Goal: Task Accomplishment & Management: Use online tool/utility

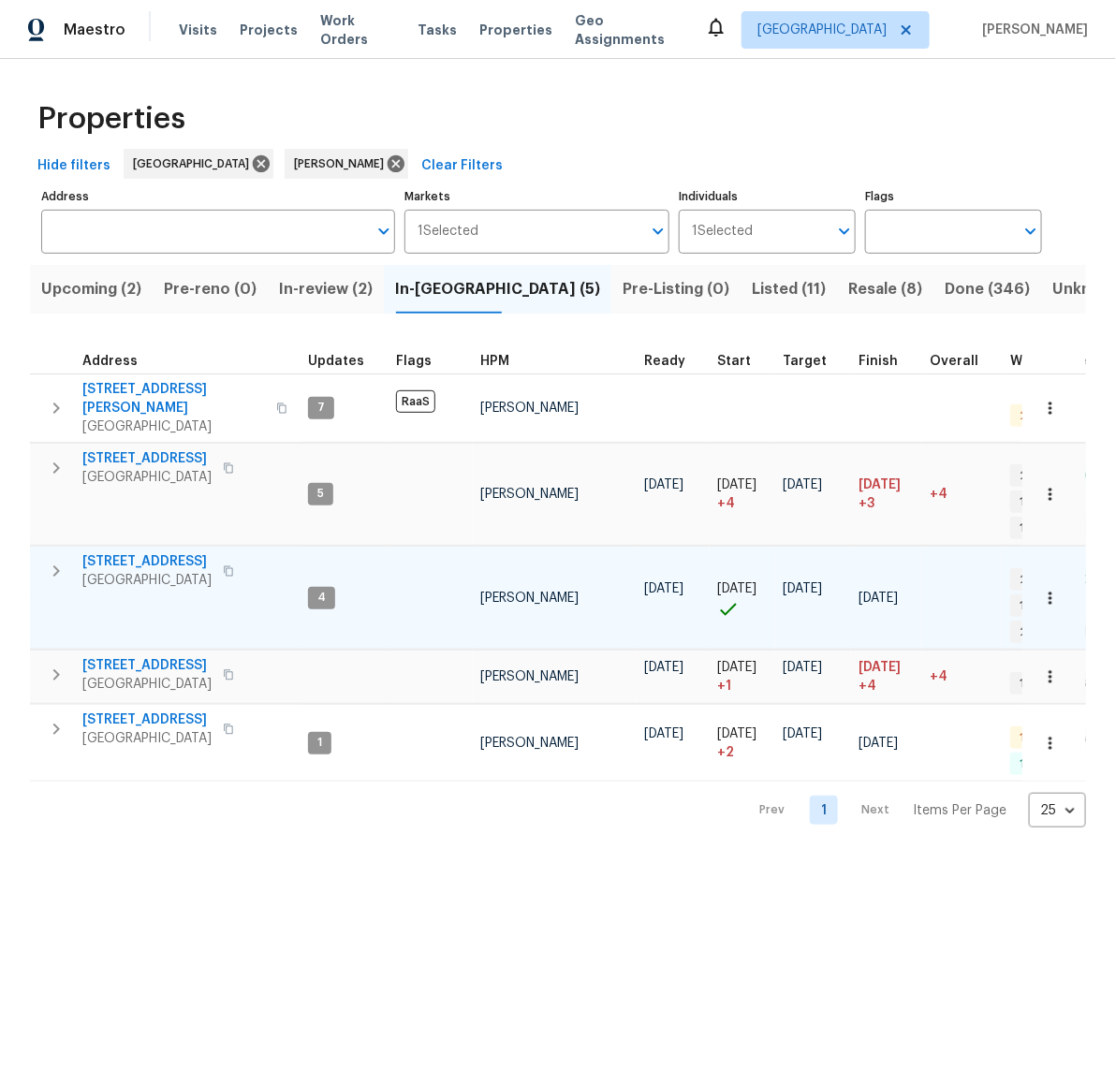
click at [1041, 589] on icon "button" at bounding box center [1050, 598] width 19 height 19
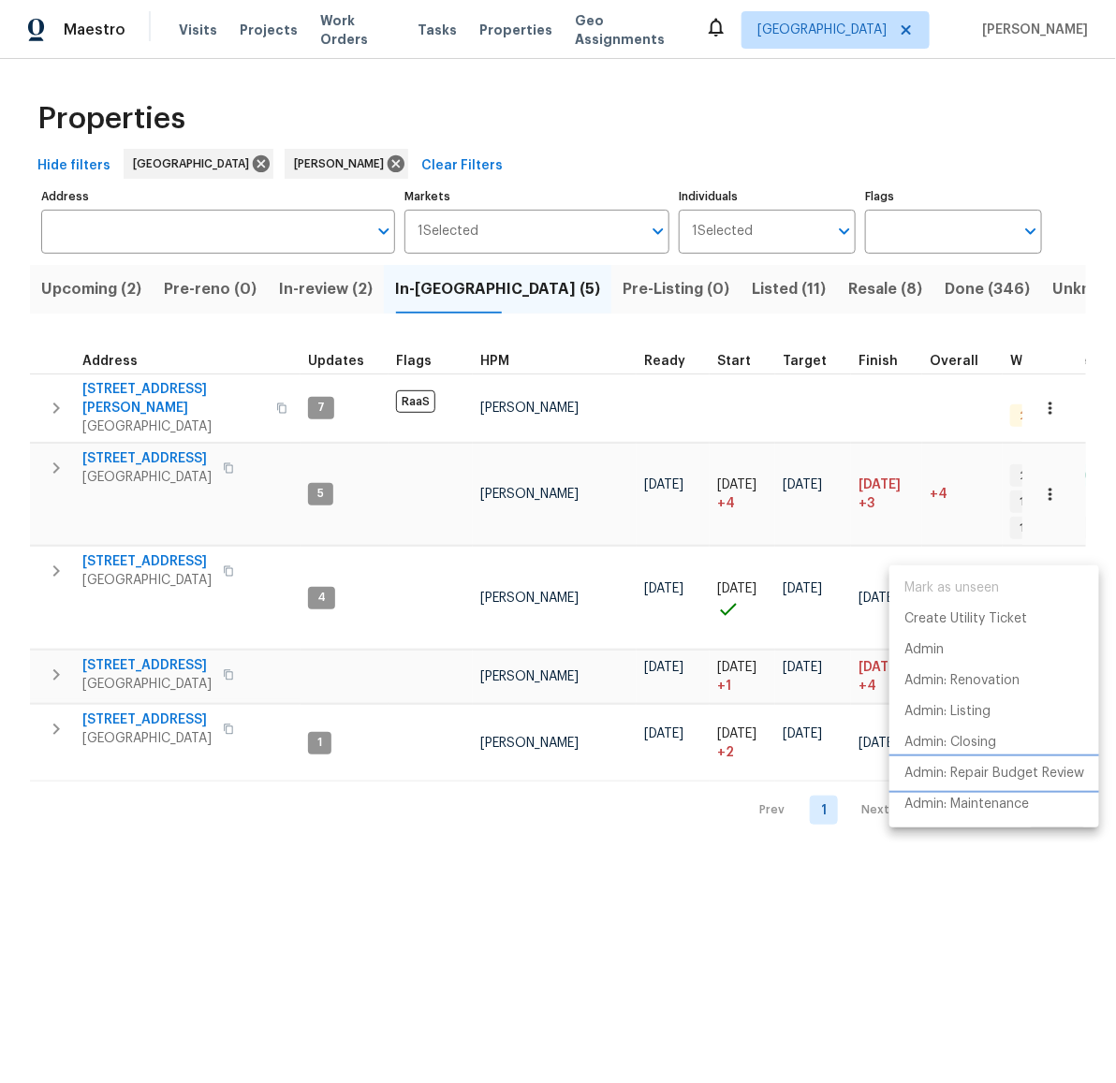
click at [1012, 764] on p "Admin: Repair Budget Review" at bounding box center [995, 774] width 180 height 20
click at [47, 525] on div at bounding box center [558, 541] width 1116 height 1083
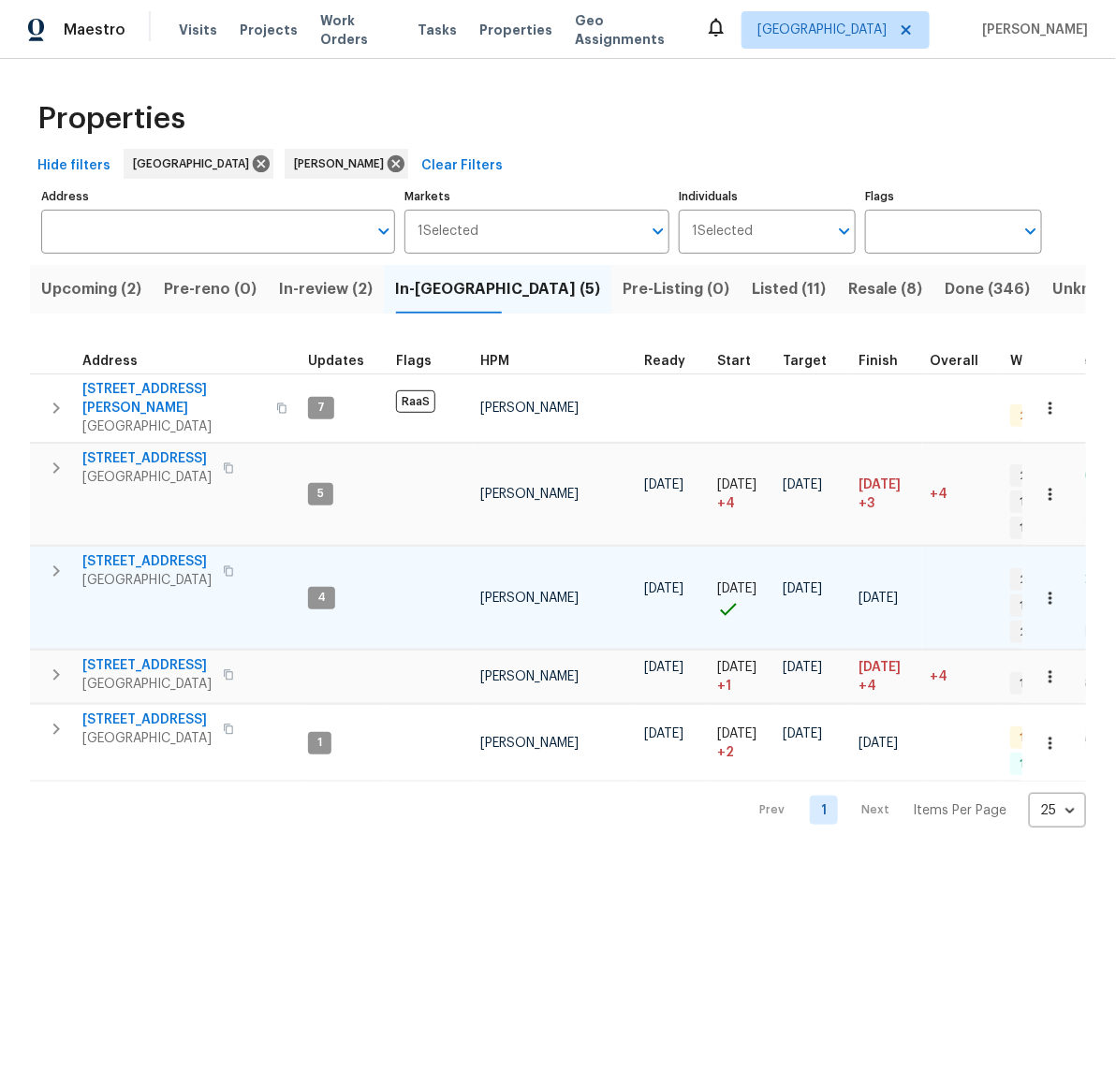
click at [53, 560] on icon "button" at bounding box center [56, 571] width 22 height 22
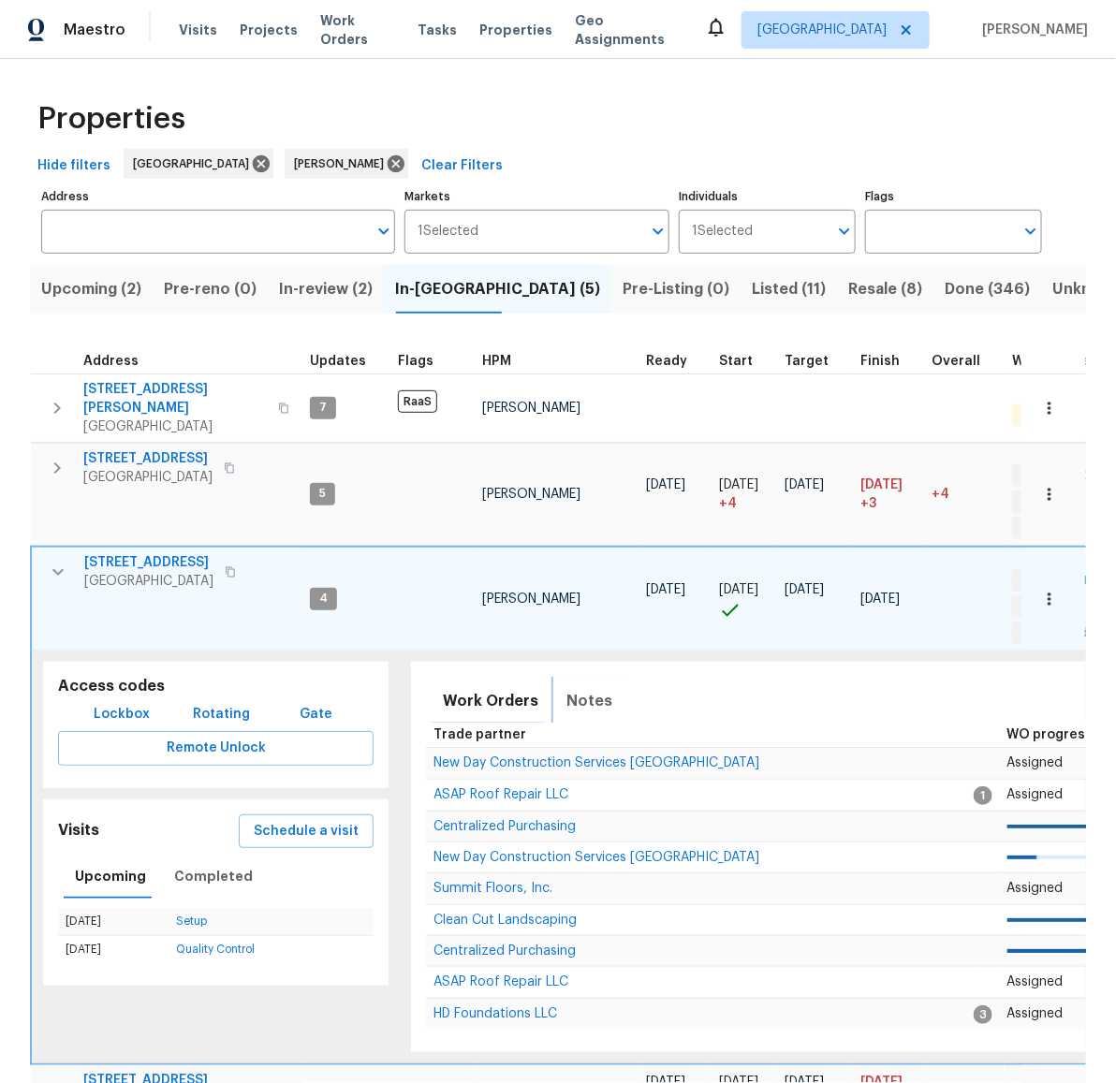
click at [582, 688] on span "Notes" at bounding box center [590, 701] width 46 height 26
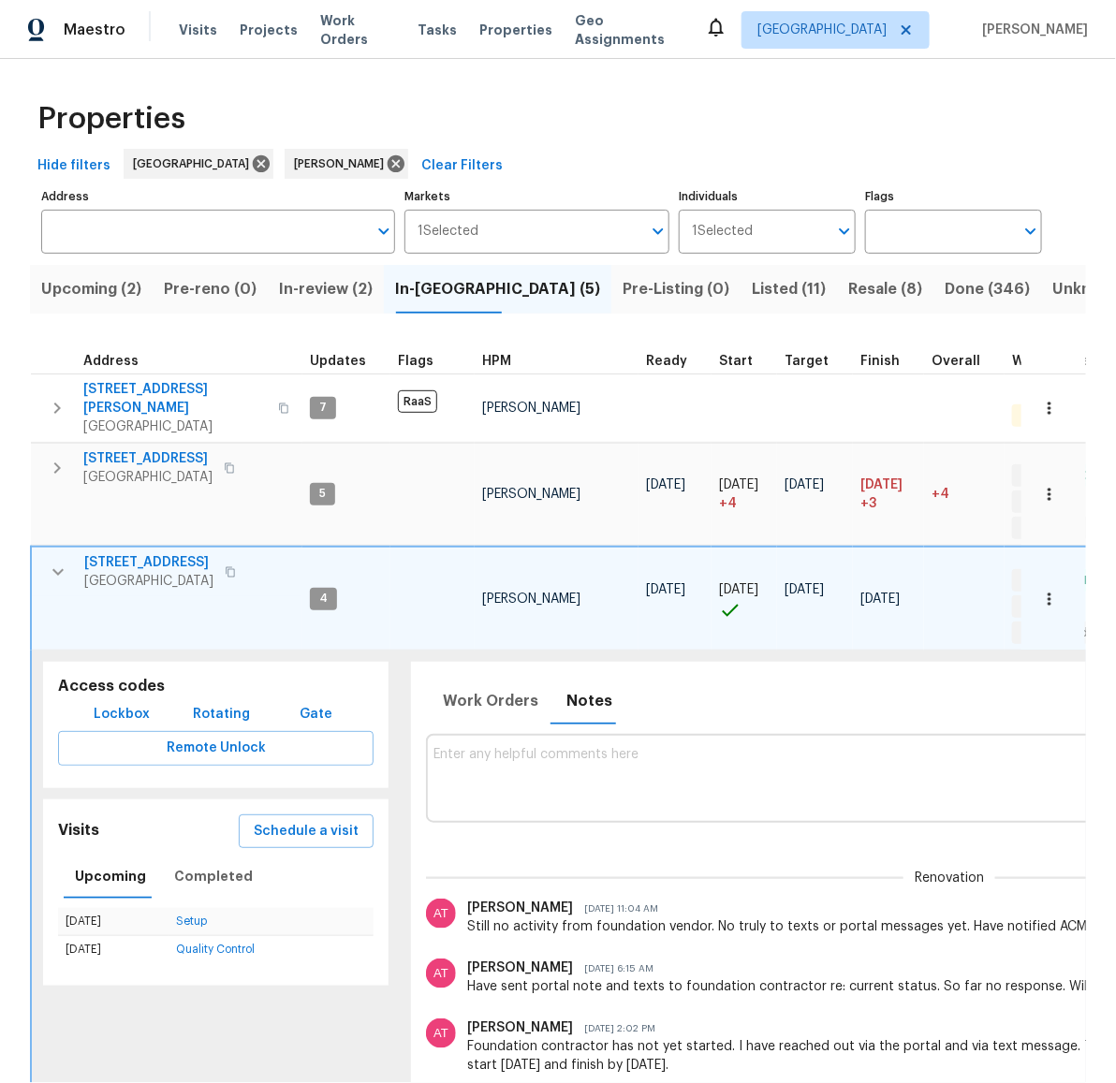
click at [658, 747] on textarea at bounding box center [950, 778] width 1032 height 63
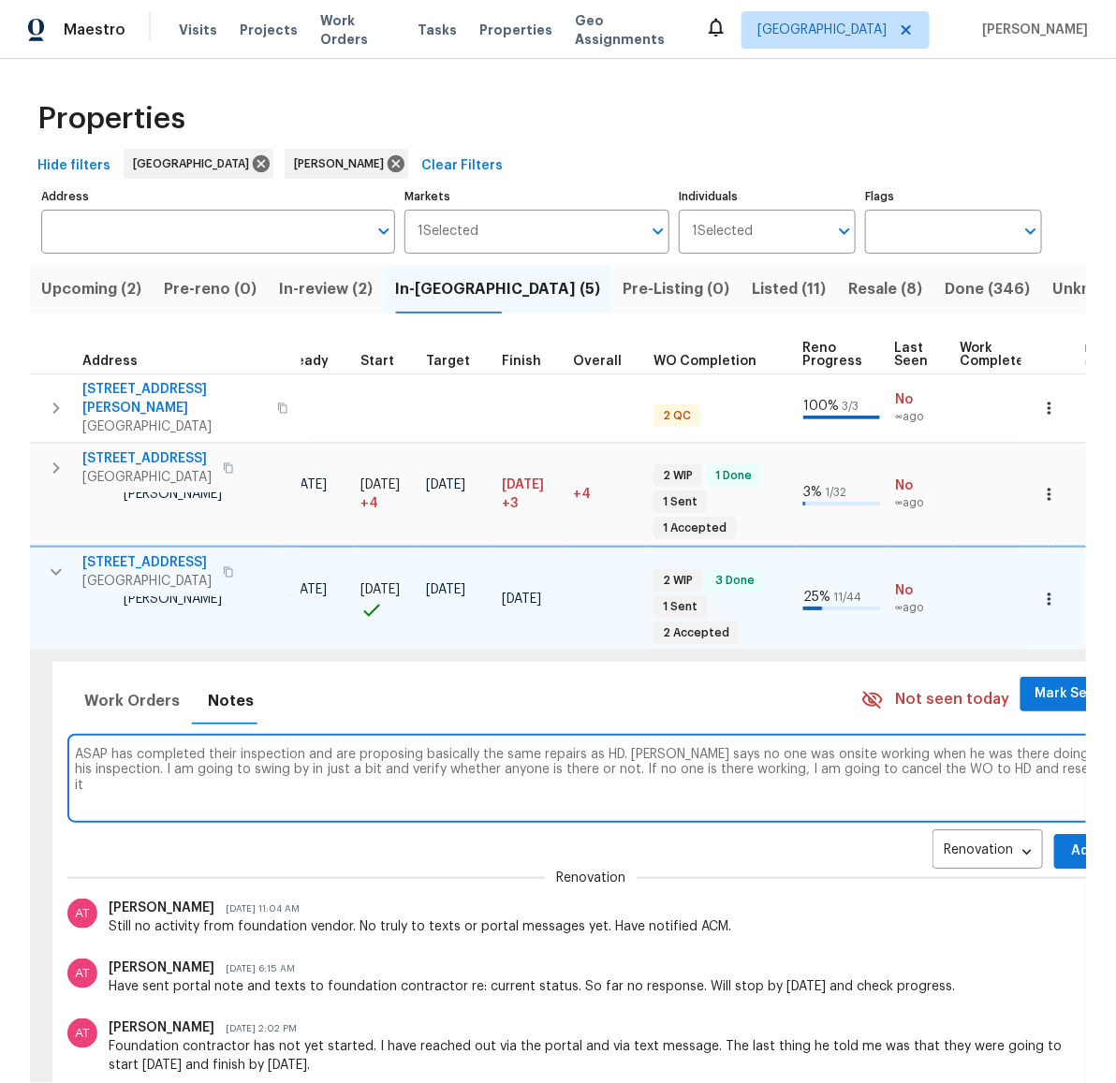
scroll to position [0, 361]
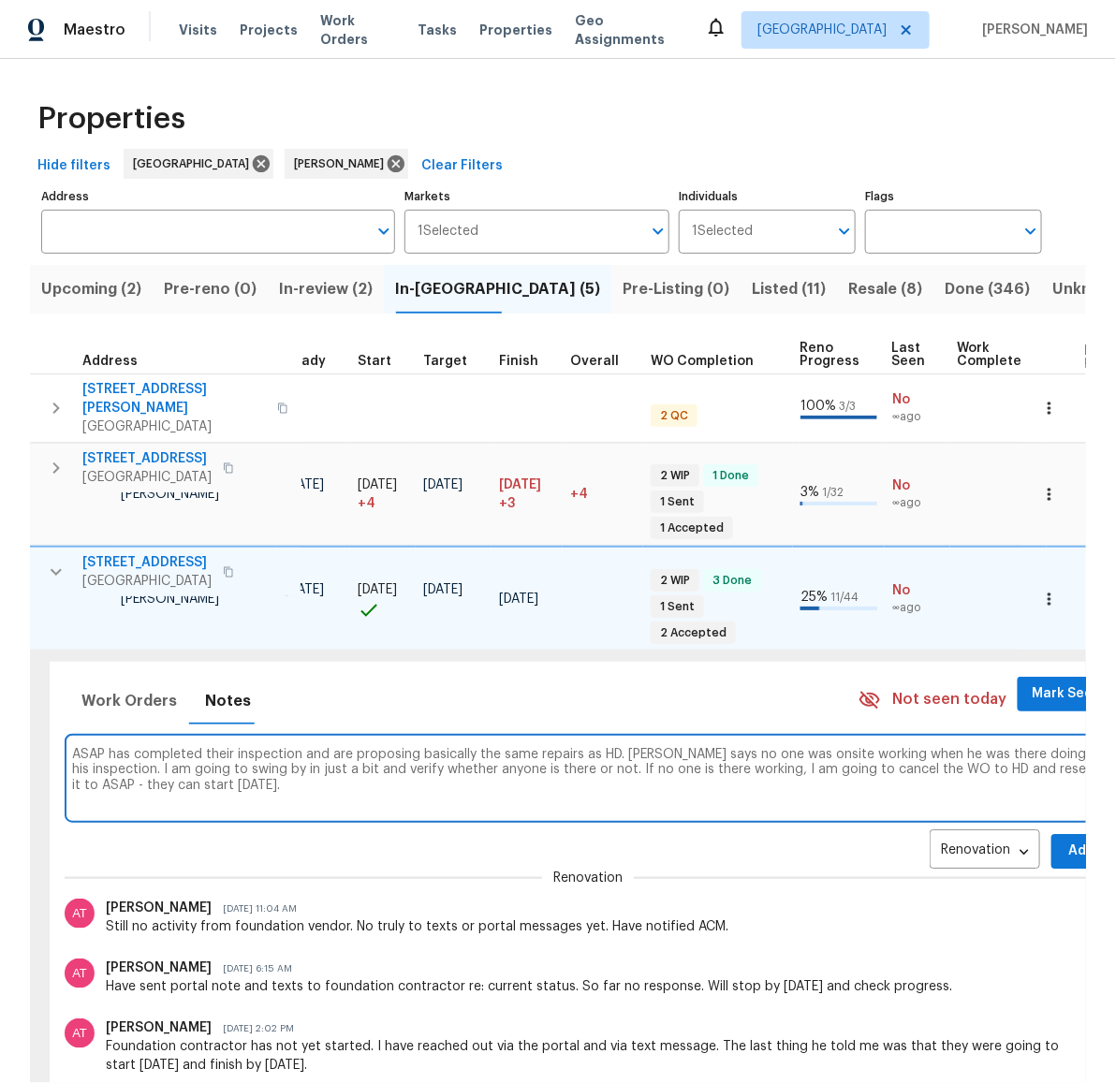
type textarea "ASAP has completed their inspection and are proposing basically the same repair…"
click at [1052, 834] on button "Add" at bounding box center [1082, 851] width 60 height 35
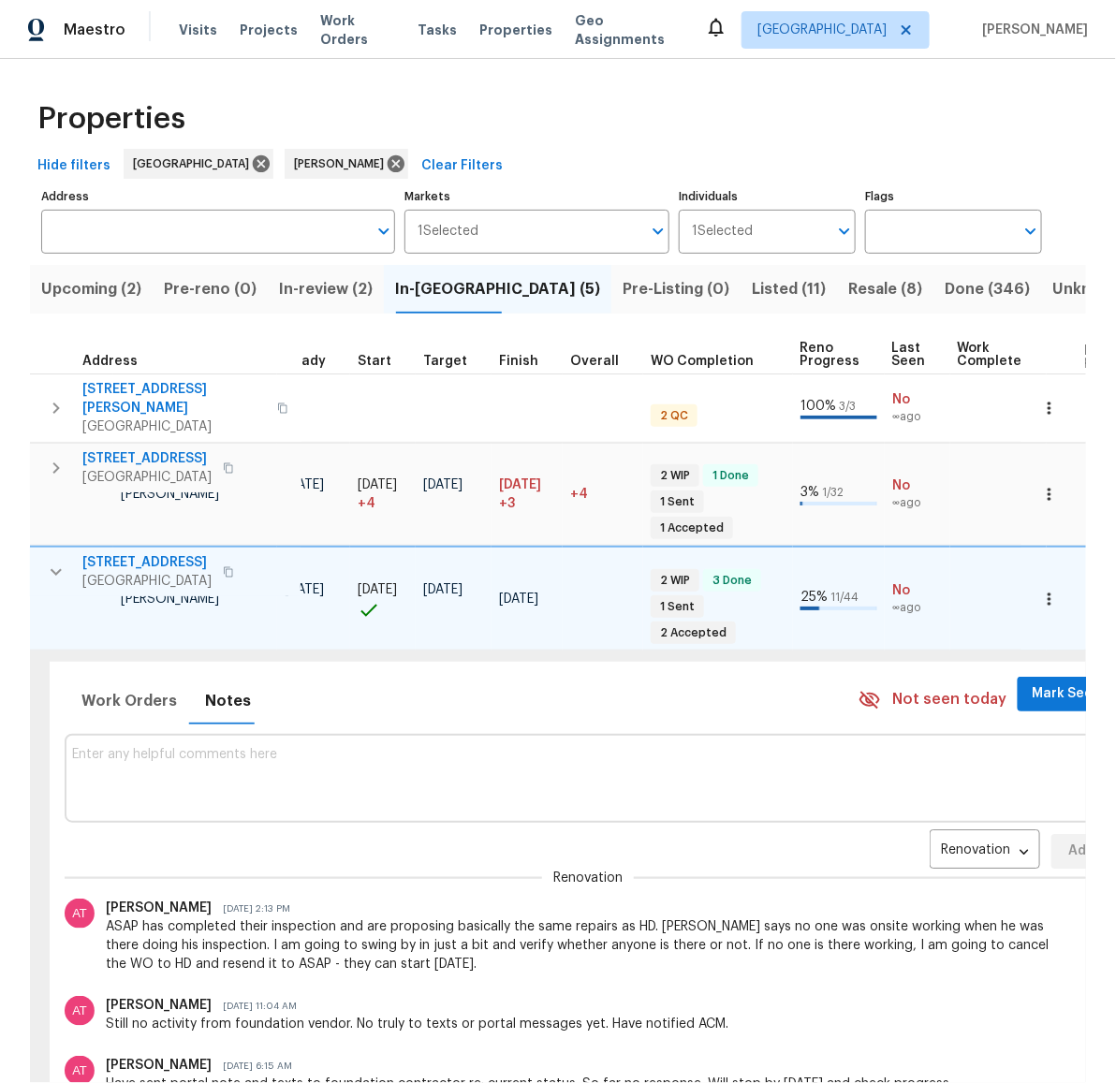
click at [56, 561] on icon "button" at bounding box center [56, 572] width 22 height 22
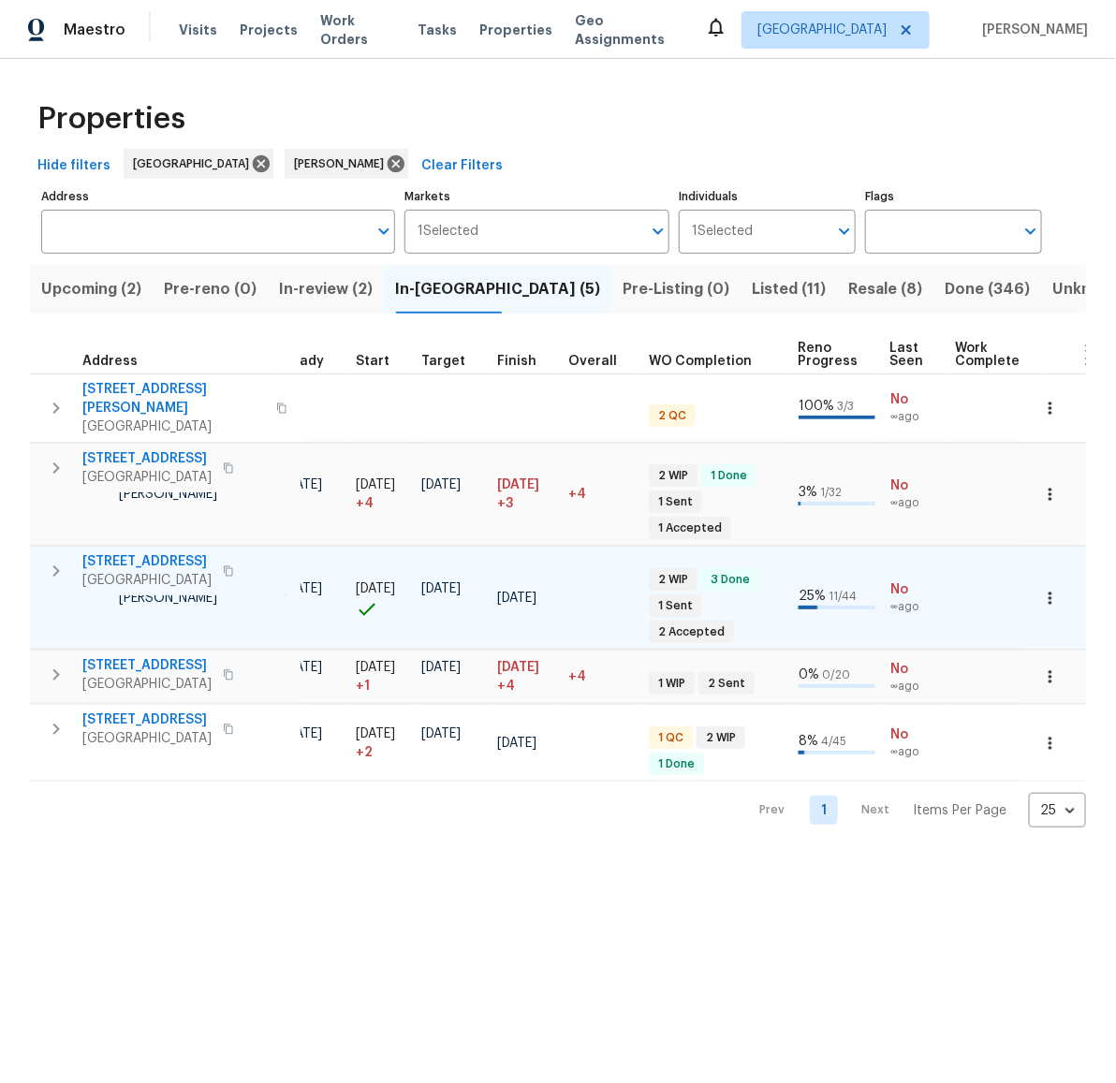
click at [161, 552] on span "[STREET_ADDRESS]" at bounding box center [146, 561] width 129 height 19
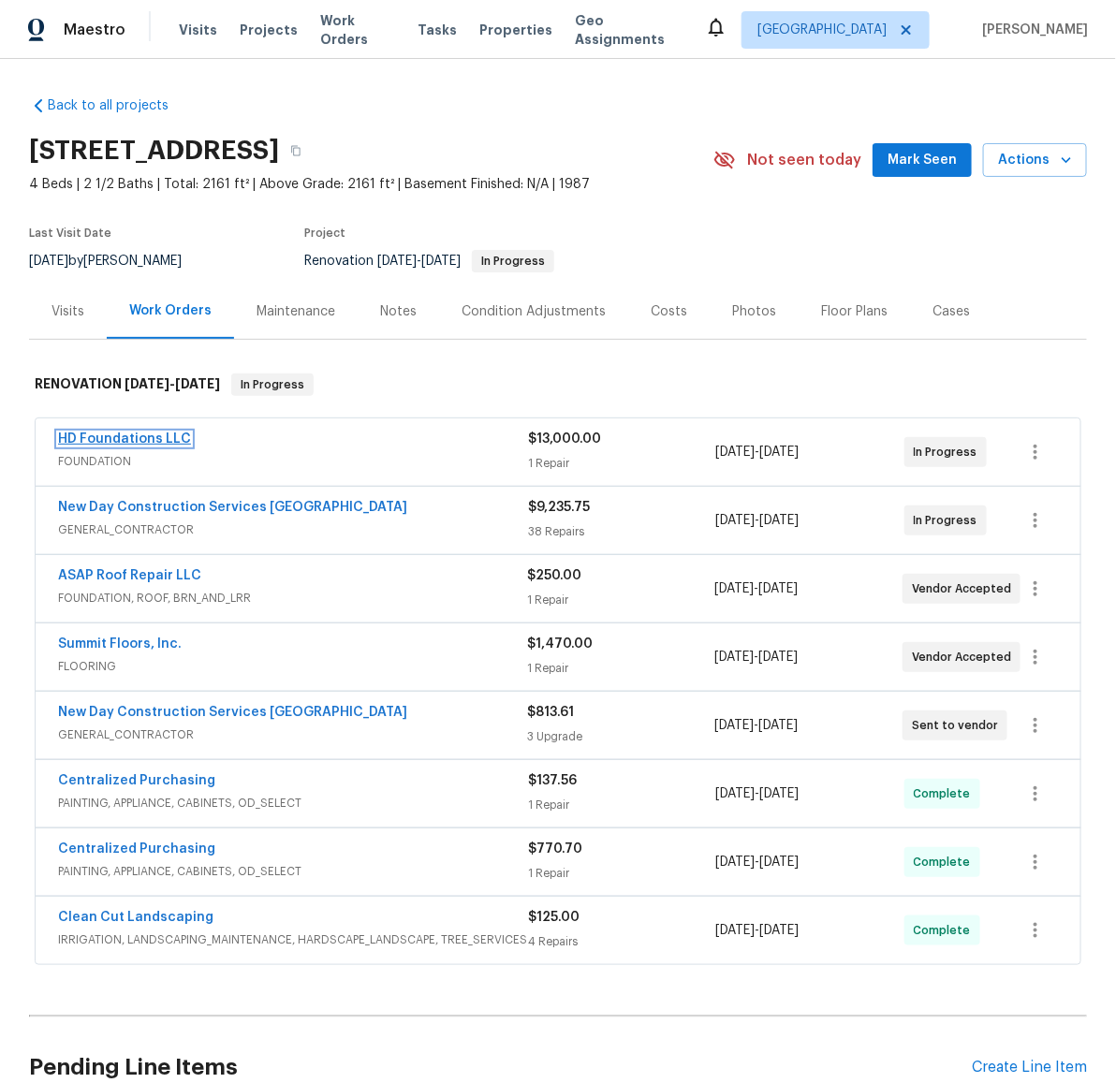
click at [125, 441] on link "HD Foundations LLC" at bounding box center [124, 439] width 133 height 13
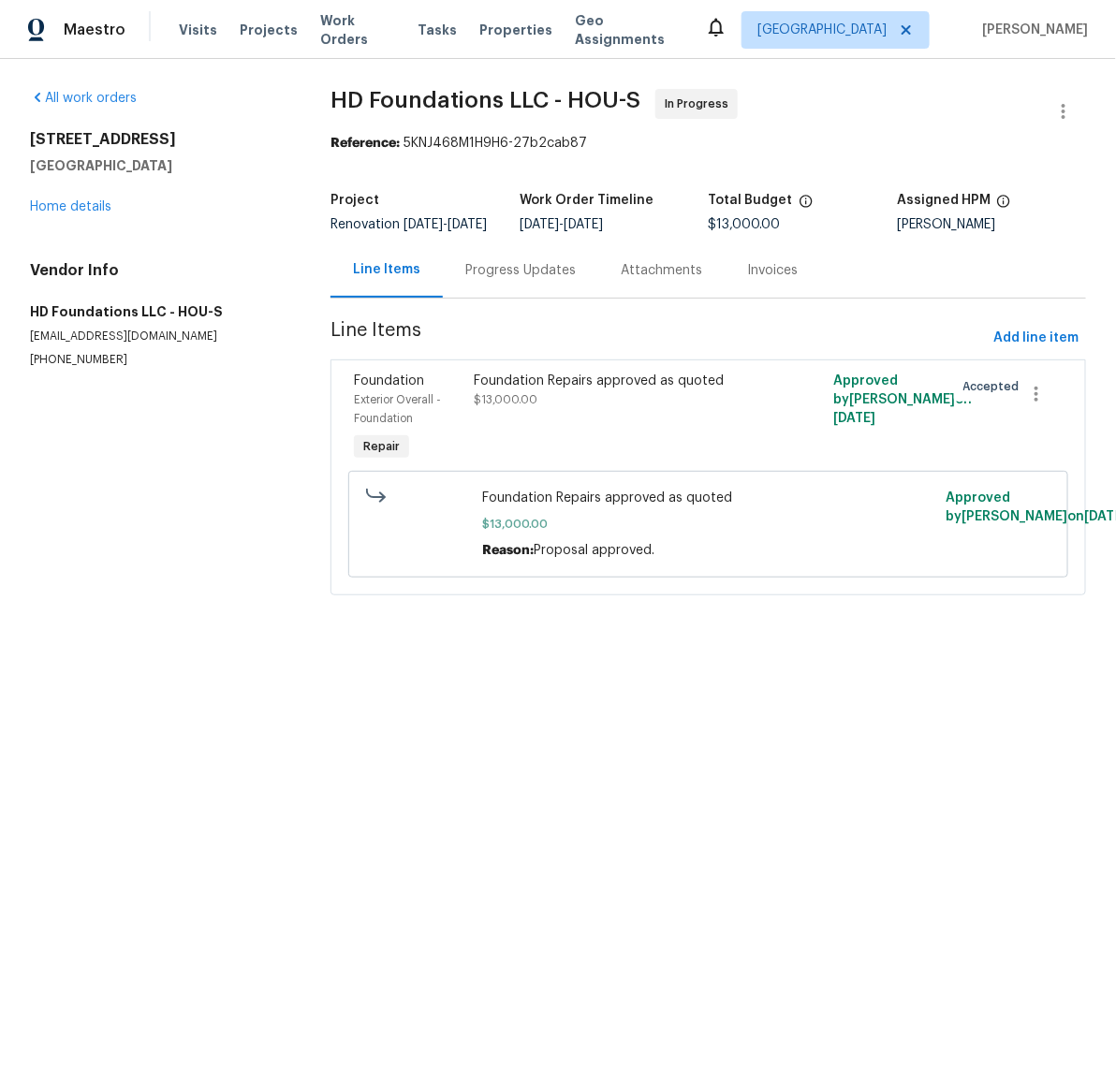
click at [528, 280] on div "Progress Updates" at bounding box center [520, 270] width 110 height 19
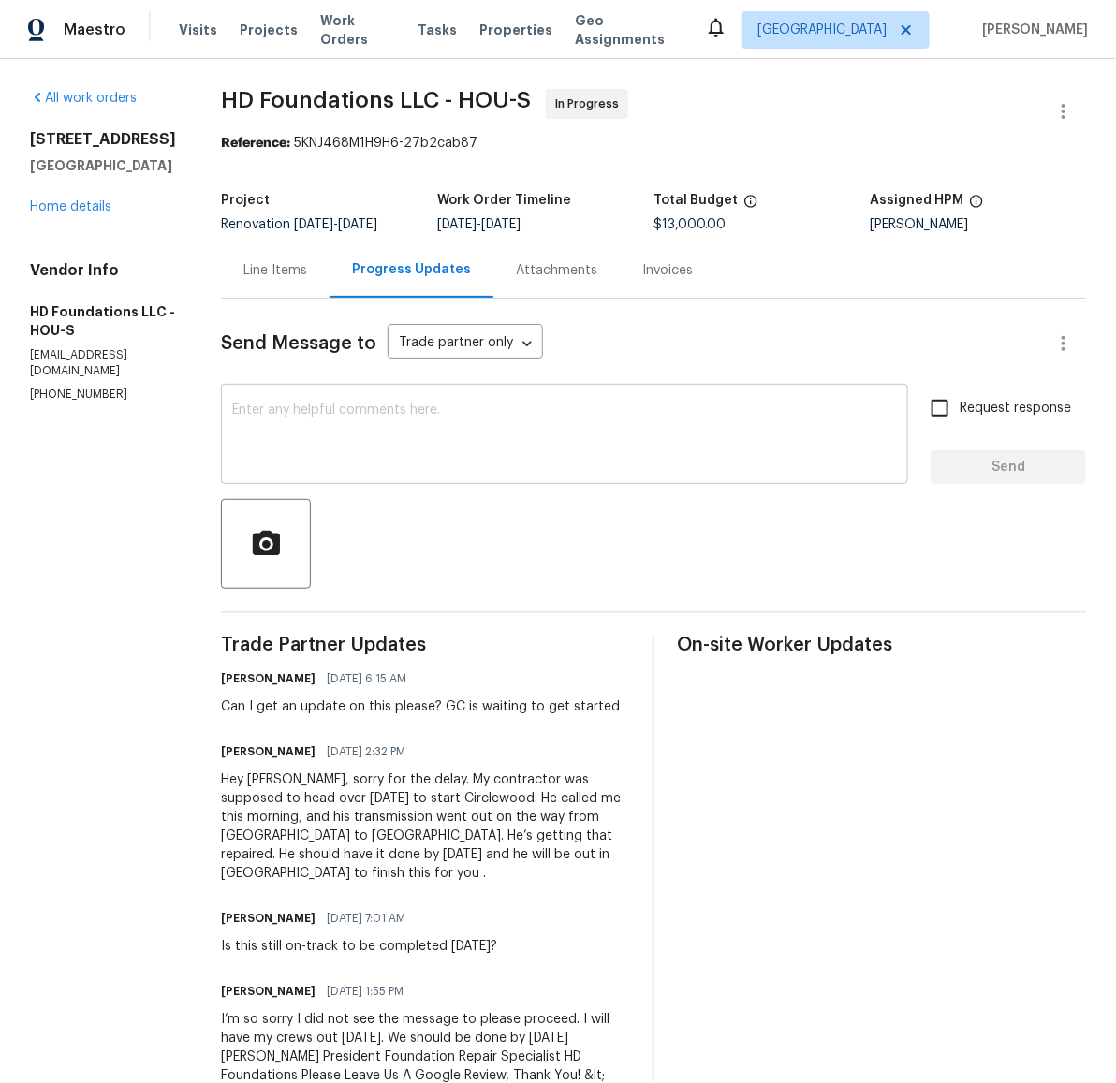
click at [569, 422] on textarea at bounding box center [564, 437] width 665 height 66
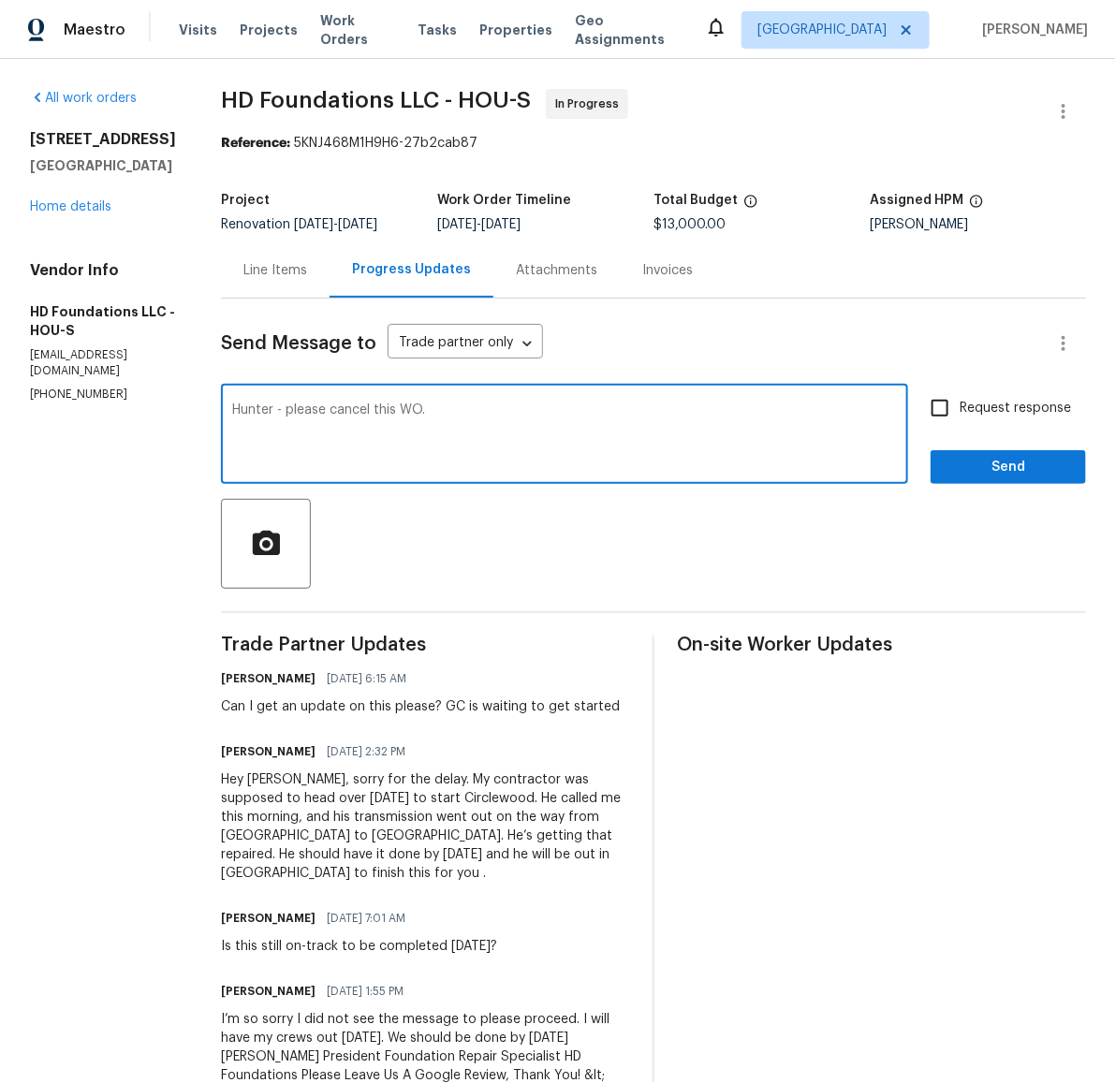
type textarea "Hunter - please cancel this WO."
click at [925, 407] on input "Request response" at bounding box center [939, 408] width 39 height 39
checkbox input "true"
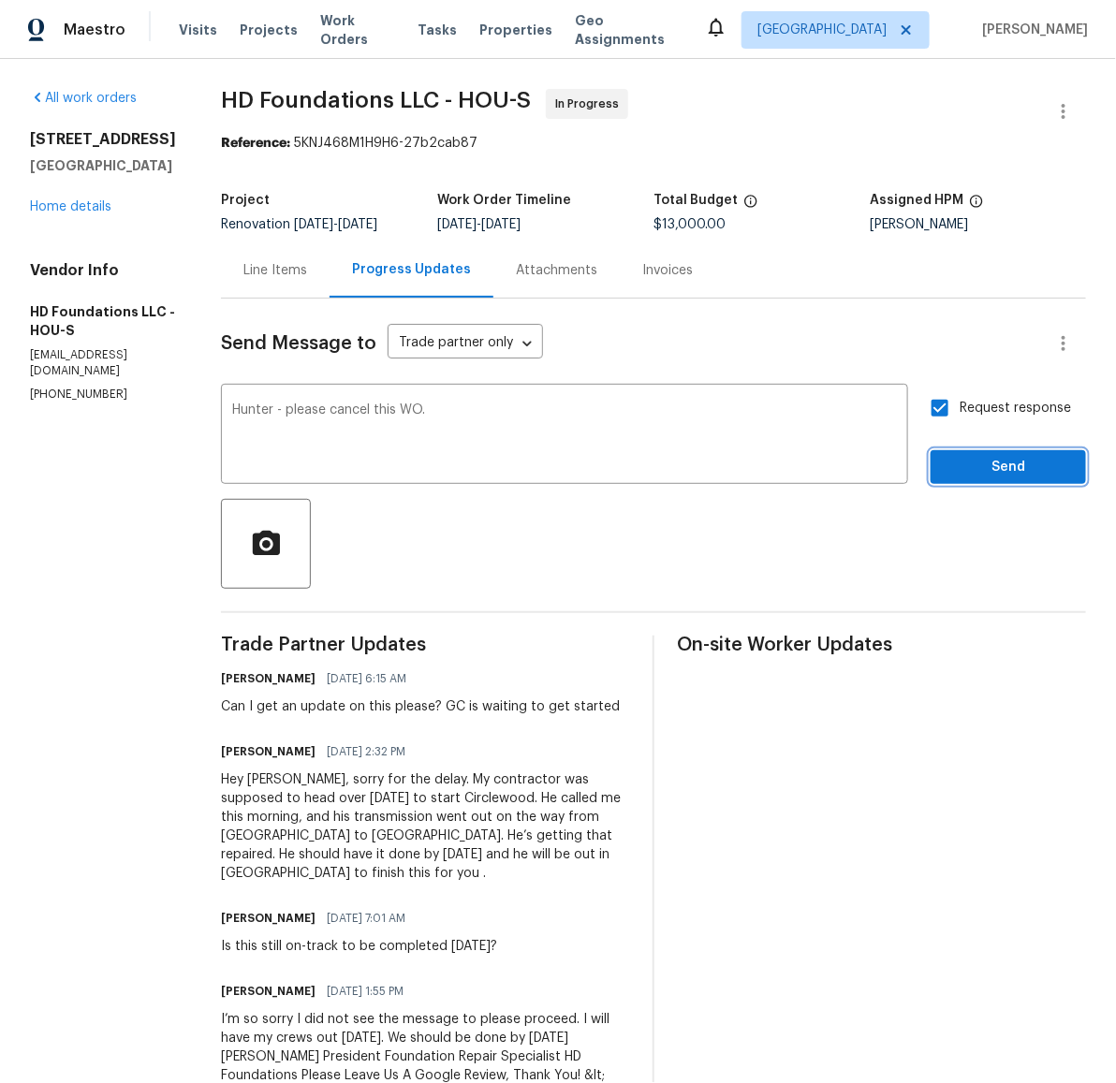
click at [1009, 470] on span "Send" at bounding box center [1008, 467] width 125 height 23
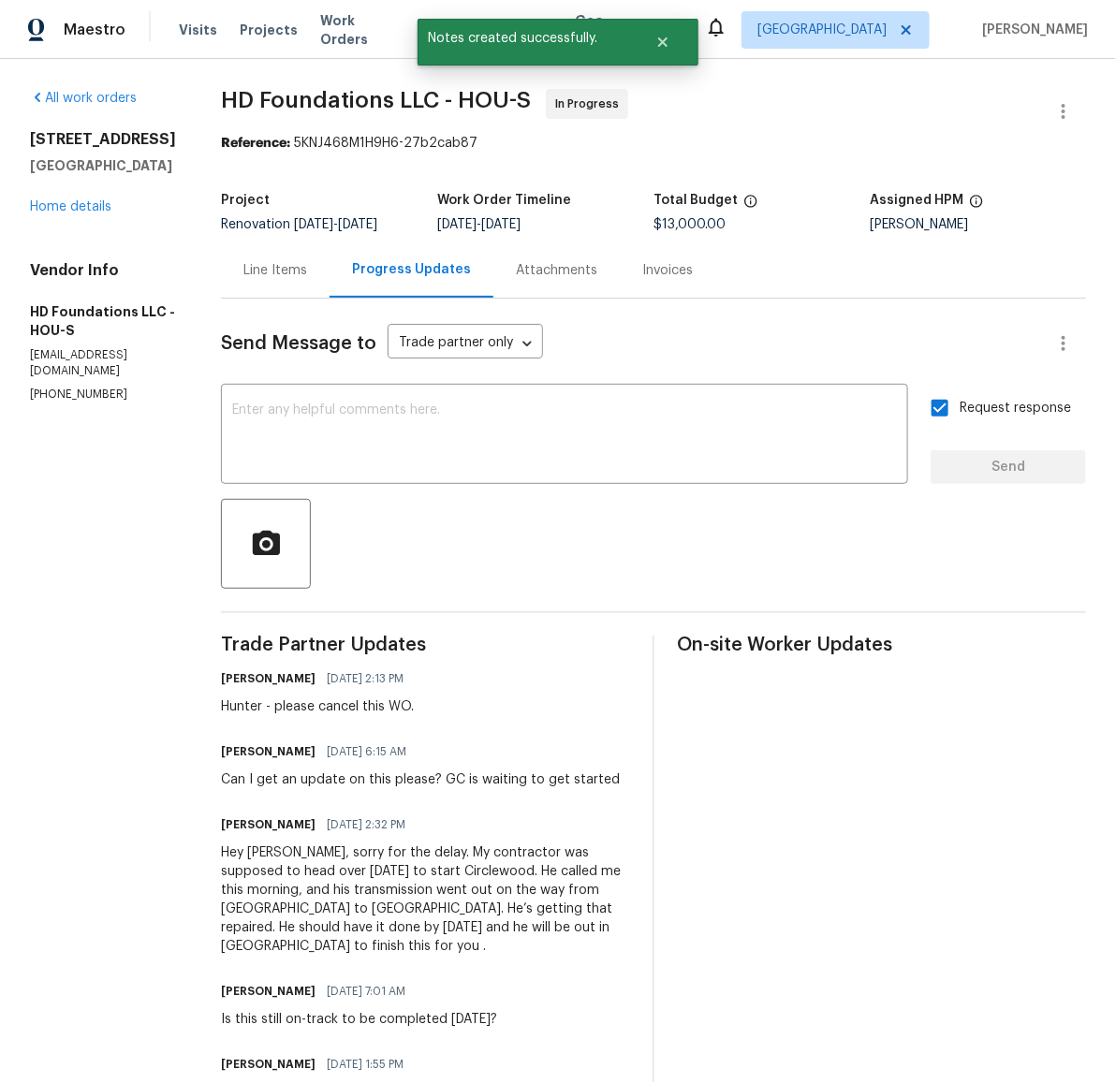
click at [307, 272] on div "Line Items" at bounding box center [275, 270] width 64 height 19
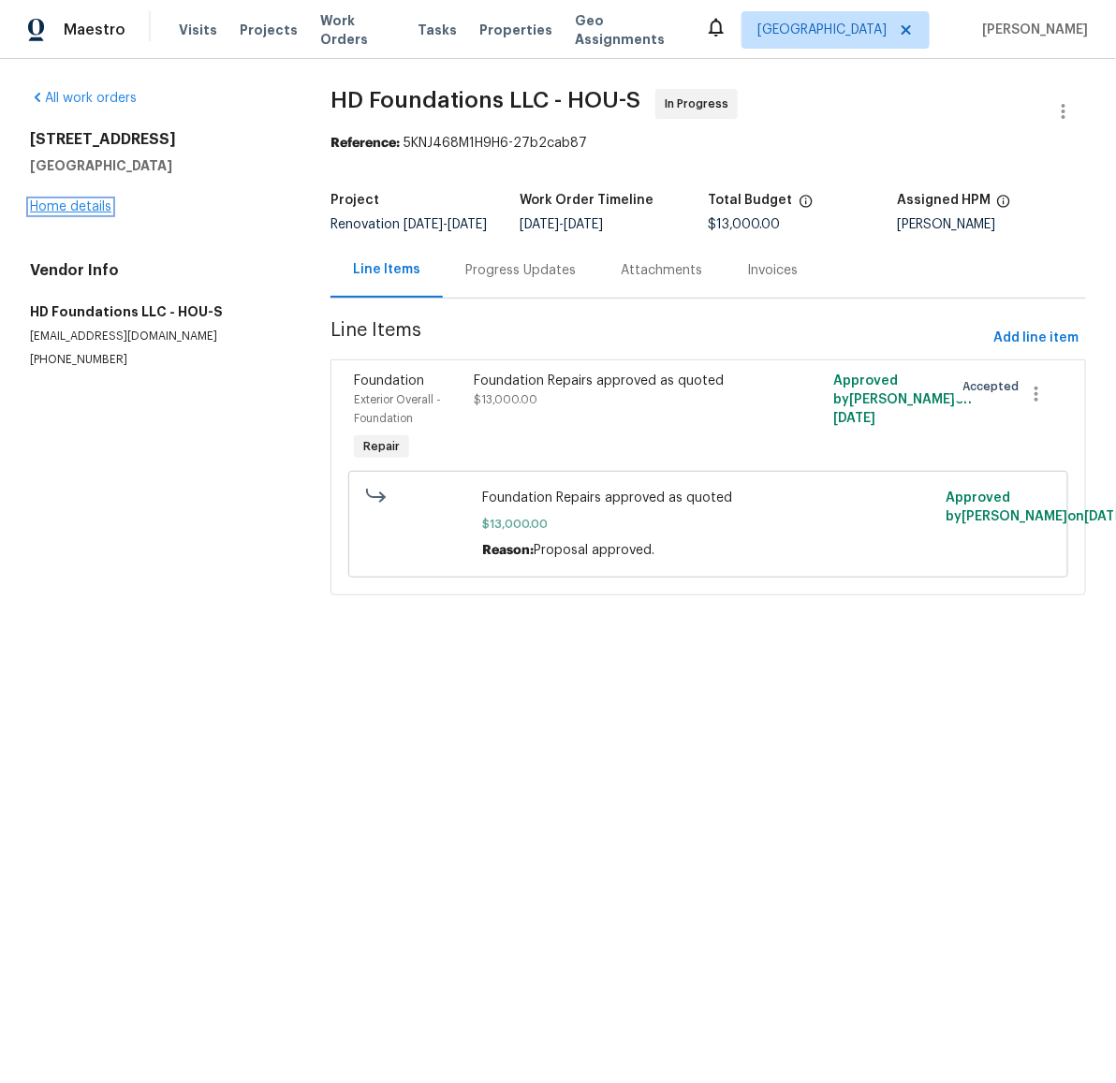
click at [86, 207] on link "Home details" at bounding box center [70, 206] width 81 height 13
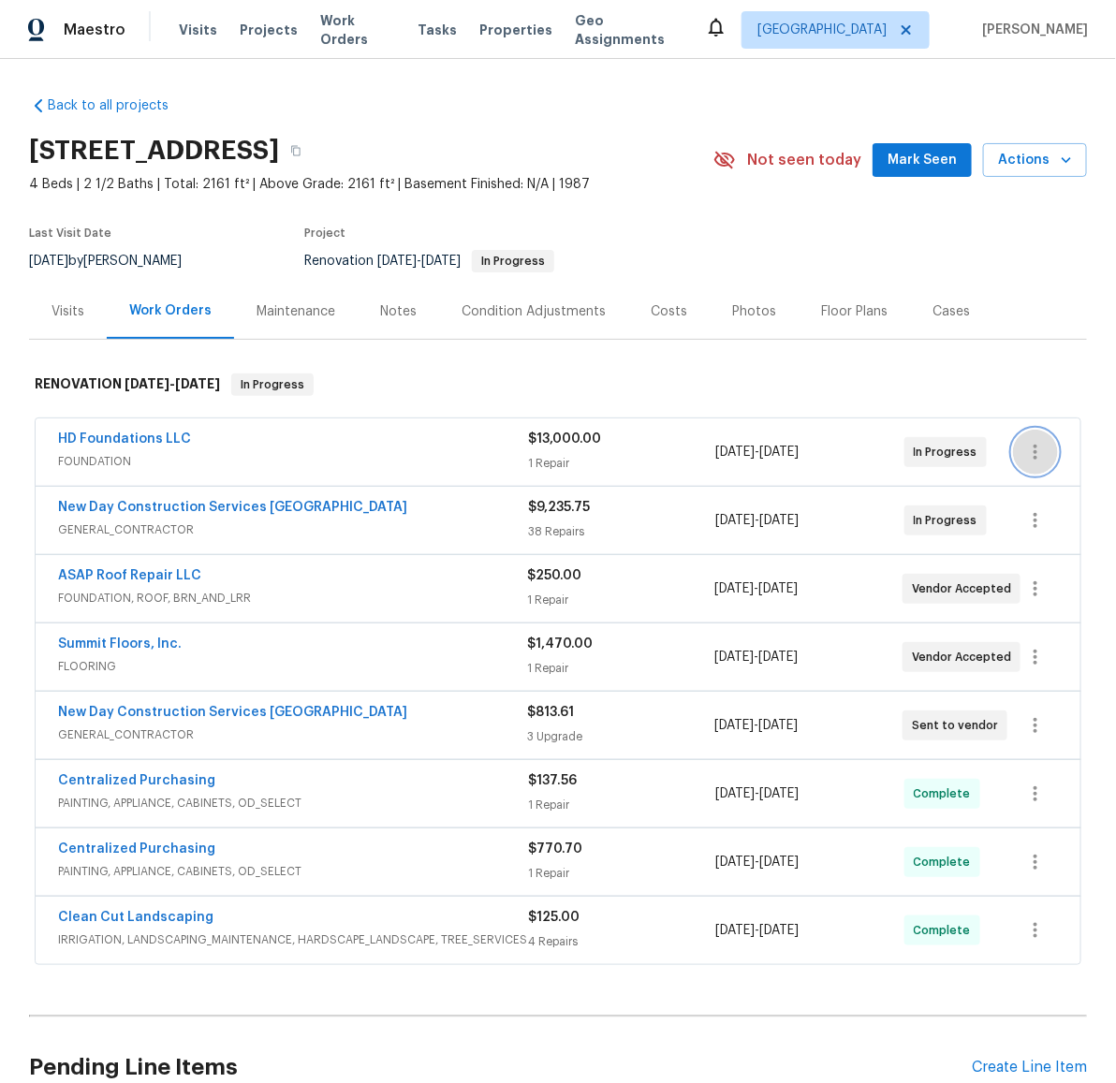
click at [1039, 453] on button "button" at bounding box center [1035, 452] width 45 height 45
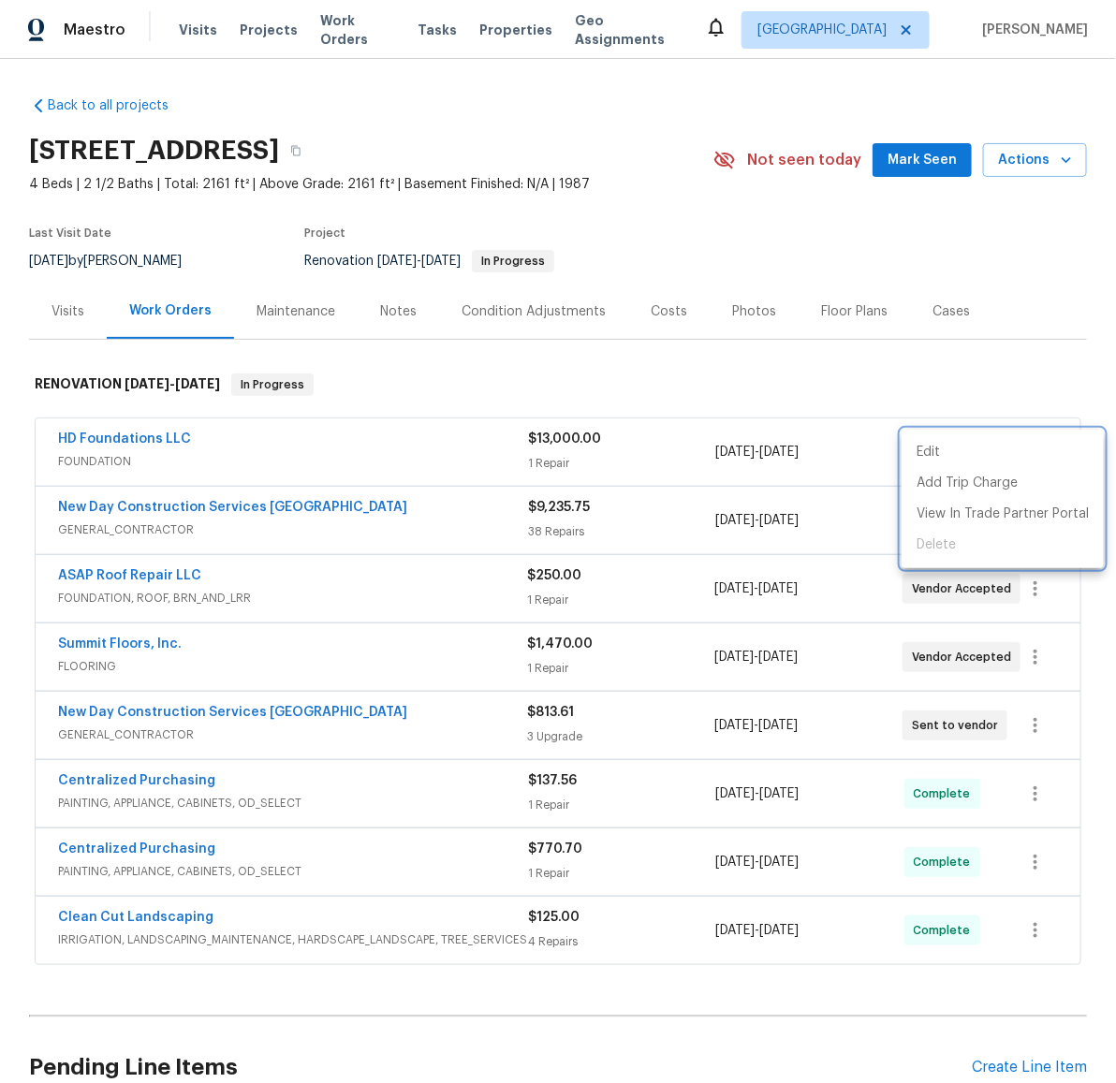
click at [407, 437] on div at bounding box center [558, 541] width 1116 height 1083
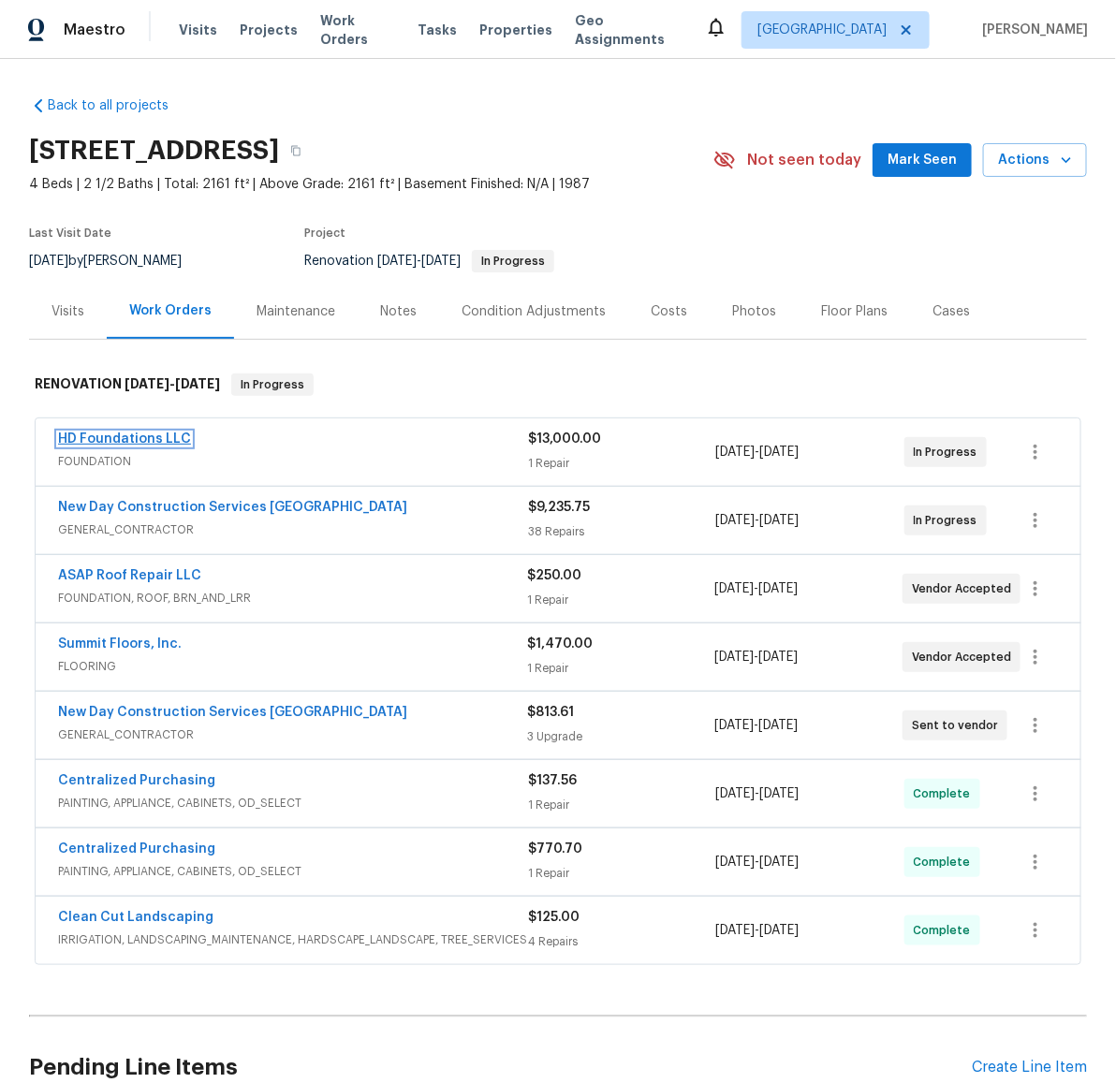
click at [116, 435] on link "HD Foundations LLC" at bounding box center [124, 439] width 133 height 13
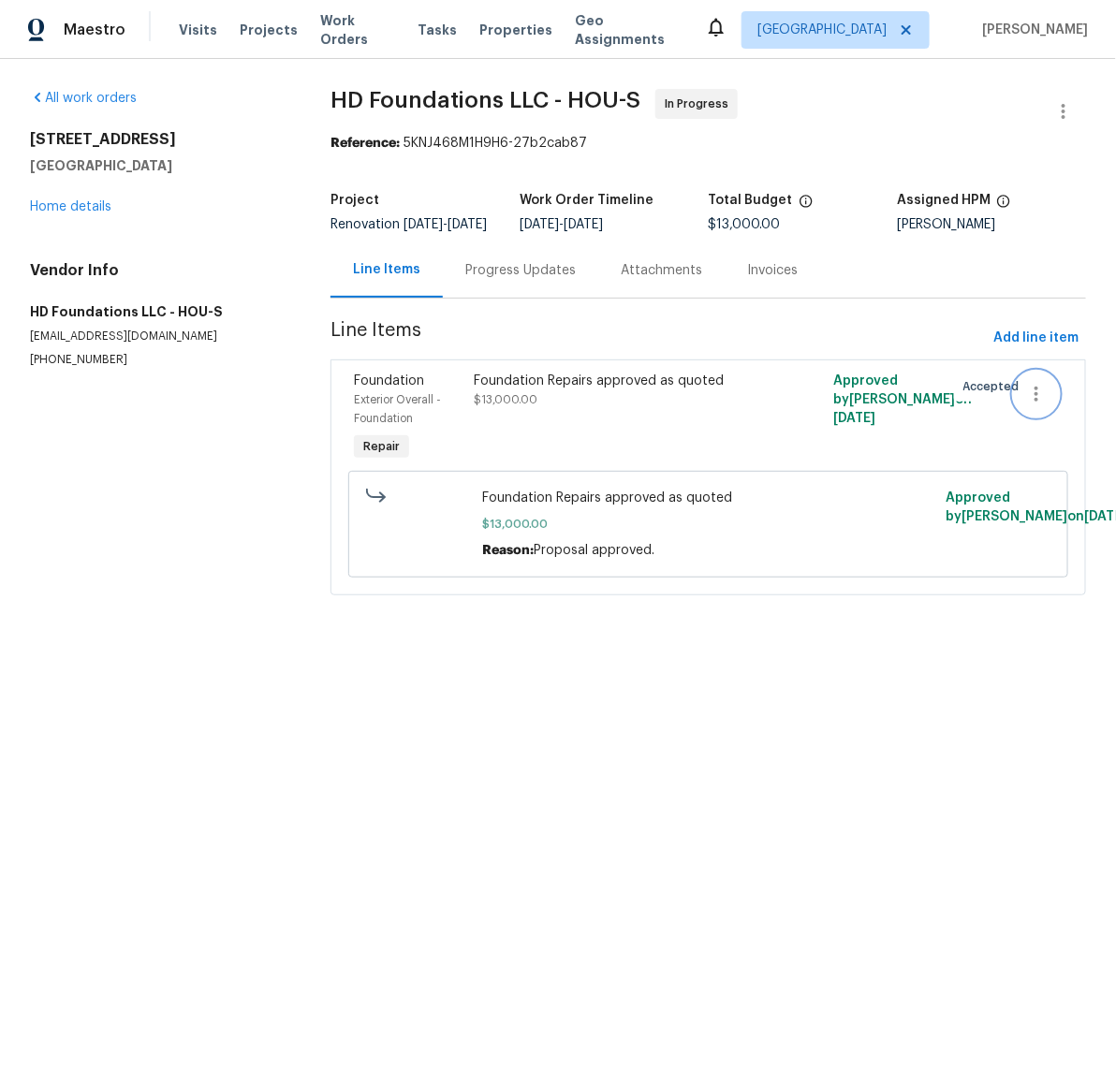
click at [1036, 415] on button "button" at bounding box center [1036, 394] width 45 height 45
click at [696, 352] on div at bounding box center [558, 541] width 1116 height 1083
click at [566, 390] on div "Foundation Repairs approved as quoted" at bounding box center [619, 381] width 288 height 19
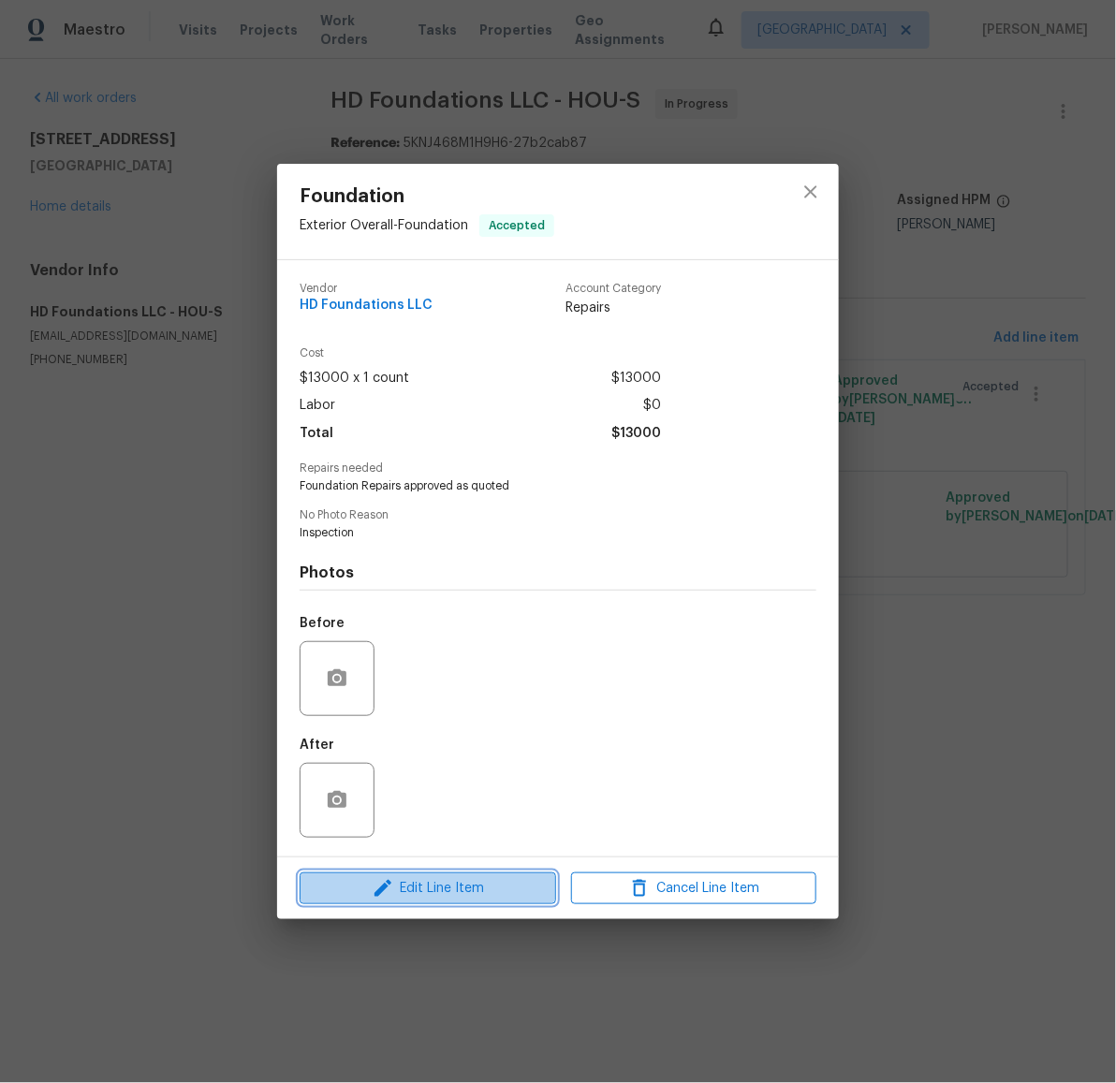
click at [418, 891] on span "Edit Line Item" at bounding box center [427, 888] width 245 height 23
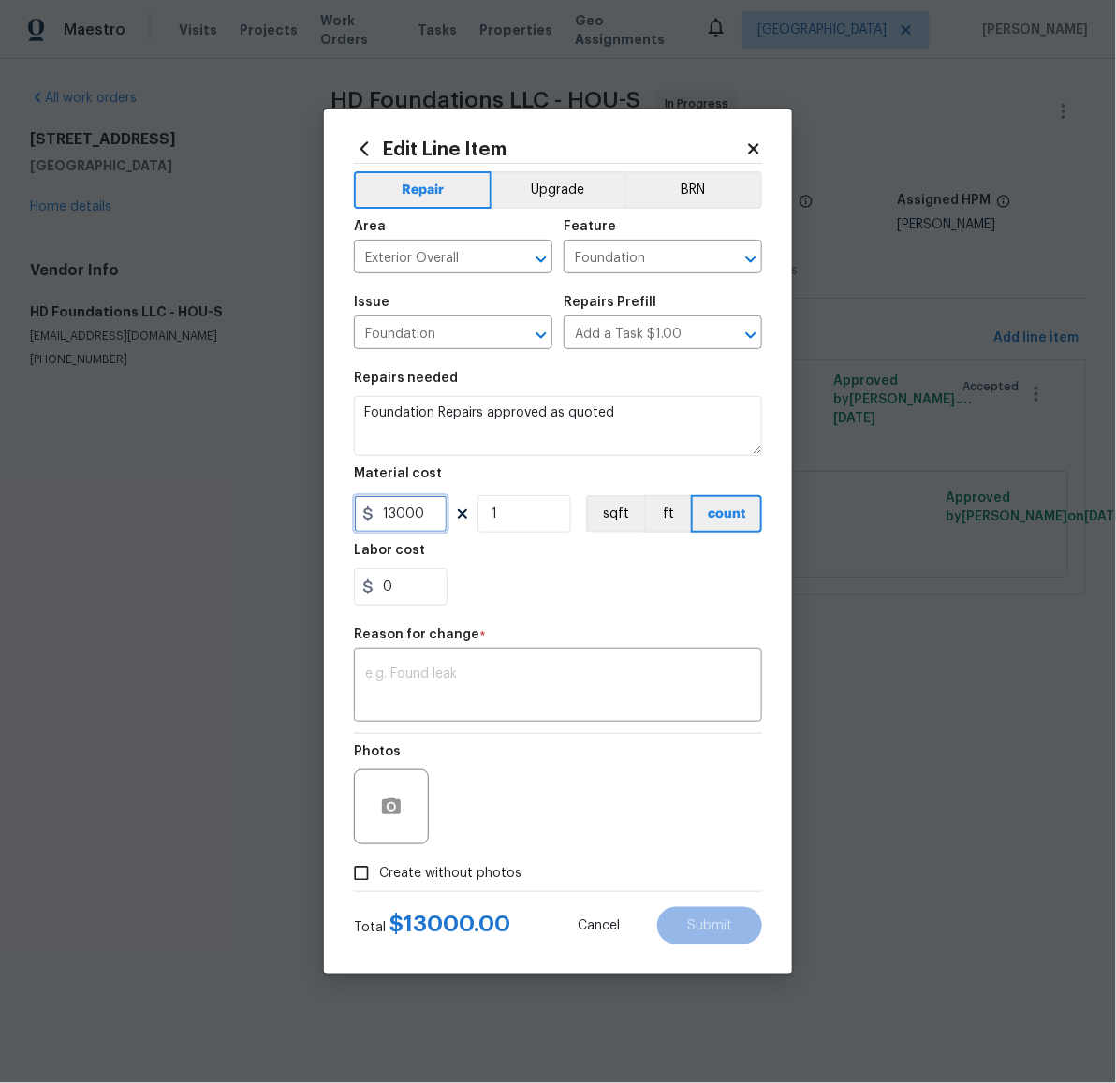
drag, startPoint x: 431, startPoint y: 525, endPoint x: 340, endPoint y: 511, distance: 91.9
click at [340, 511] on div "Edit Line Item Repair Upgrade BRN Area Exterior Overall ​ Feature Foundation ​ …" at bounding box center [558, 542] width 468 height 866
type input "250"
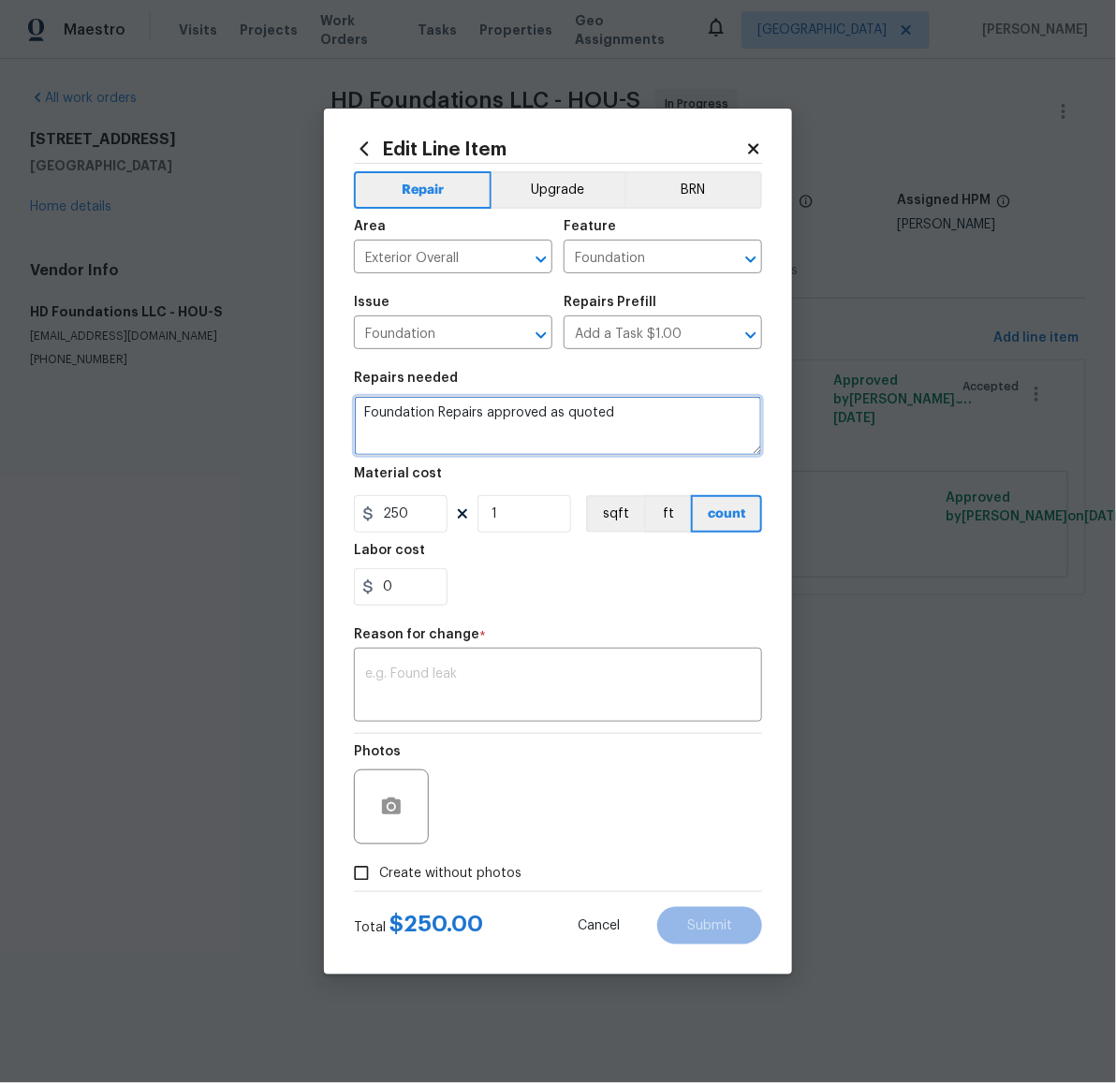
drag, startPoint x: 648, startPoint y: 409, endPoint x: 438, endPoint y: 413, distance: 209.8
click at [438, 413] on textarea "Foundation Repairs approved as quoted" at bounding box center [558, 426] width 408 height 60
type textarea "Foundation inspection report"
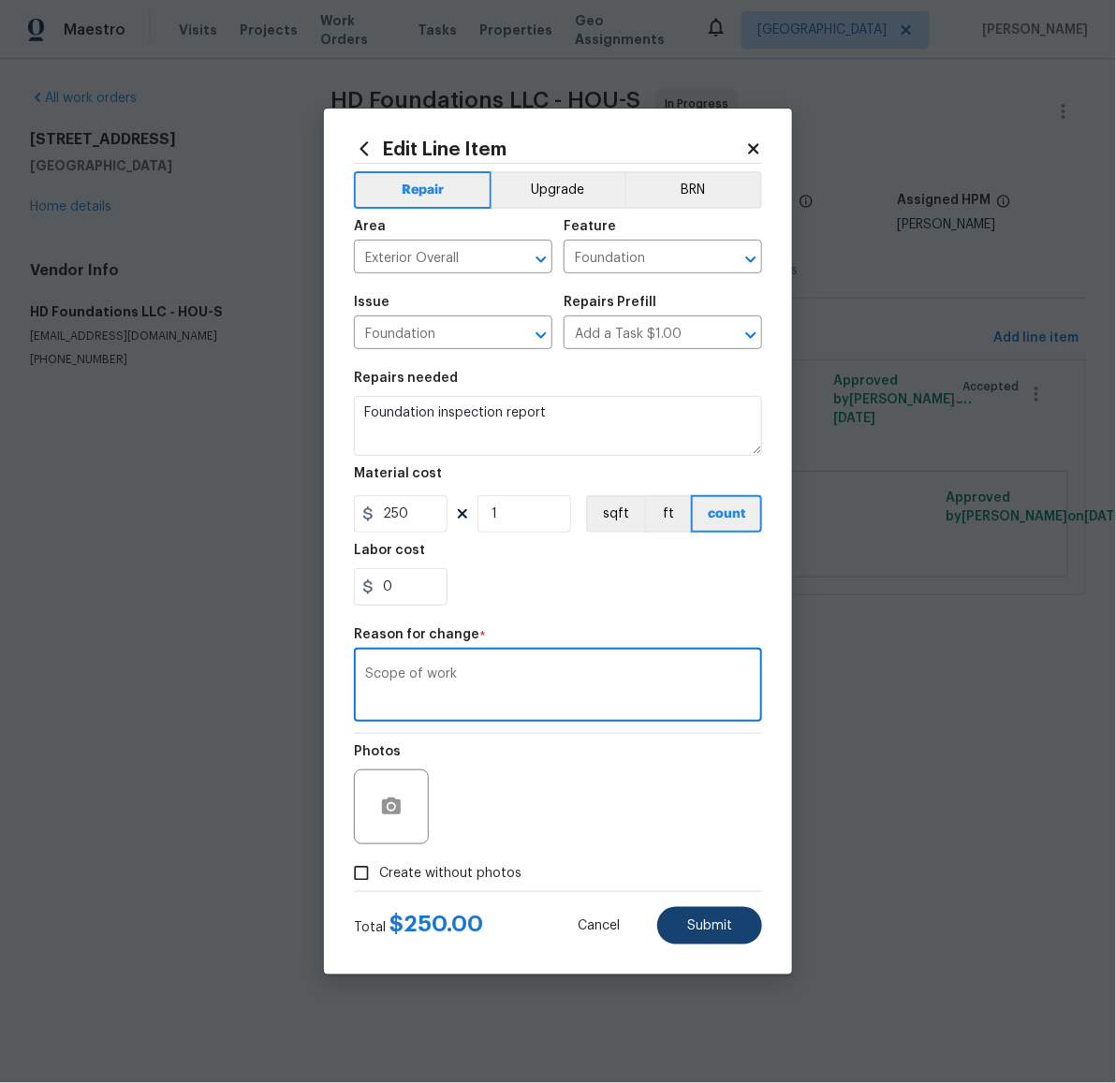
type textarea "Scope of work"
click at [707, 937] on button "Submit" at bounding box center [709, 925] width 105 height 37
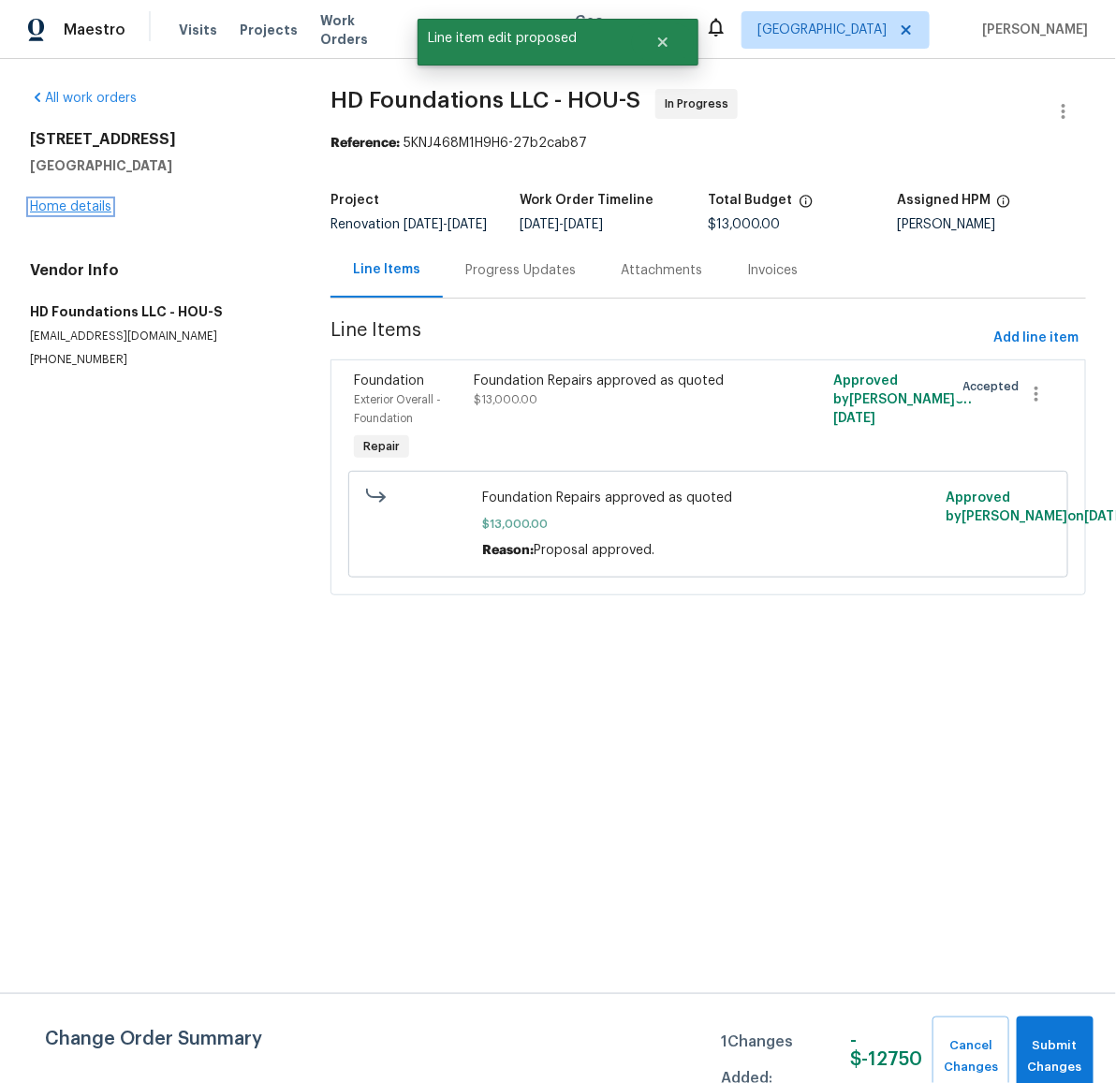
click at [83, 208] on link "Home details" at bounding box center [70, 206] width 81 height 13
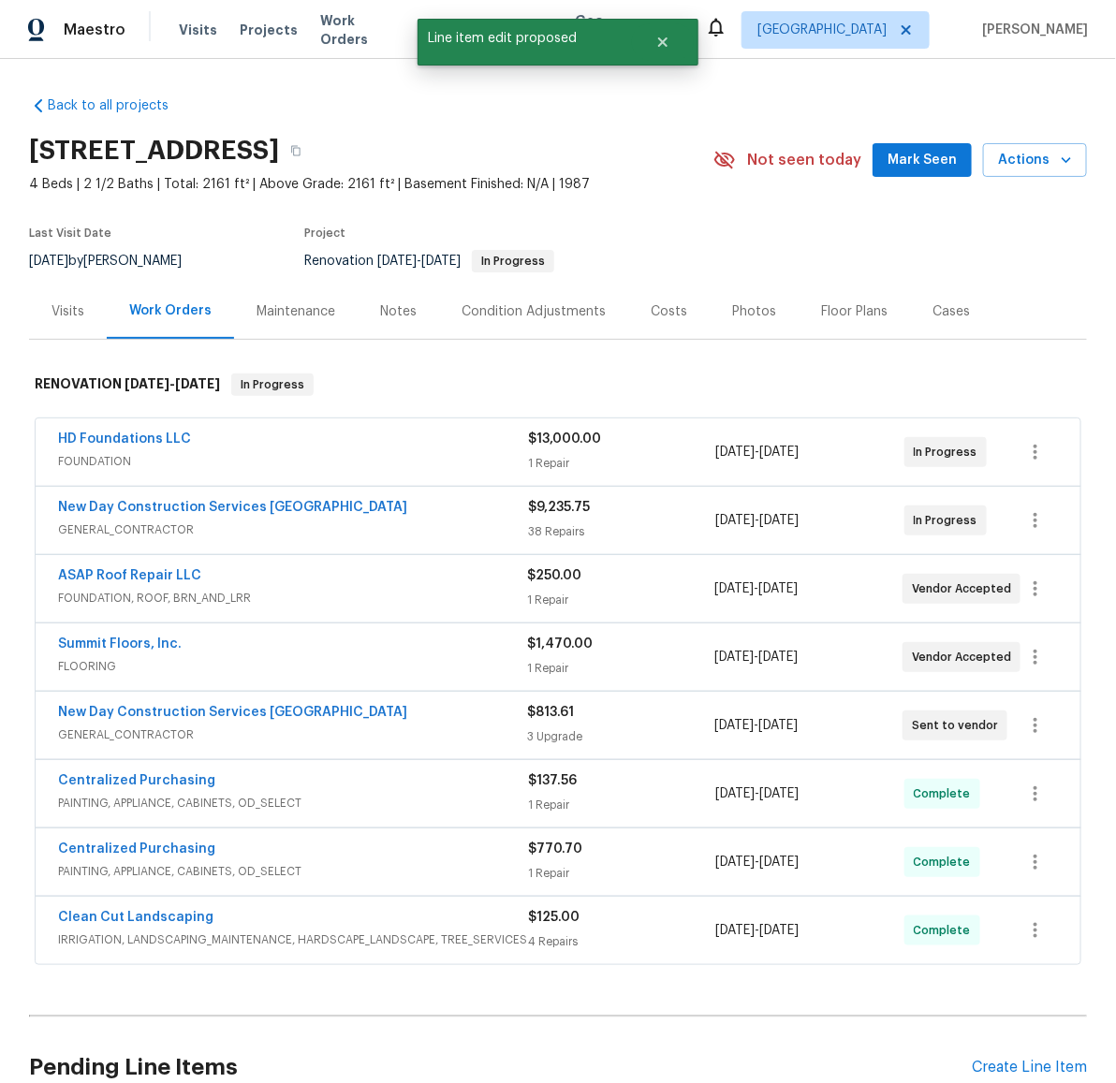
scroll to position [195, 0]
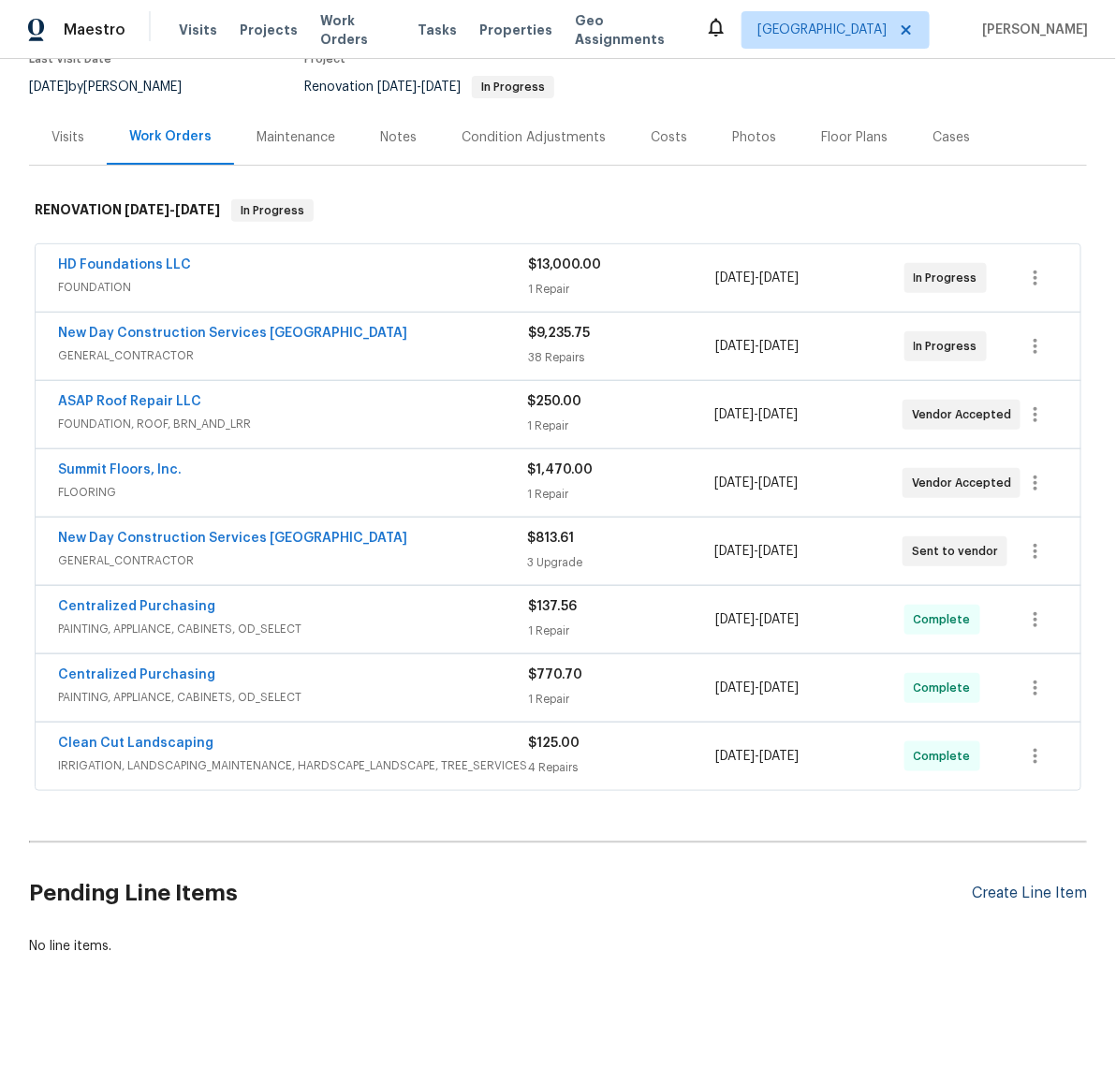
click at [982, 885] on div "Create Line Item" at bounding box center [1029, 894] width 115 height 18
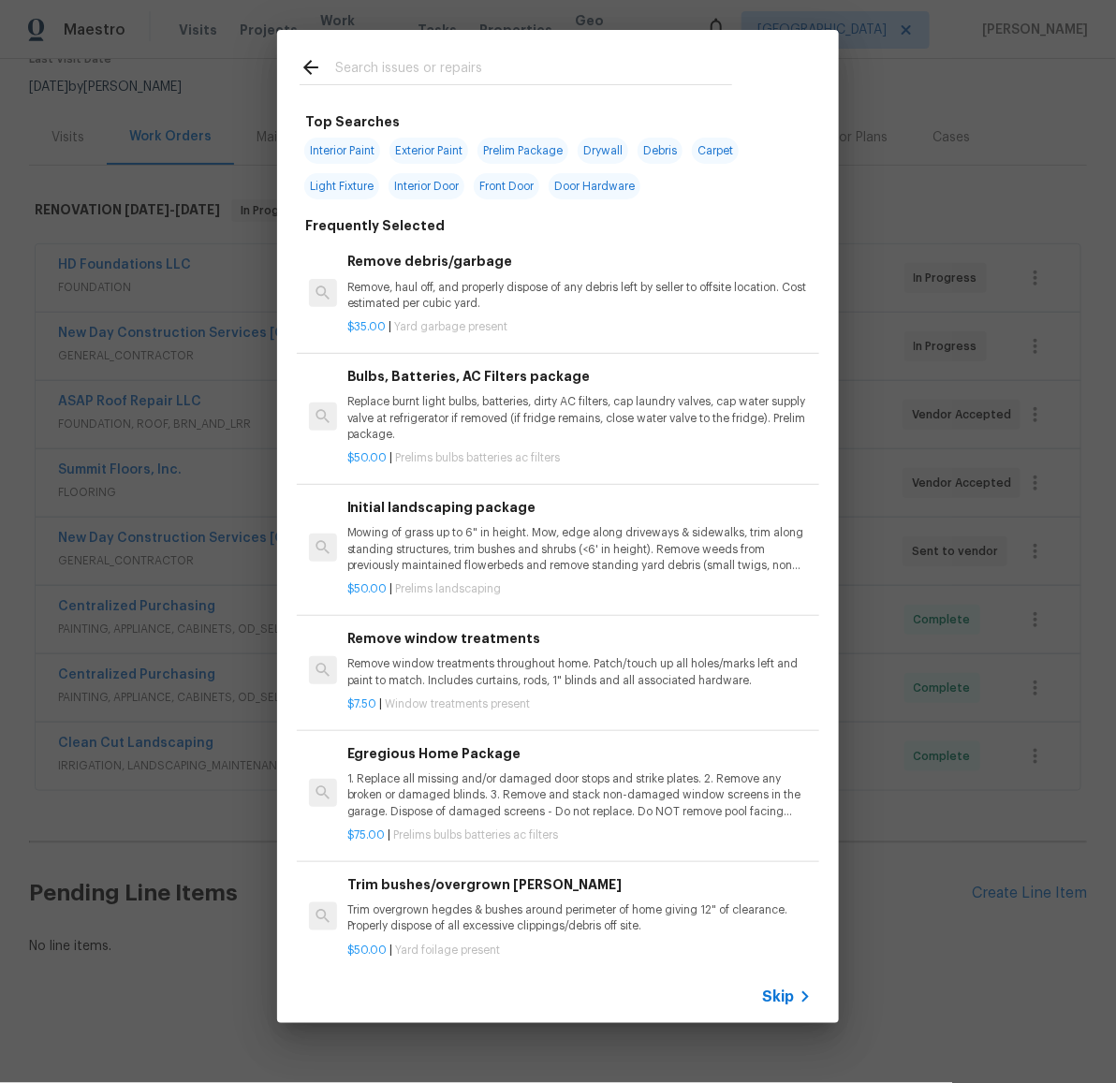
click at [459, 76] on input "text" at bounding box center [533, 70] width 397 height 28
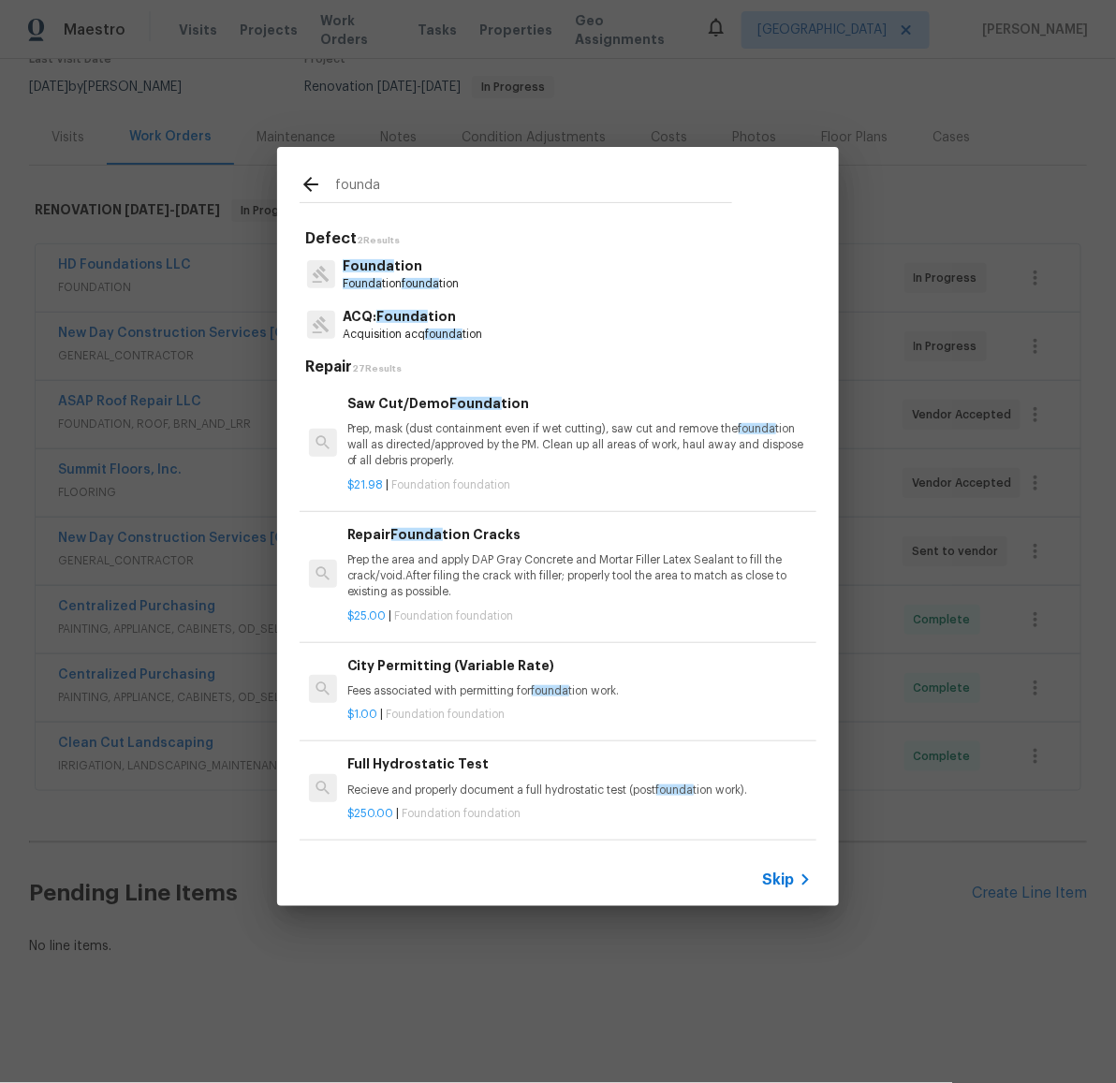
type input "founda"
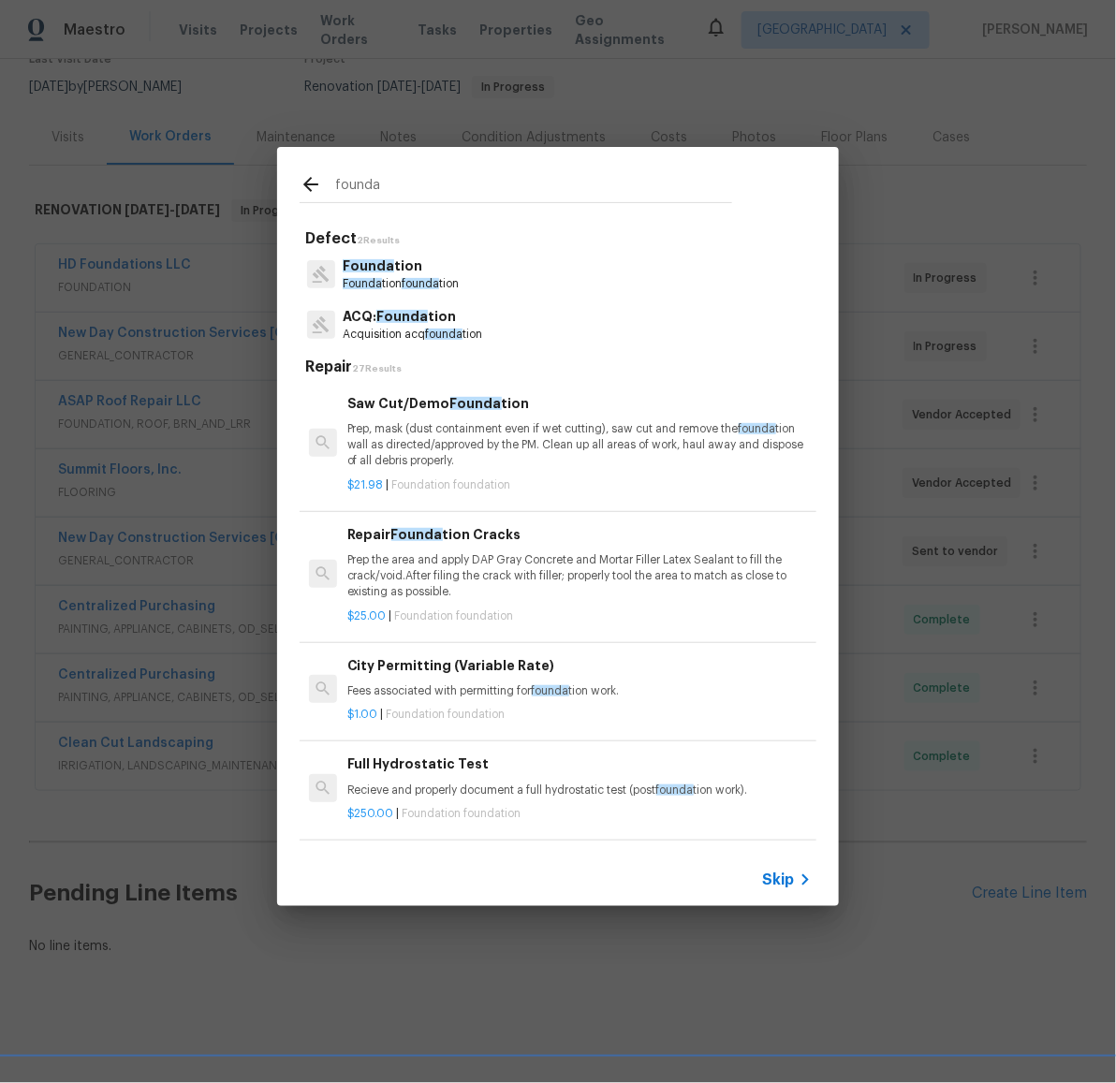
click at [420, 271] on p "Founda tion" at bounding box center [401, 267] width 116 height 20
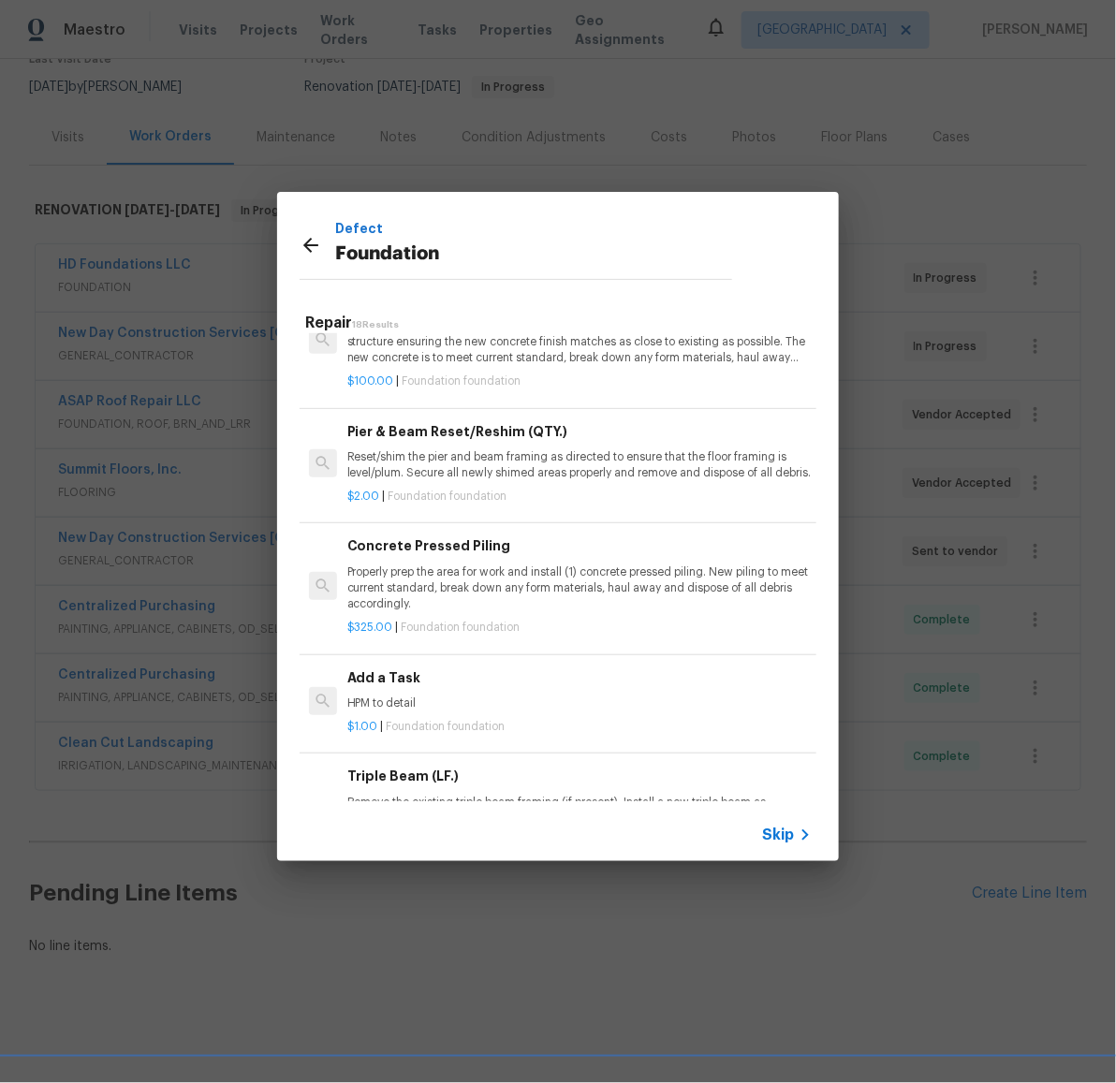
scroll to position [1359, 0]
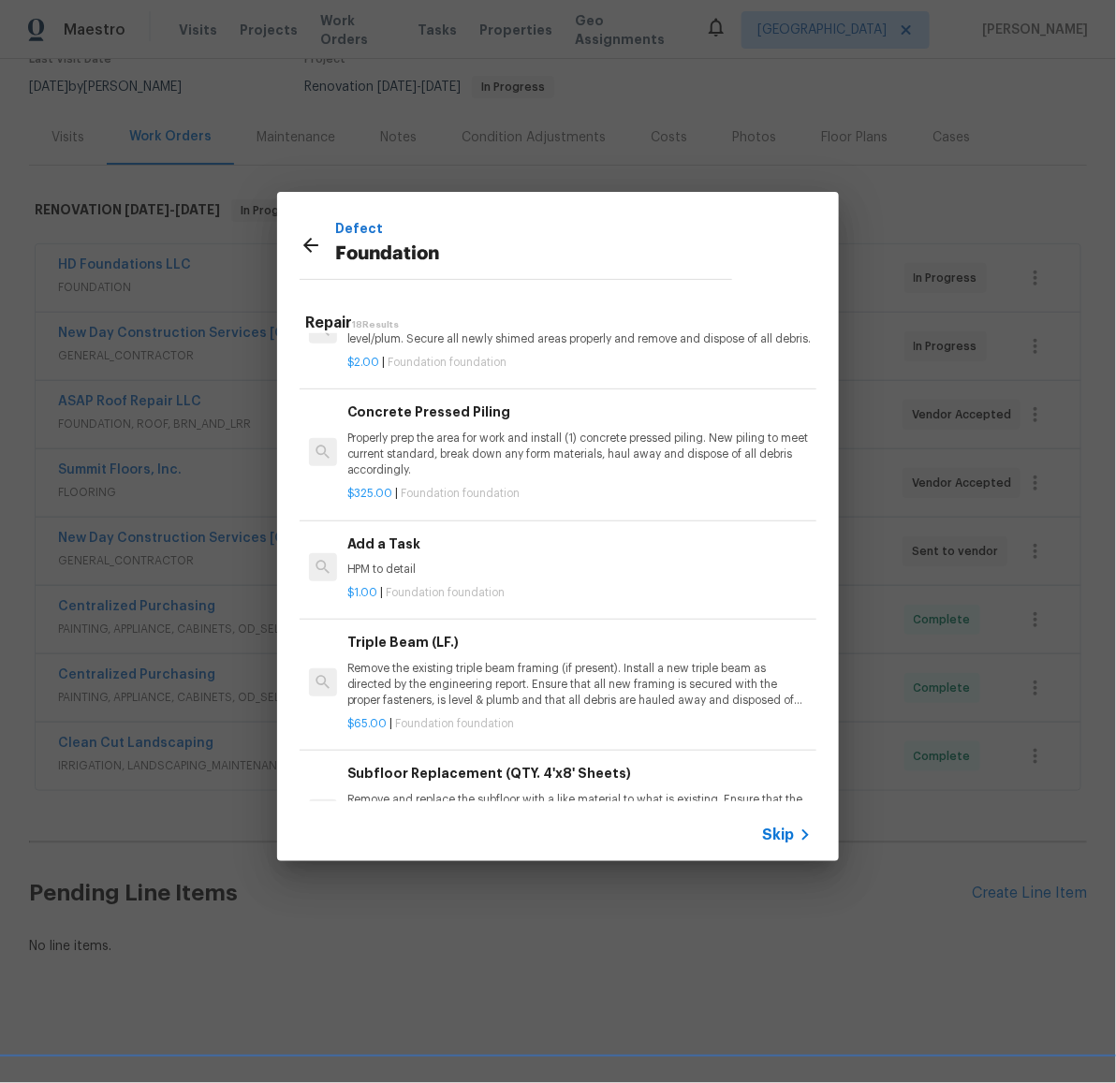
click at [421, 554] on h6 "Add a Task" at bounding box center [579, 544] width 464 height 21
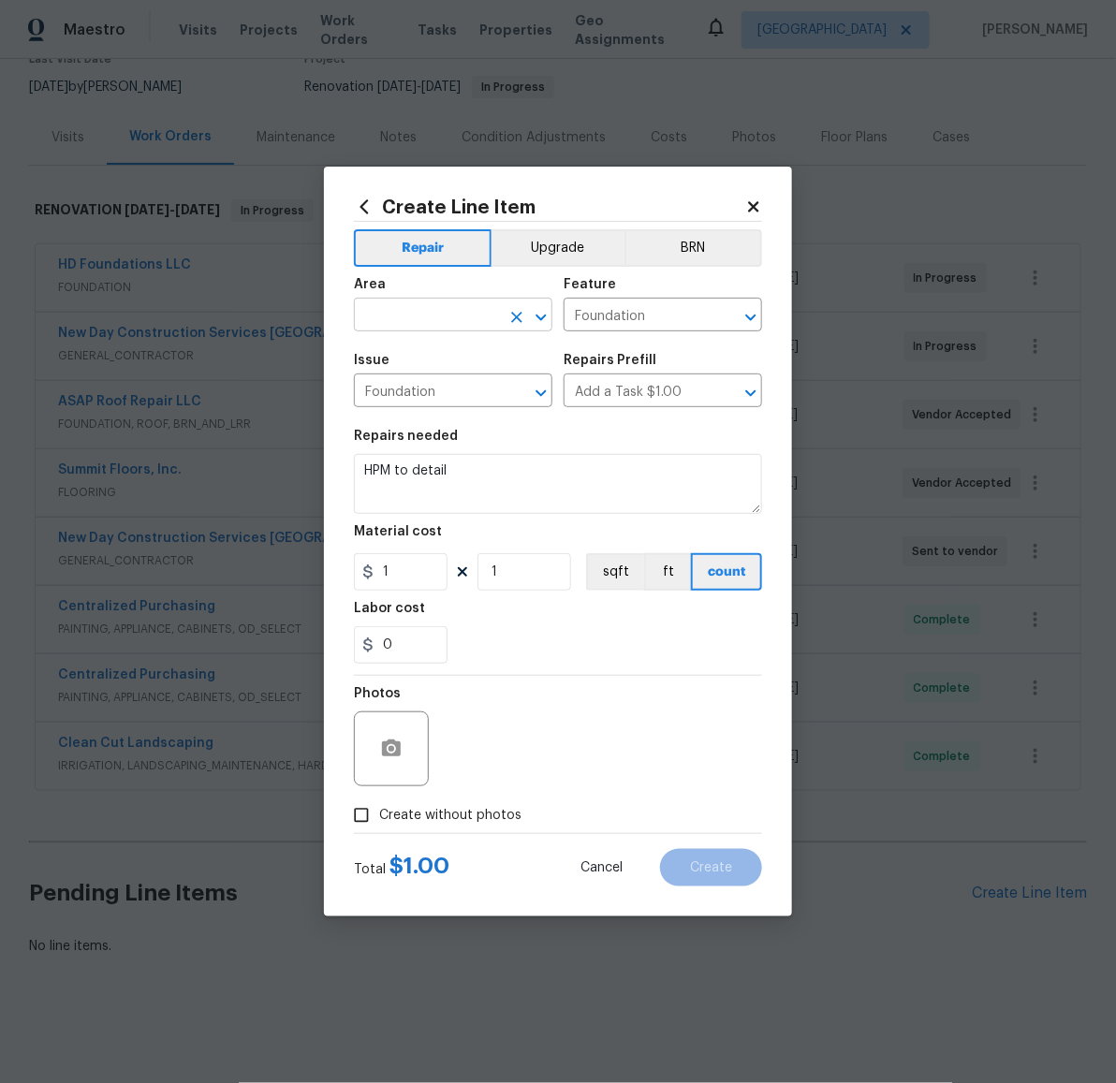
click at [434, 307] on input "text" at bounding box center [427, 316] width 146 height 29
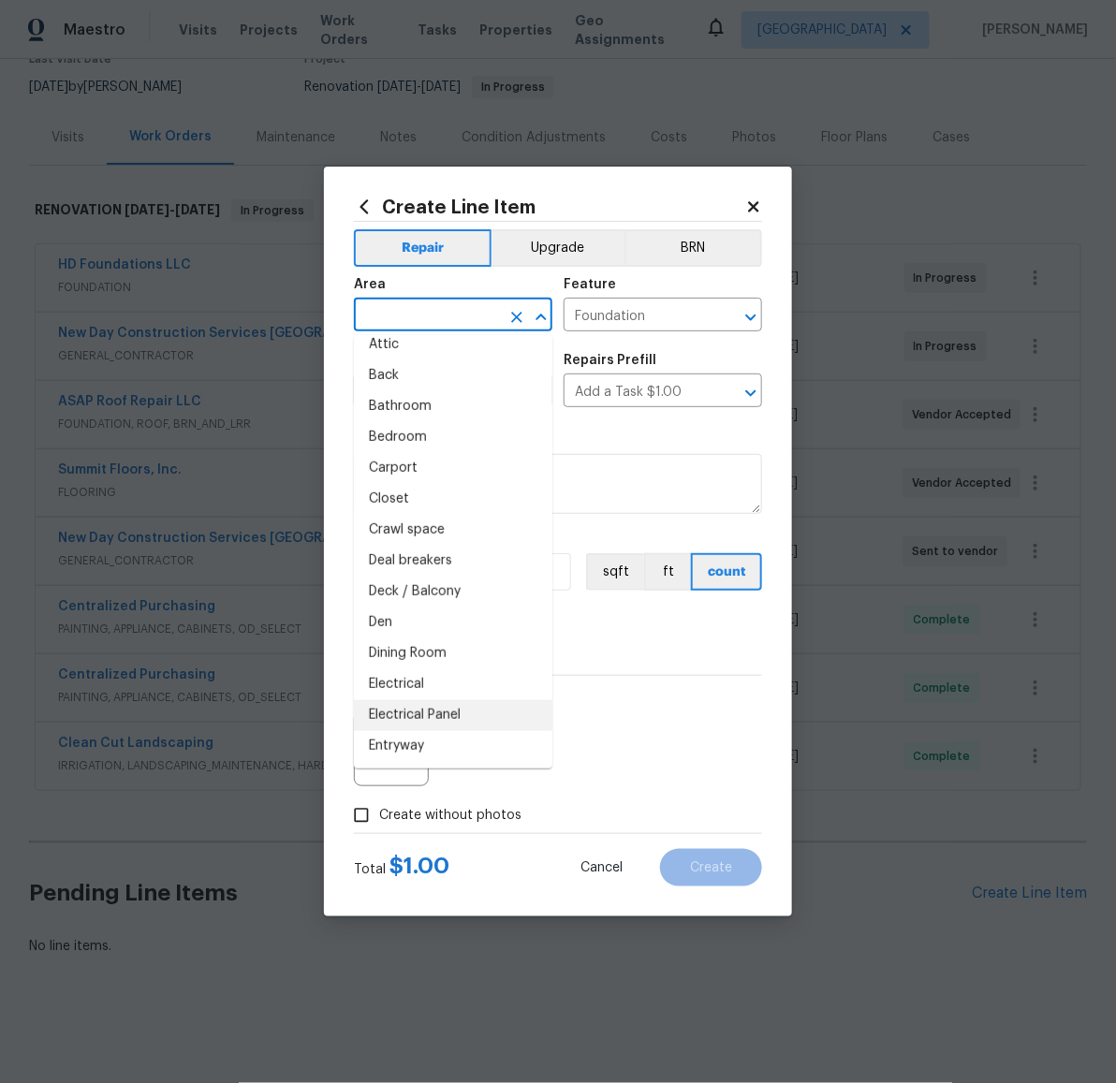
scroll to position [90, 0]
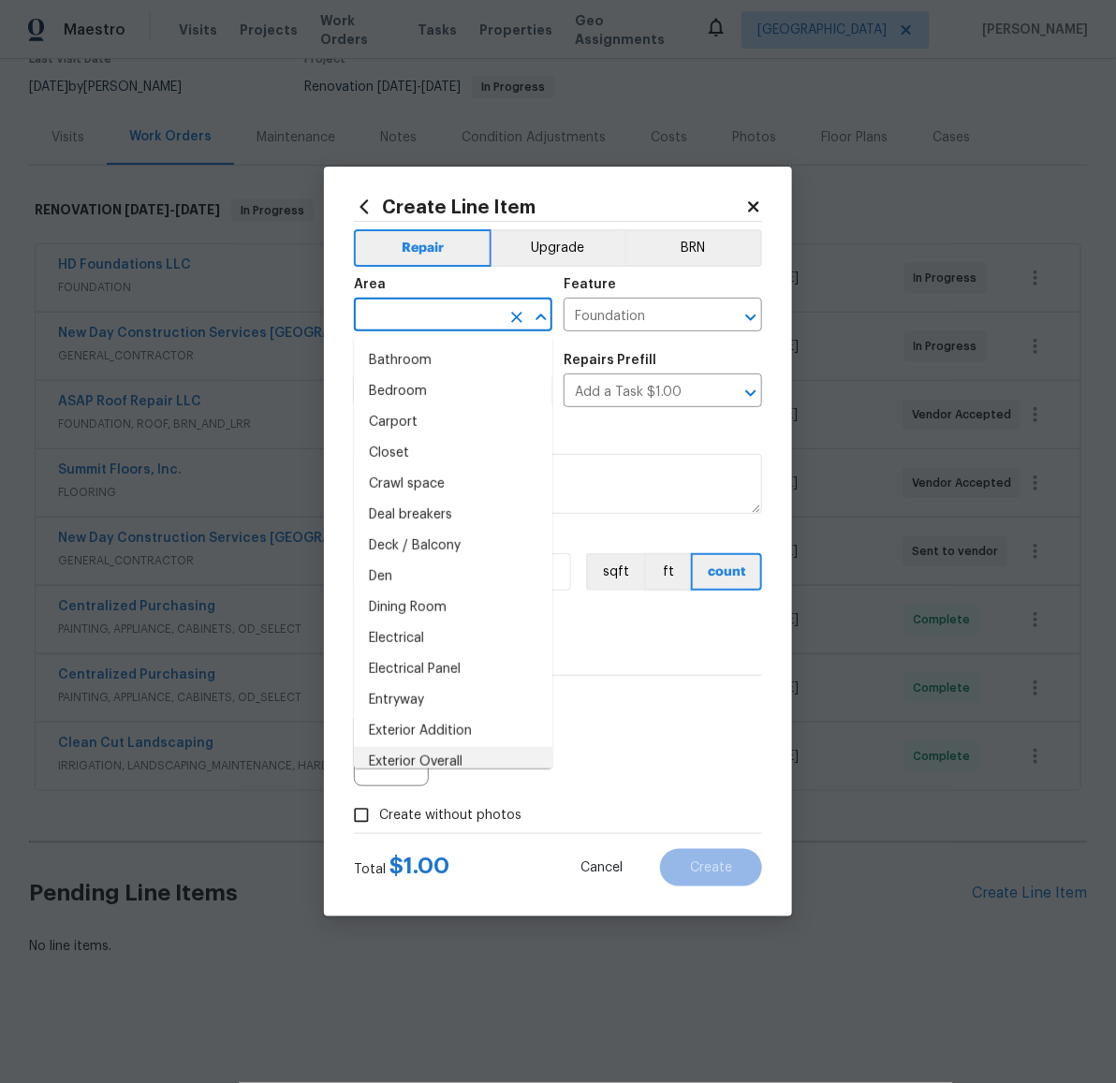
click at [452, 756] on li "Exterior Overall" at bounding box center [453, 762] width 199 height 31
type input "Exterior Overall"
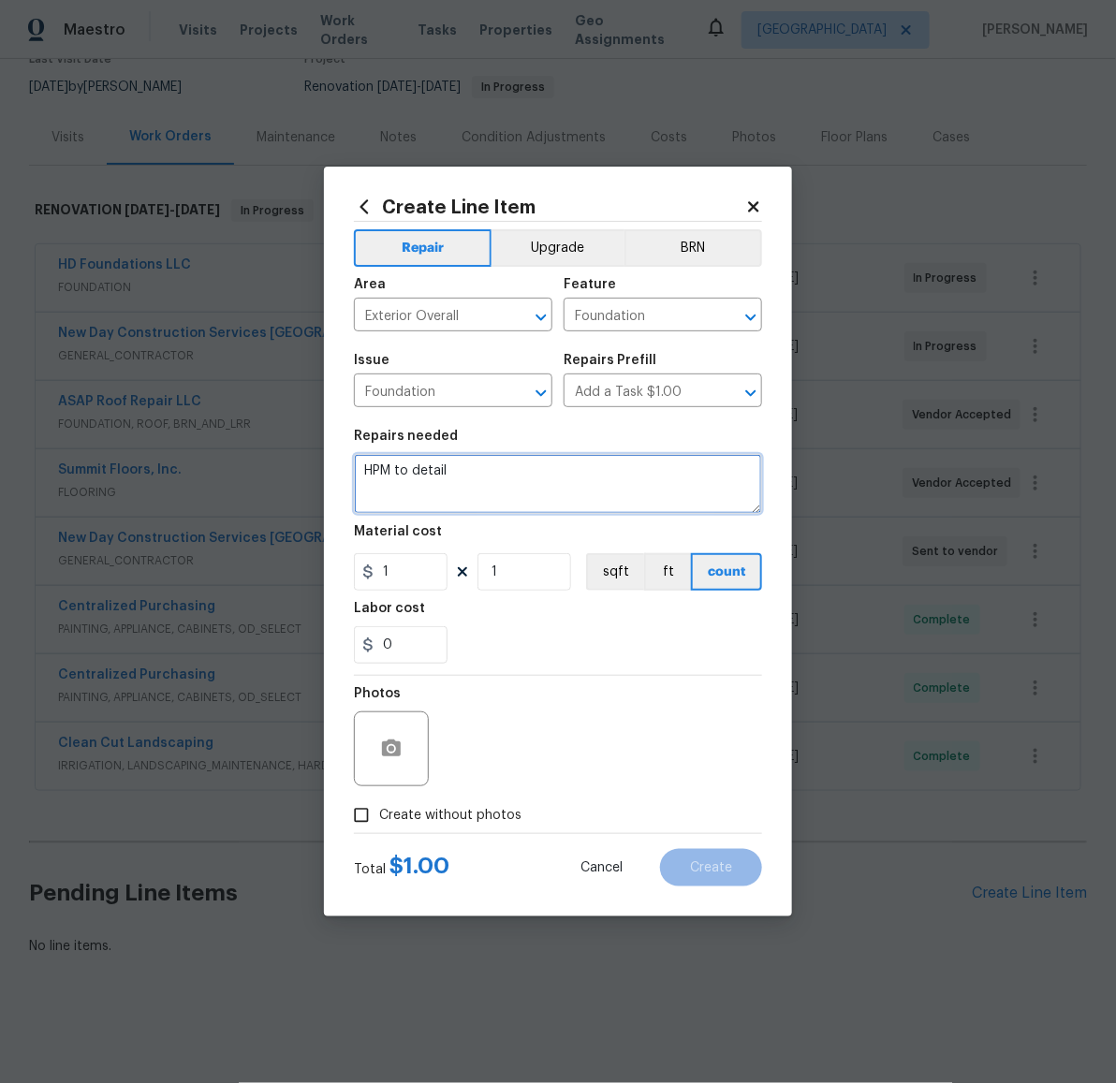
drag, startPoint x: 542, startPoint y: 479, endPoint x: 282, endPoint y: 457, distance: 261.2
click at [283, 456] on div "Create Line Item Repair Upgrade BRN Area Exterior Overall ​ Feature Foundation …" at bounding box center [558, 541] width 1116 height 1083
type textarea "Foundation repair in accordance with the attached repair quote"
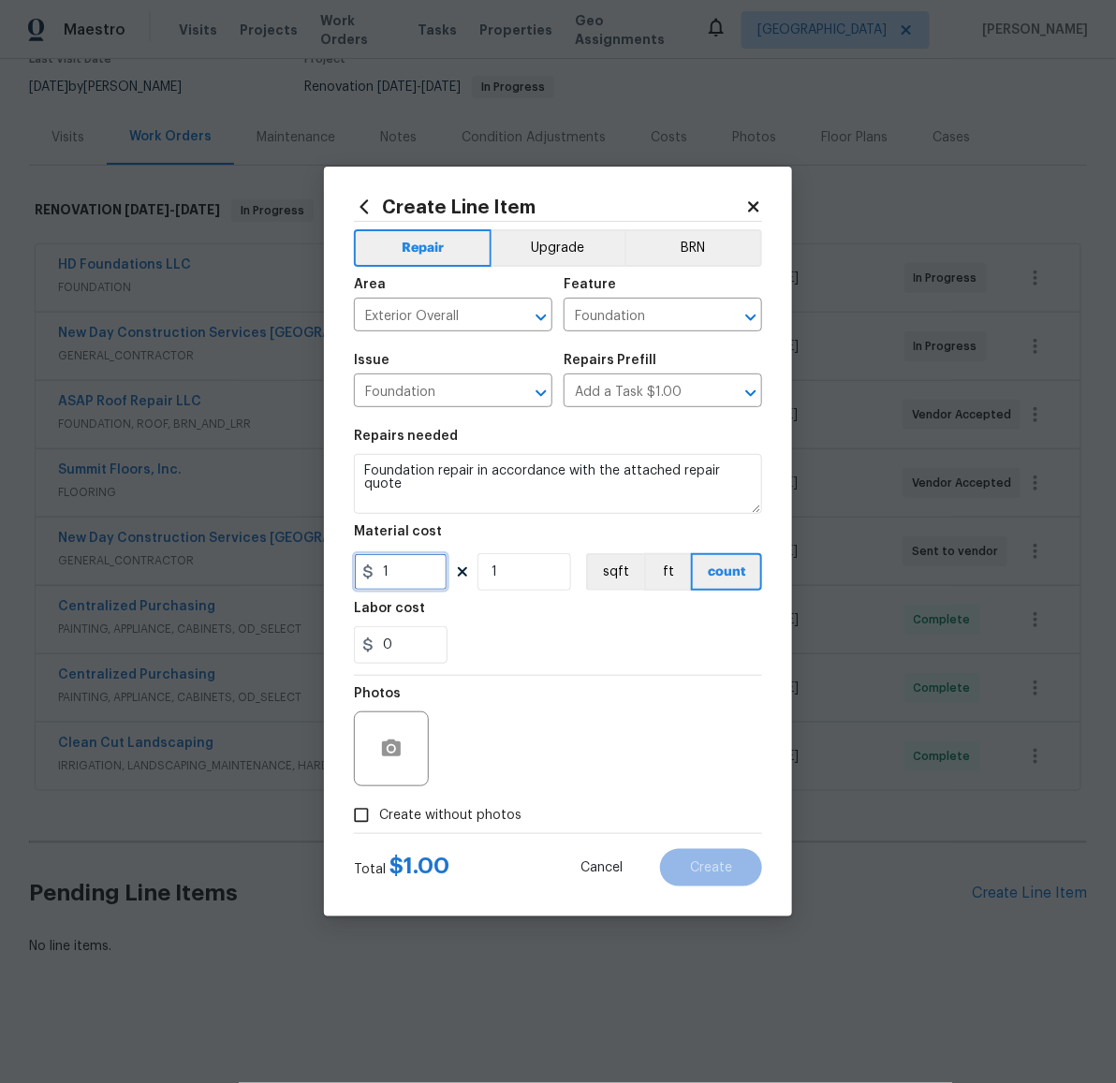
click at [423, 556] on input "1" at bounding box center [401, 571] width 94 height 37
type input "13000"
click at [415, 819] on span "Create without photos" at bounding box center [450, 816] width 142 height 20
click at [379, 819] on input "Create without photos" at bounding box center [362, 816] width 36 height 36
checkbox input "true"
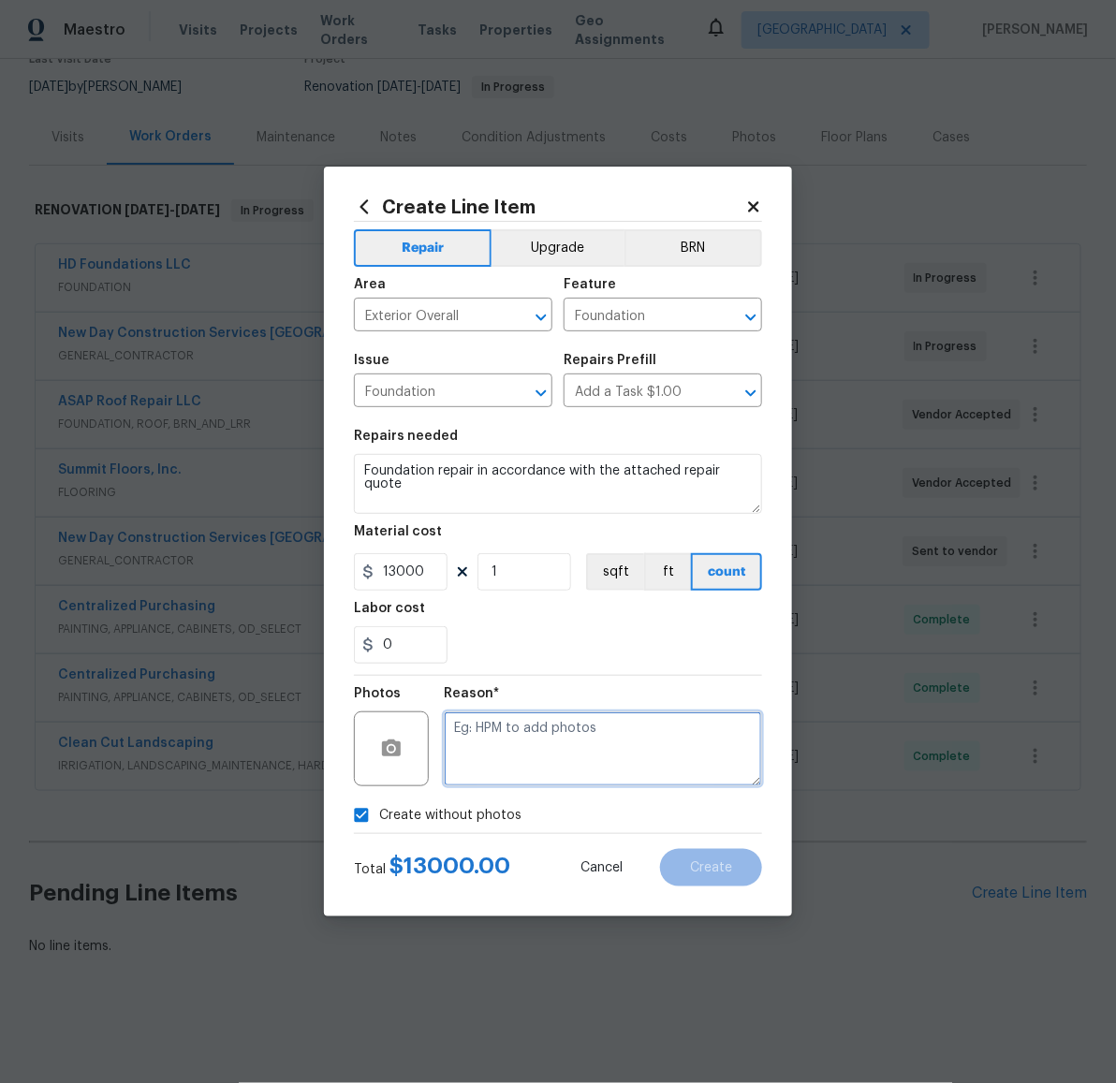
click at [571, 770] on textarea at bounding box center [603, 749] width 318 height 75
type textarea "prelim"
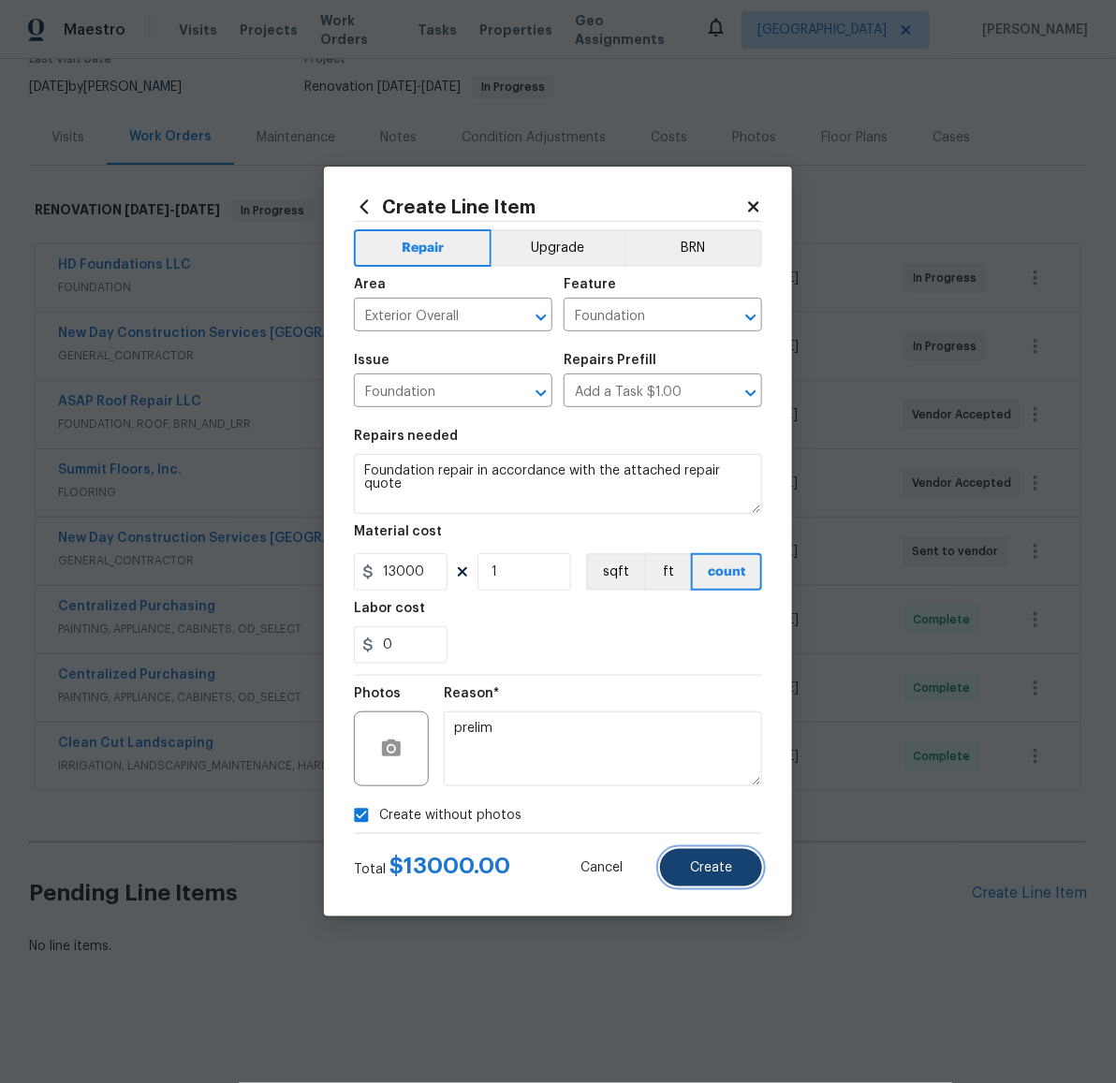
click at [682, 869] on button "Create" at bounding box center [711, 867] width 102 height 37
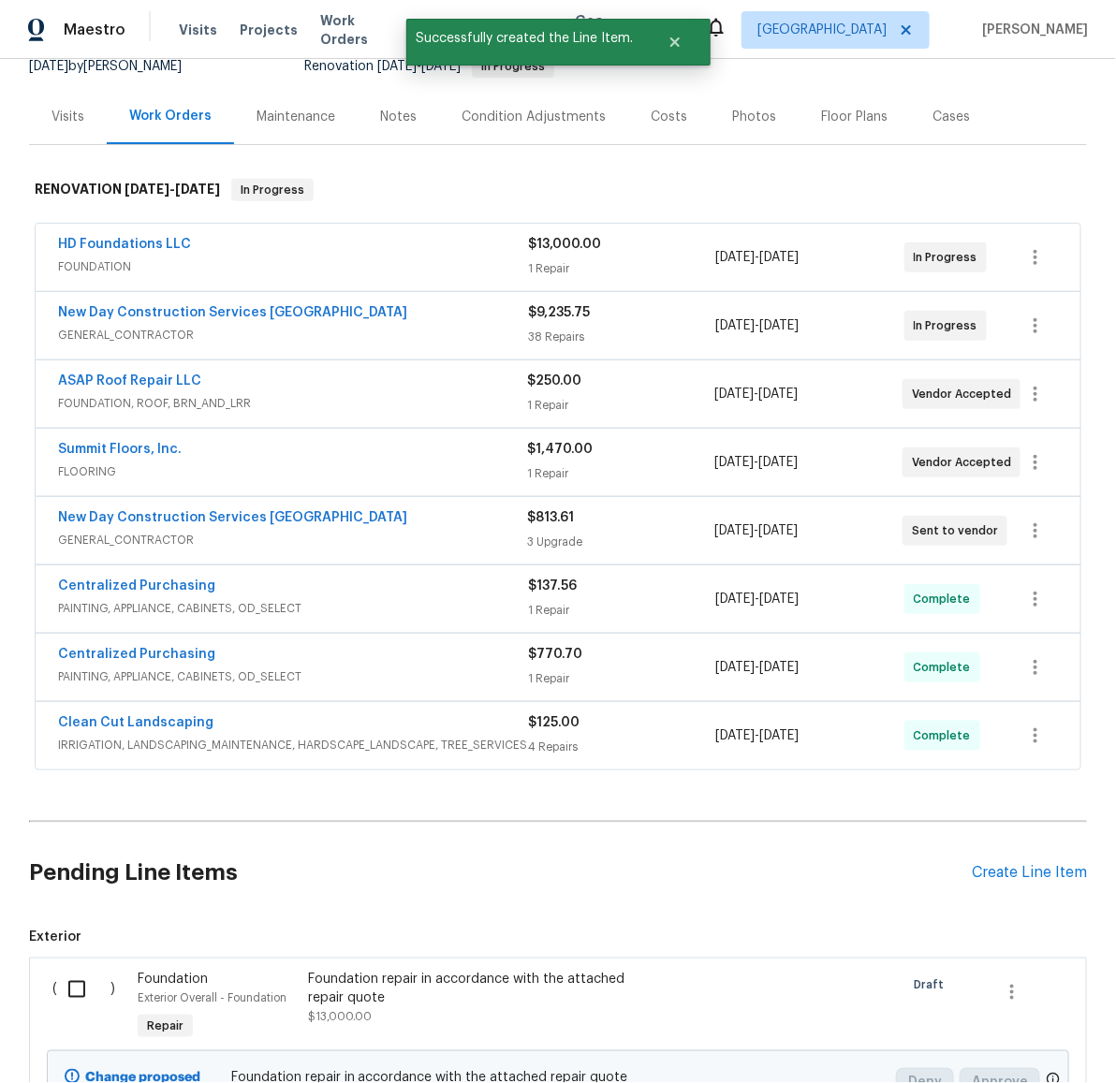
scroll to position [324, 0]
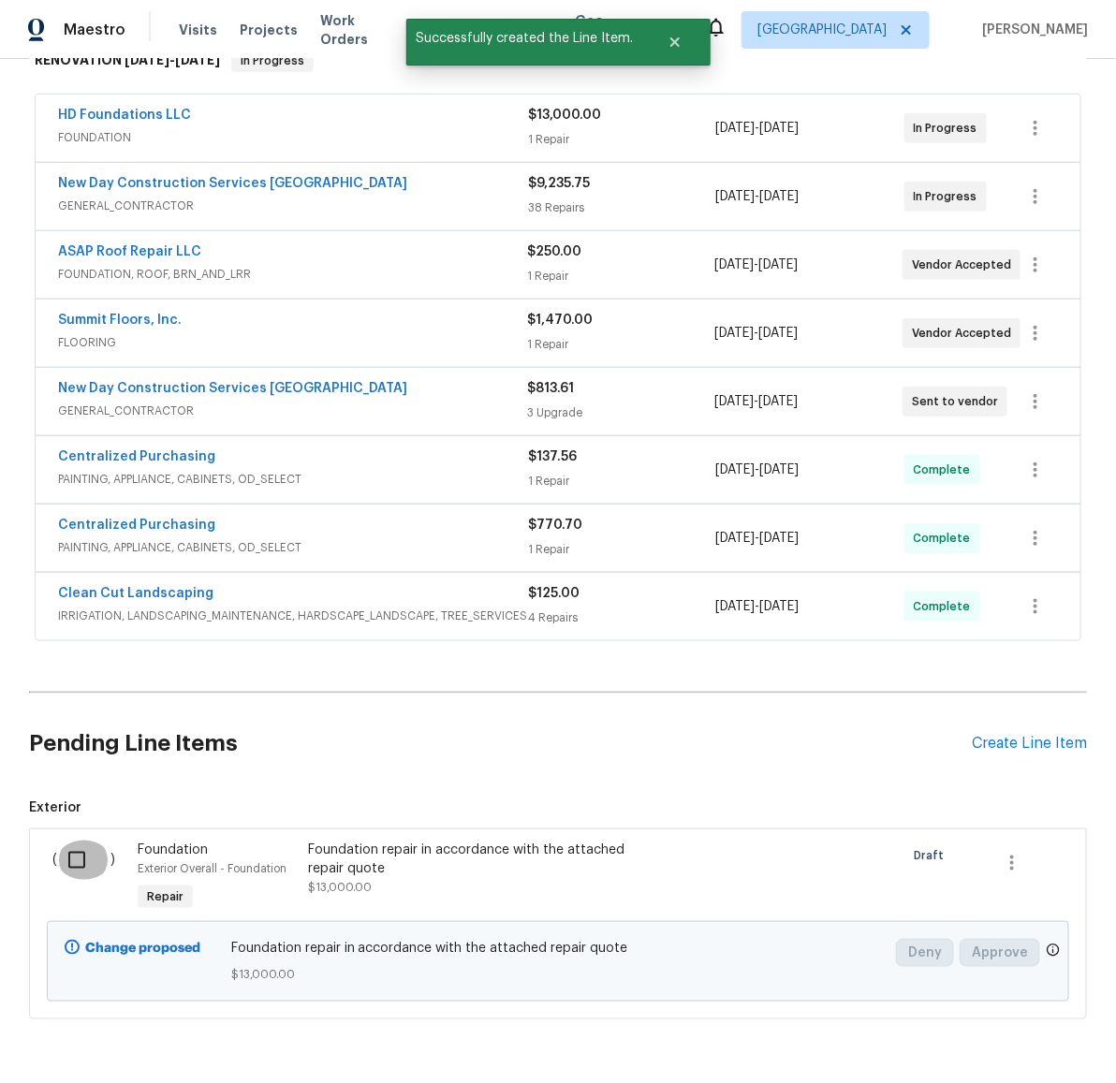
click at [69, 868] on input "checkbox" at bounding box center [83, 860] width 53 height 39
click at [1014, 1027] on span "Create Work Order" at bounding box center [1009, 1036] width 125 height 23
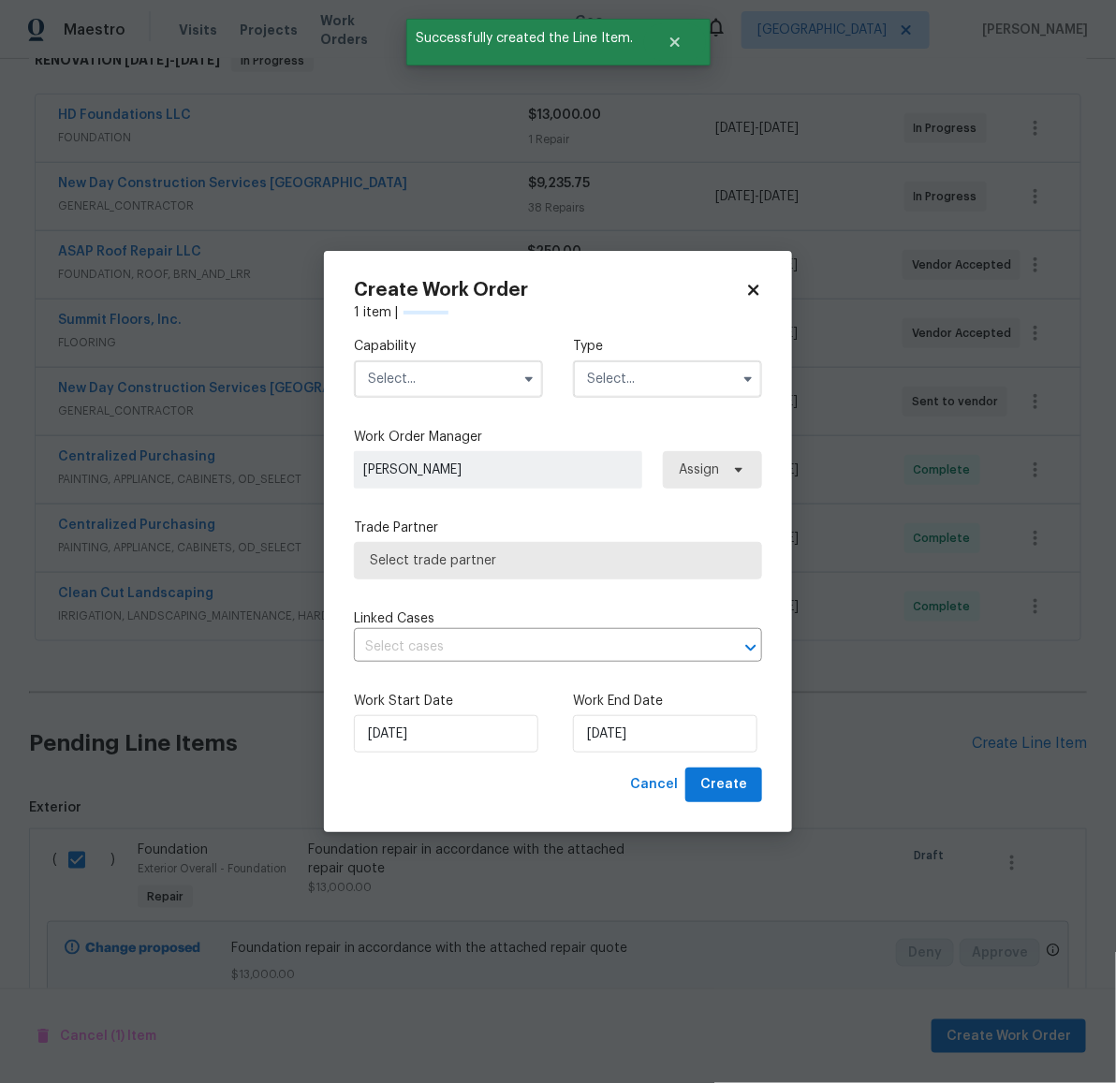
checkbox input "false"
click at [477, 381] on input "text" at bounding box center [448, 379] width 189 height 37
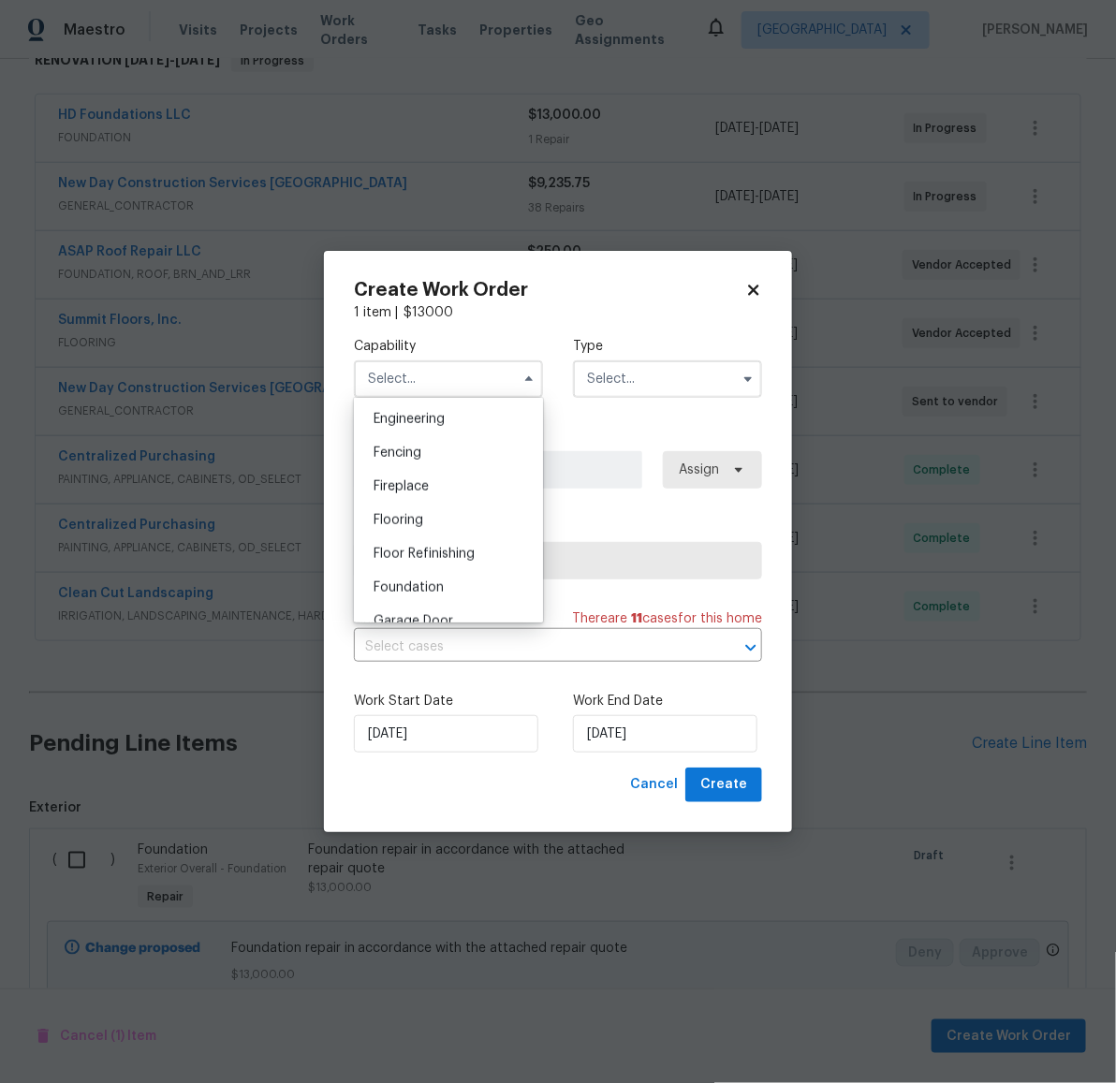
scroll to position [671, 0]
click at [434, 559] on div "Foundation" at bounding box center [449, 542] width 180 height 34
type input "Foundation"
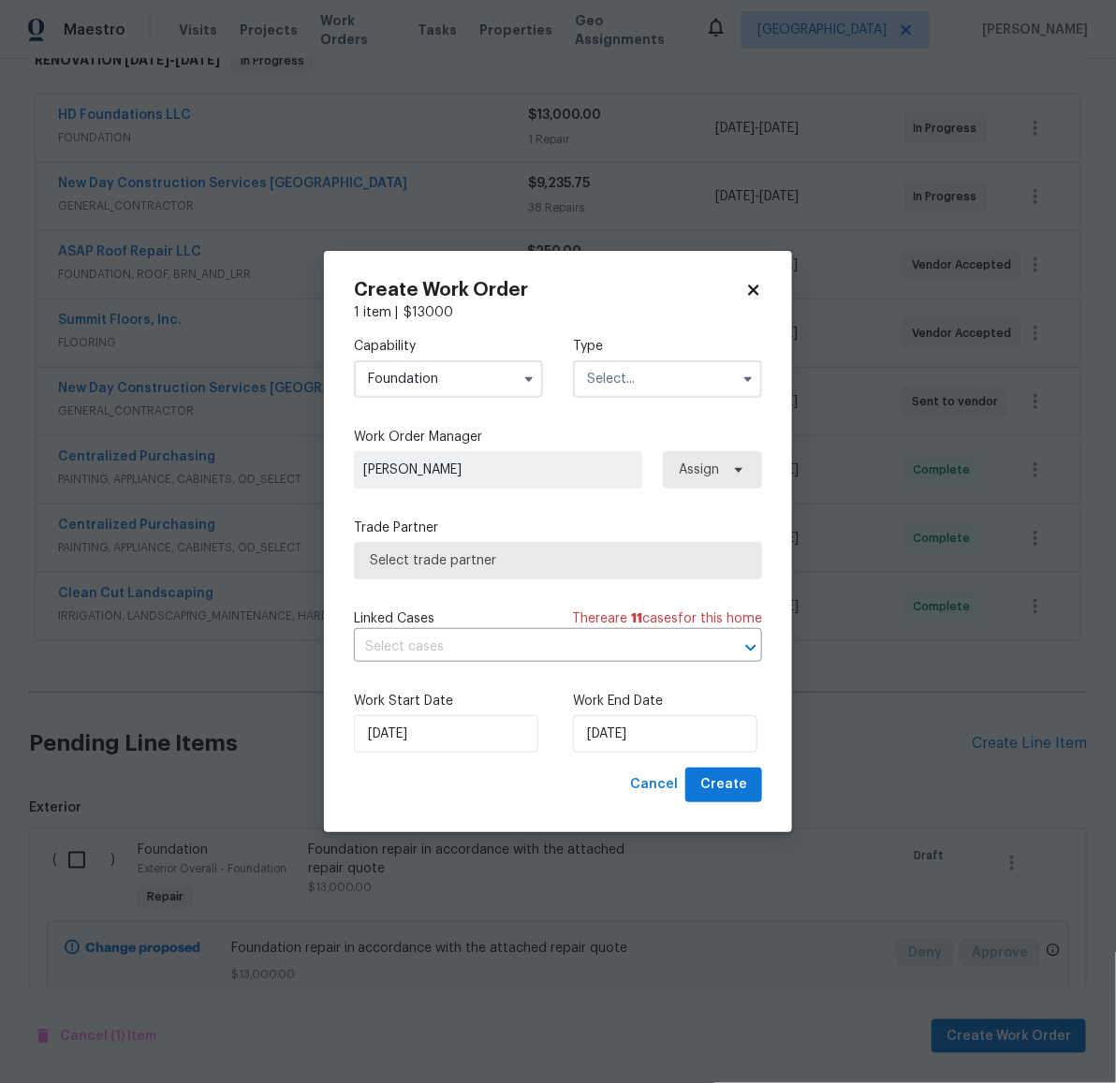
click at [662, 384] on input "text" at bounding box center [667, 379] width 189 height 37
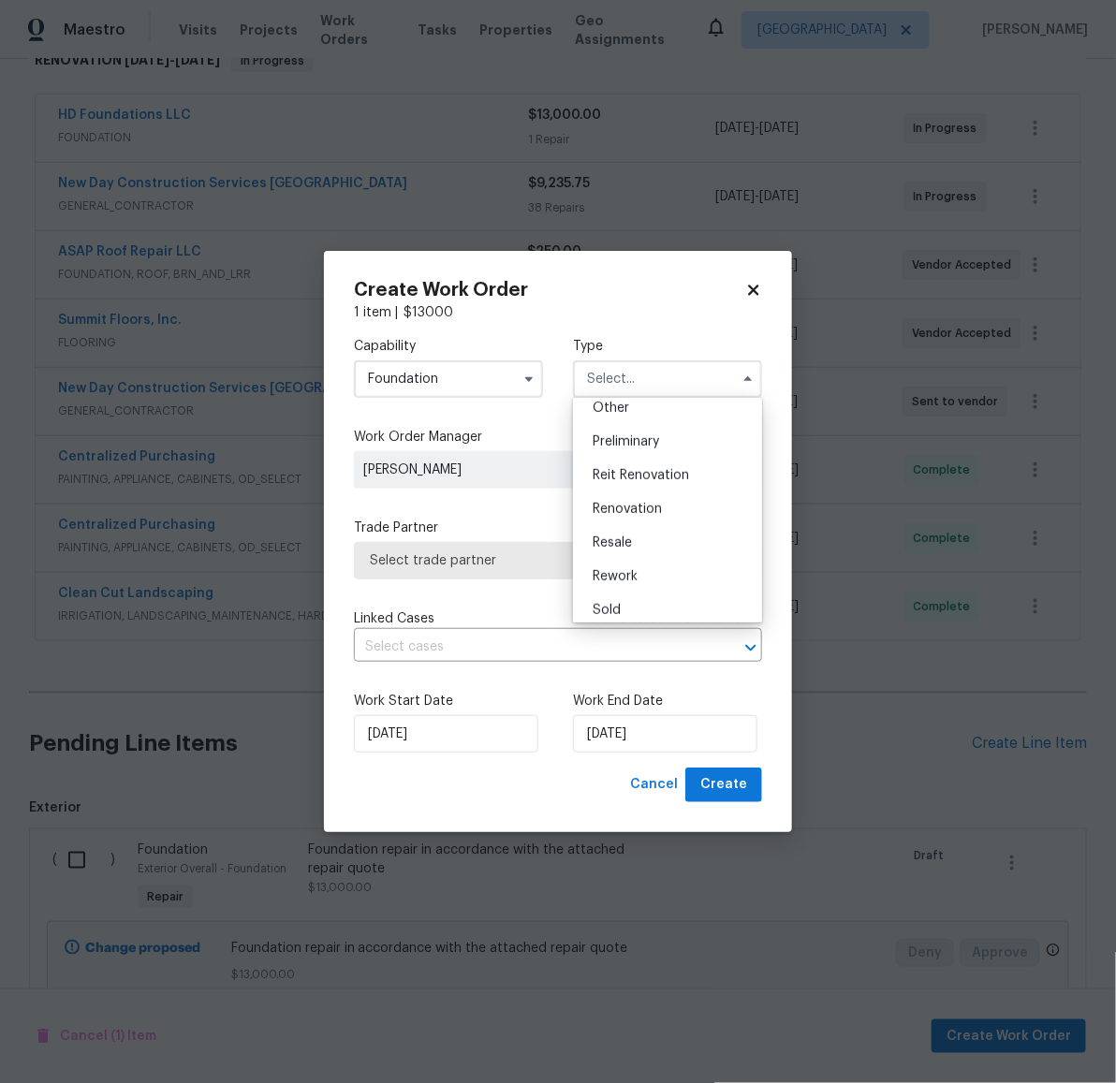
scroll to position [424, 0]
click at [664, 458] on div "Renovation" at bounding box center [668, 467] width 180 height 34
type input "Renovation"
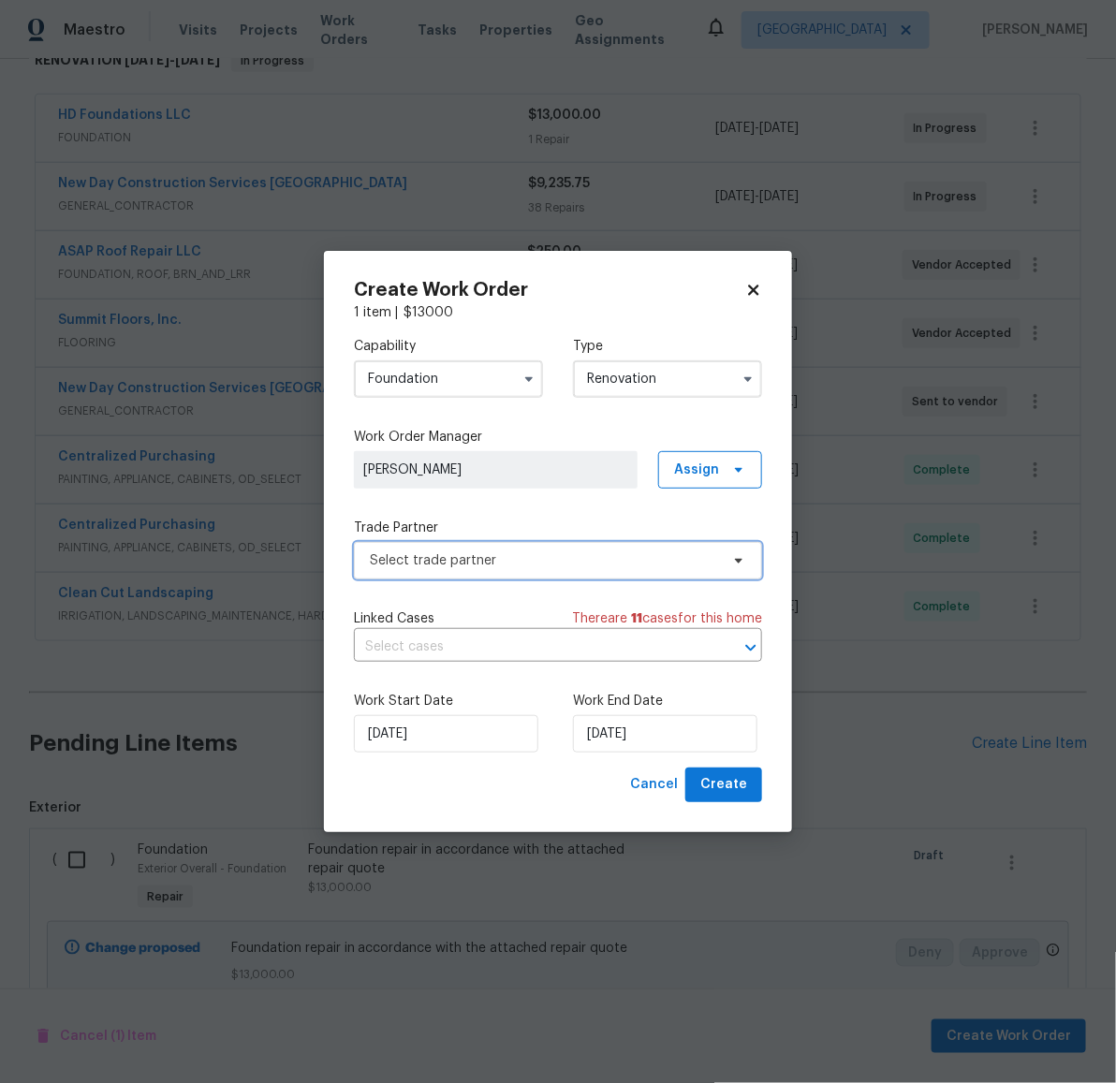
click at [478, 552] on span "Select trade partner" at bounding box center [544, 561] width 349 height 19
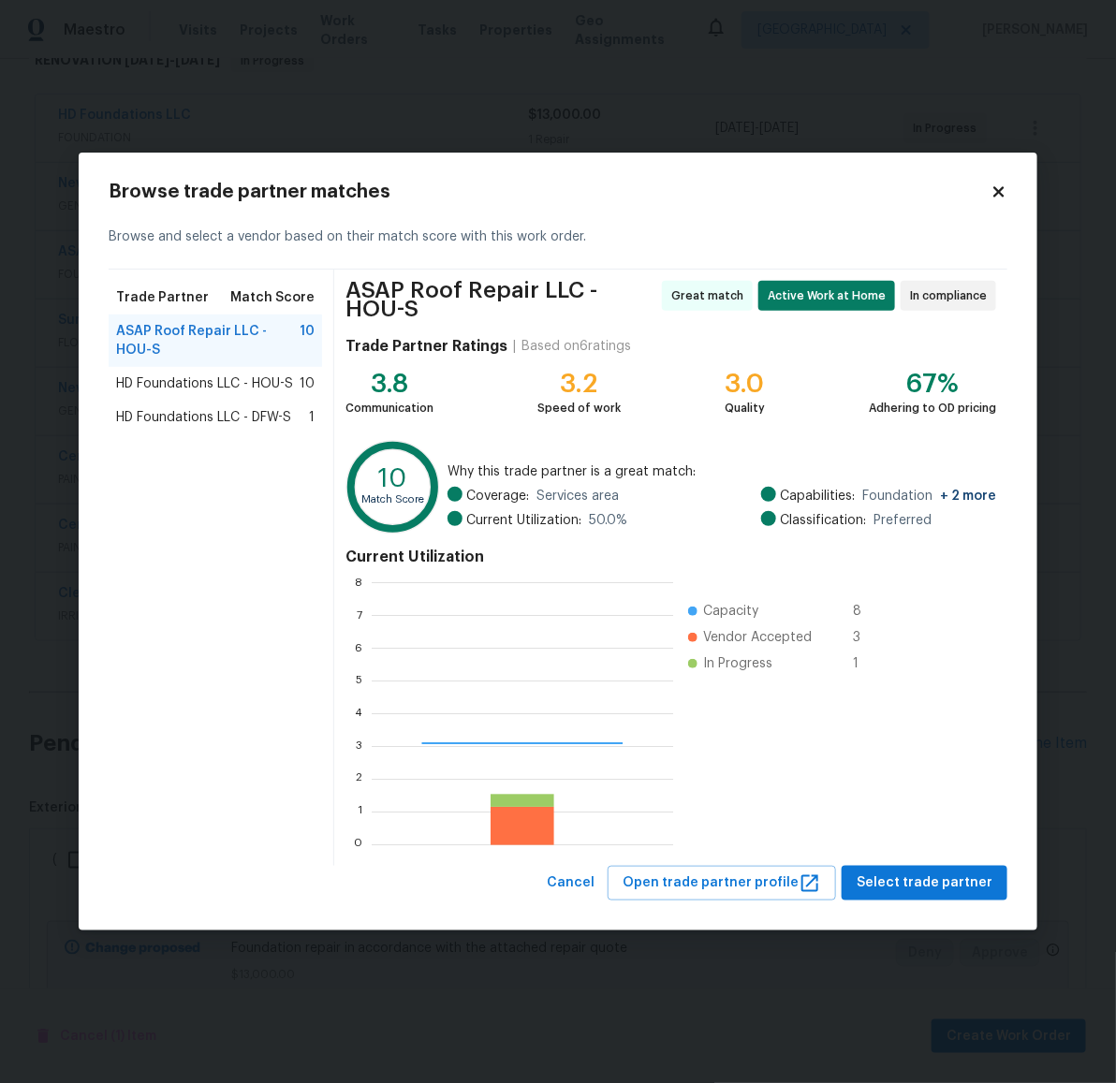
scroll to position [244, 284]
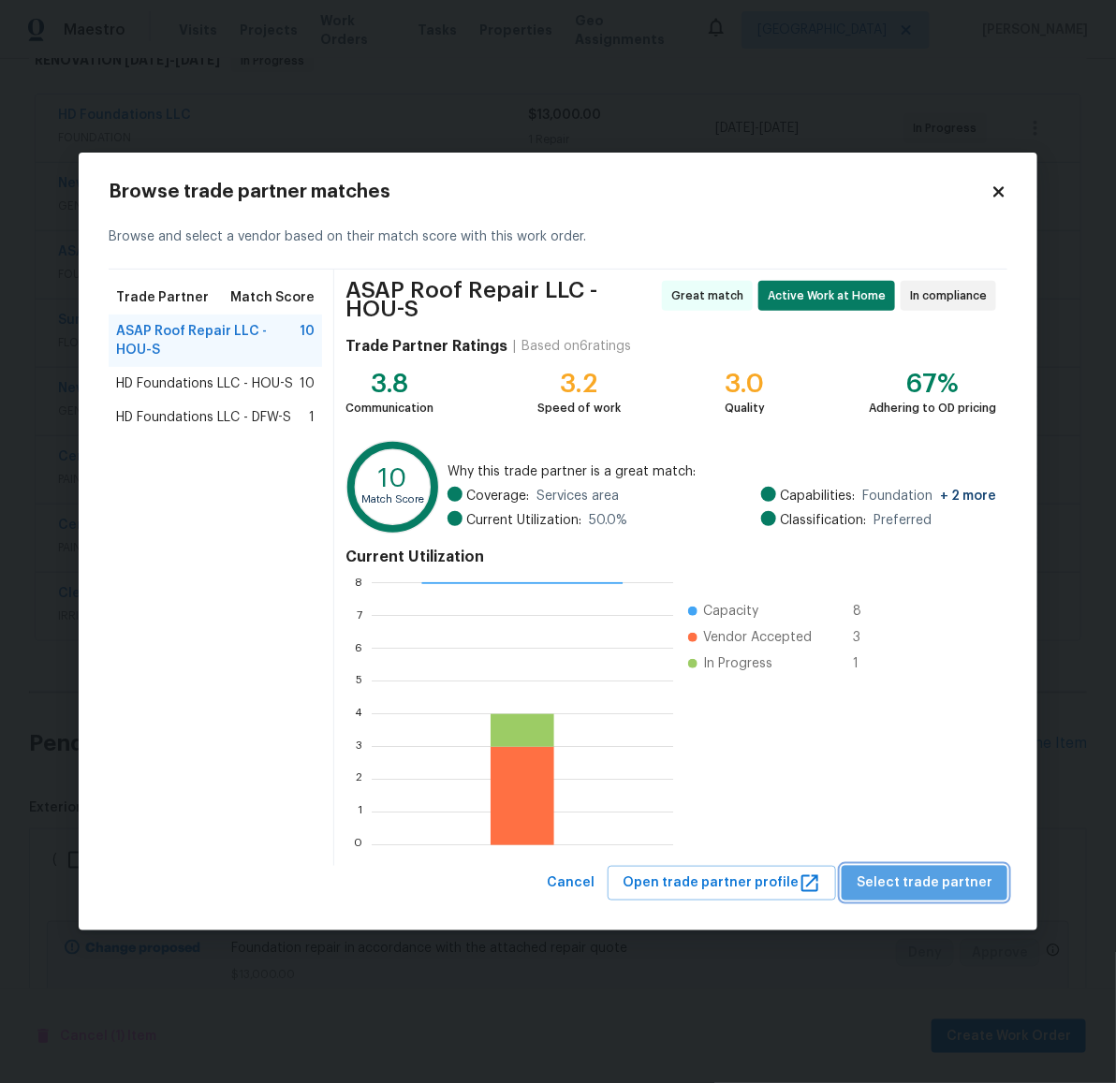
click at [935, 882] on span "Select trade partner" at bounding box center [925, 883] width 136 height 23
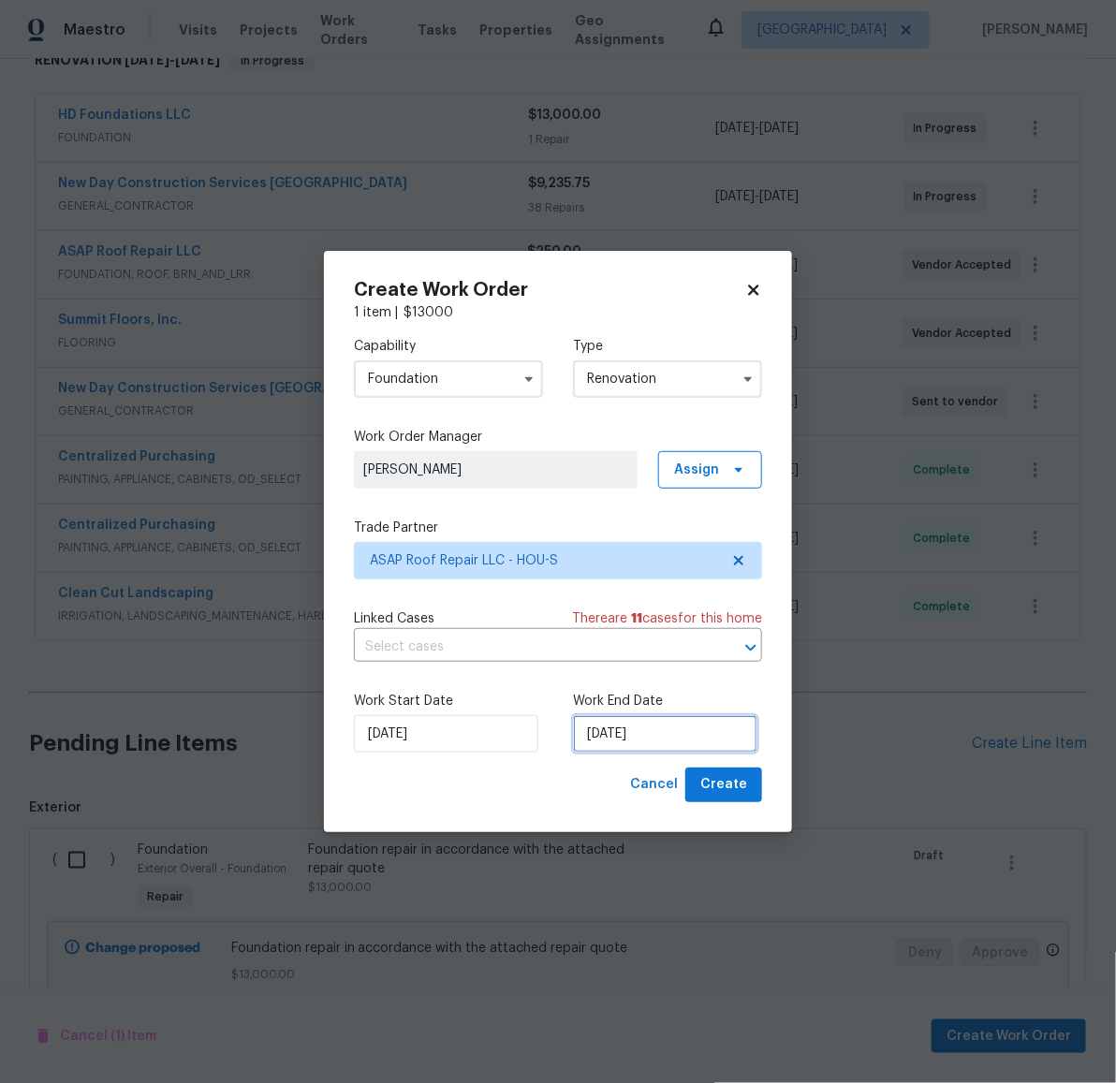
click at [653, 743] on input "8/27/2025" at bounding box center [665, 733] width 184 height 37
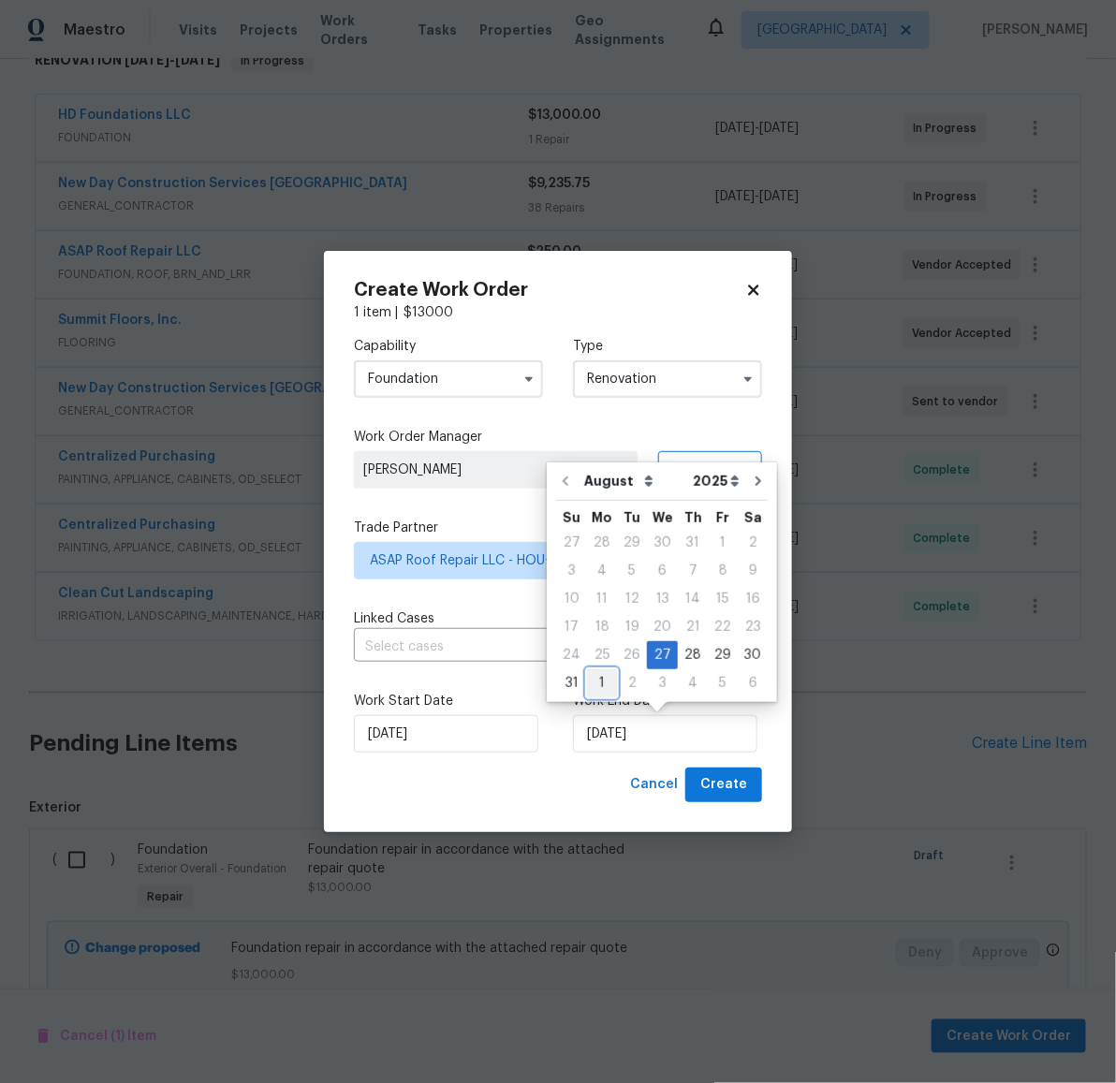
click at [601, 682] on div "1" at bounding box center [602, 683] width 30 height 26
type input "9/1/2025"
select select "8"
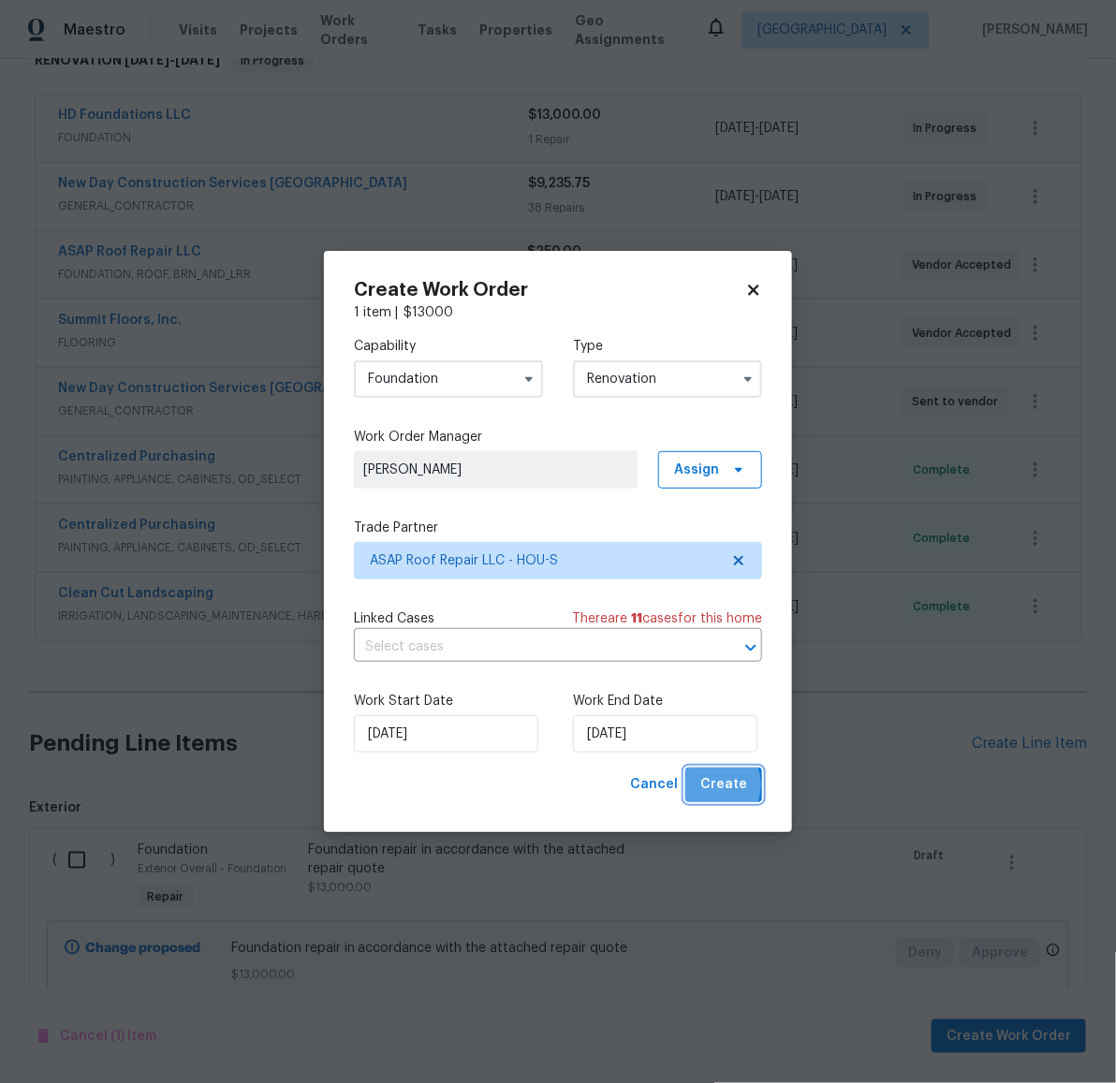
click at [713, 785] on span "Create" at bounding box center [723, 784] width 47 height 23
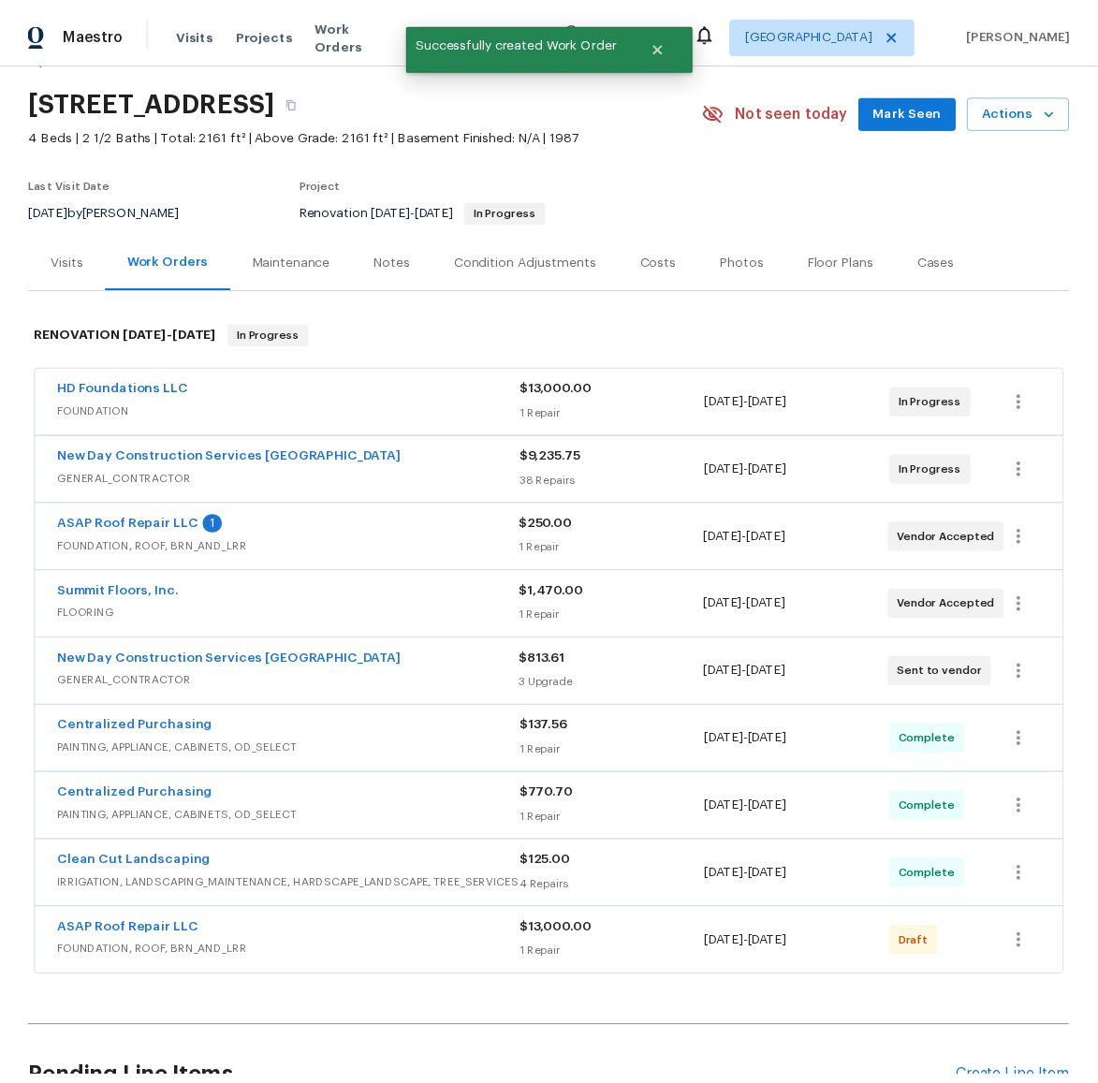
scroll to position [263, 0]
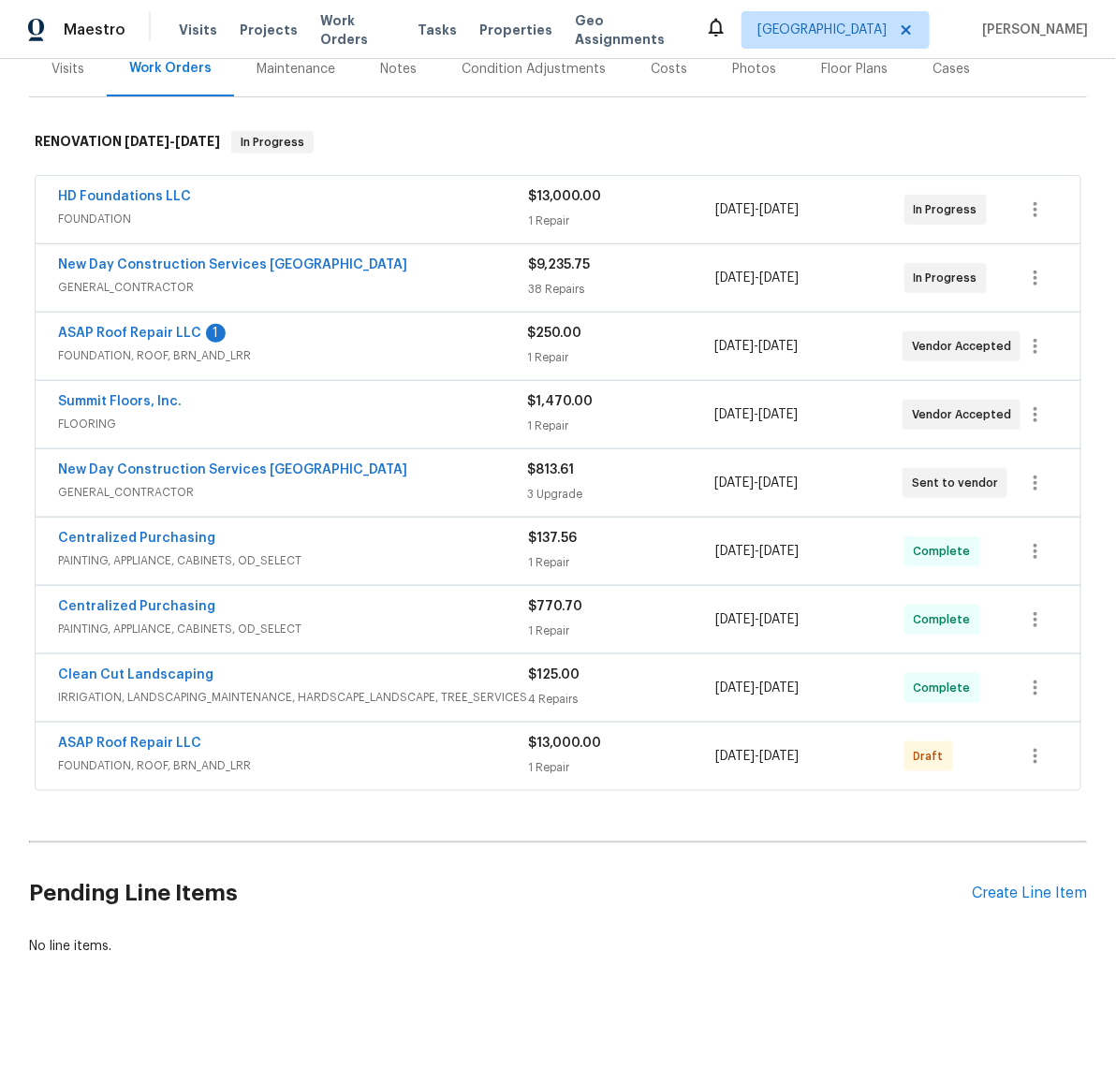
click at [1013, 734] on div at bounding box center [1035, 756] width 45 height 45
click at [1028, 752] on button "button" at bounding box center [1035, 756] width 45 height 45
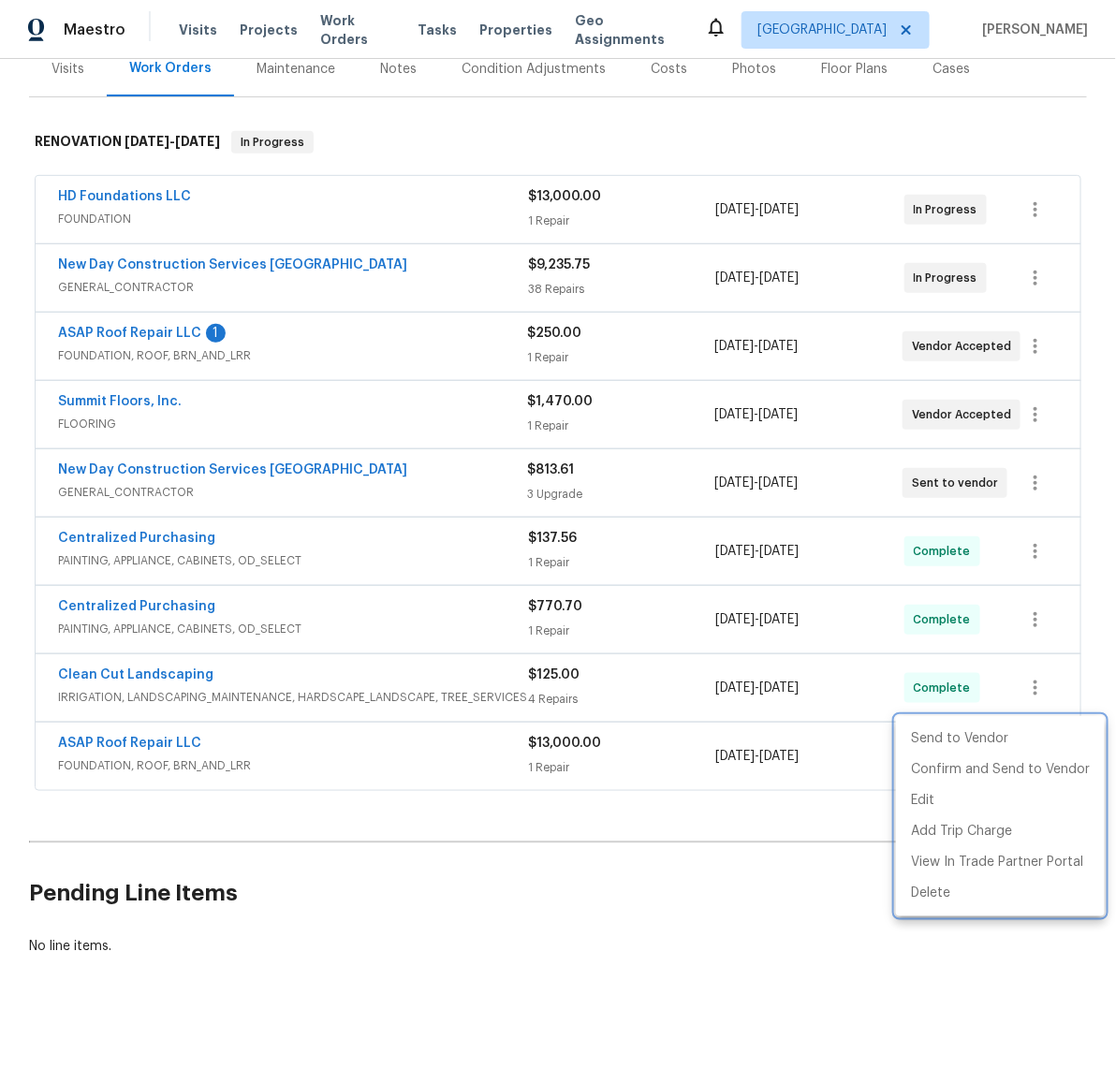
click at [737, 800] on div at bounding box center [558, 541] width 1116 height 1083
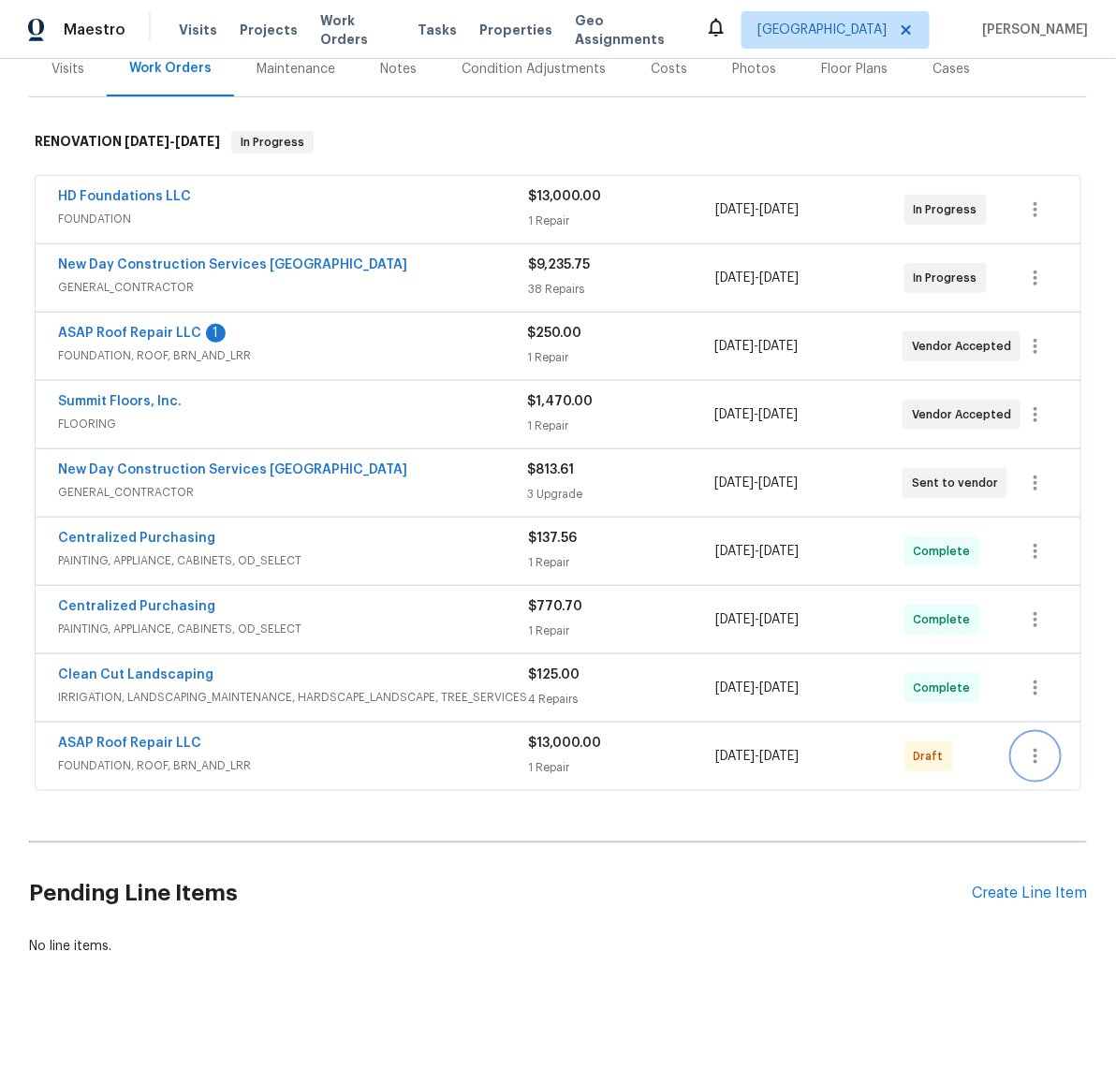
click at [1028, 745] on icon "button" at bounding box center [1035, 756] width 22 height 22
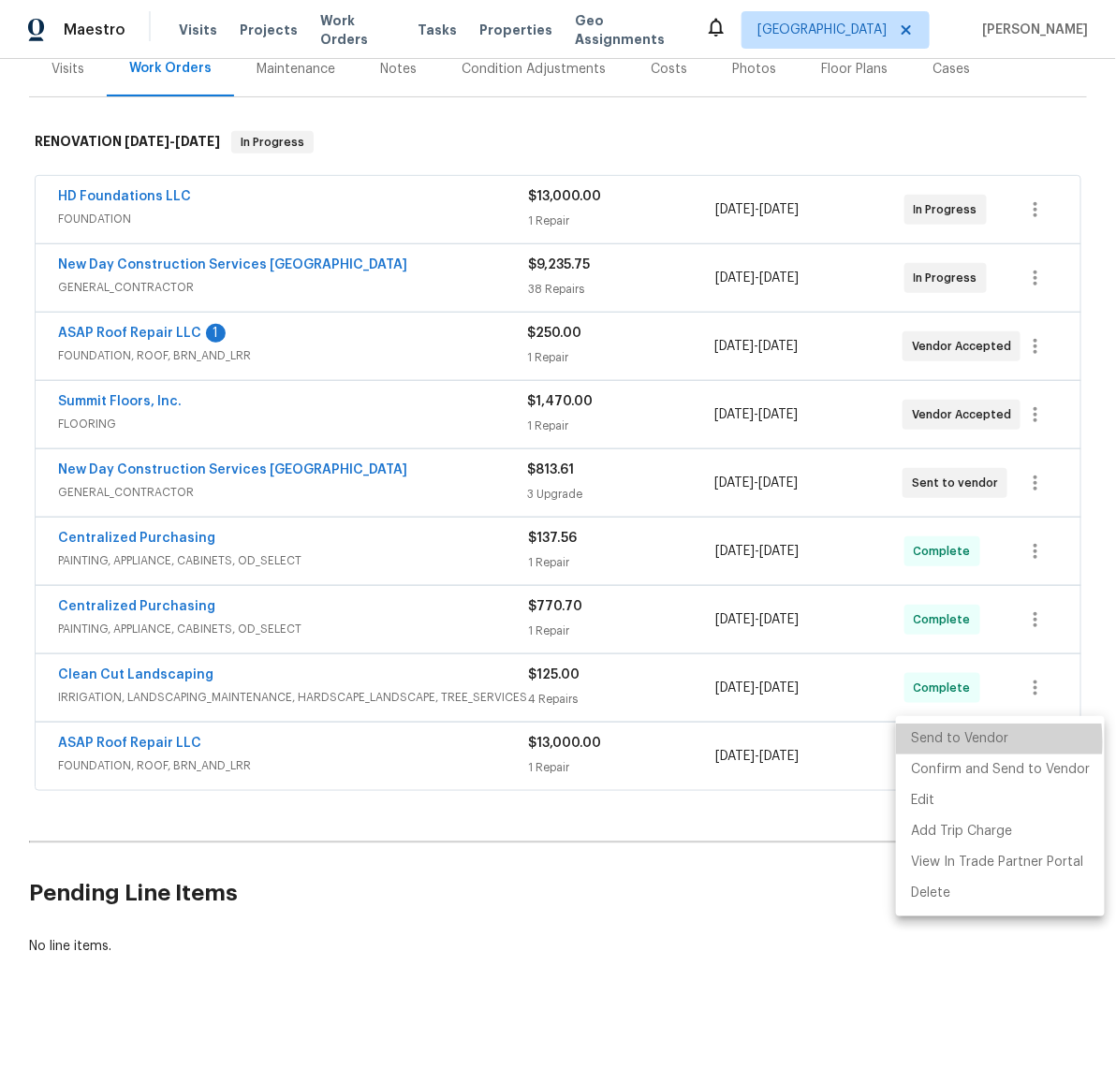
click at [930, 743] on li "Send to Vendor" at bounding box center [1000, 739] width 209 height 31
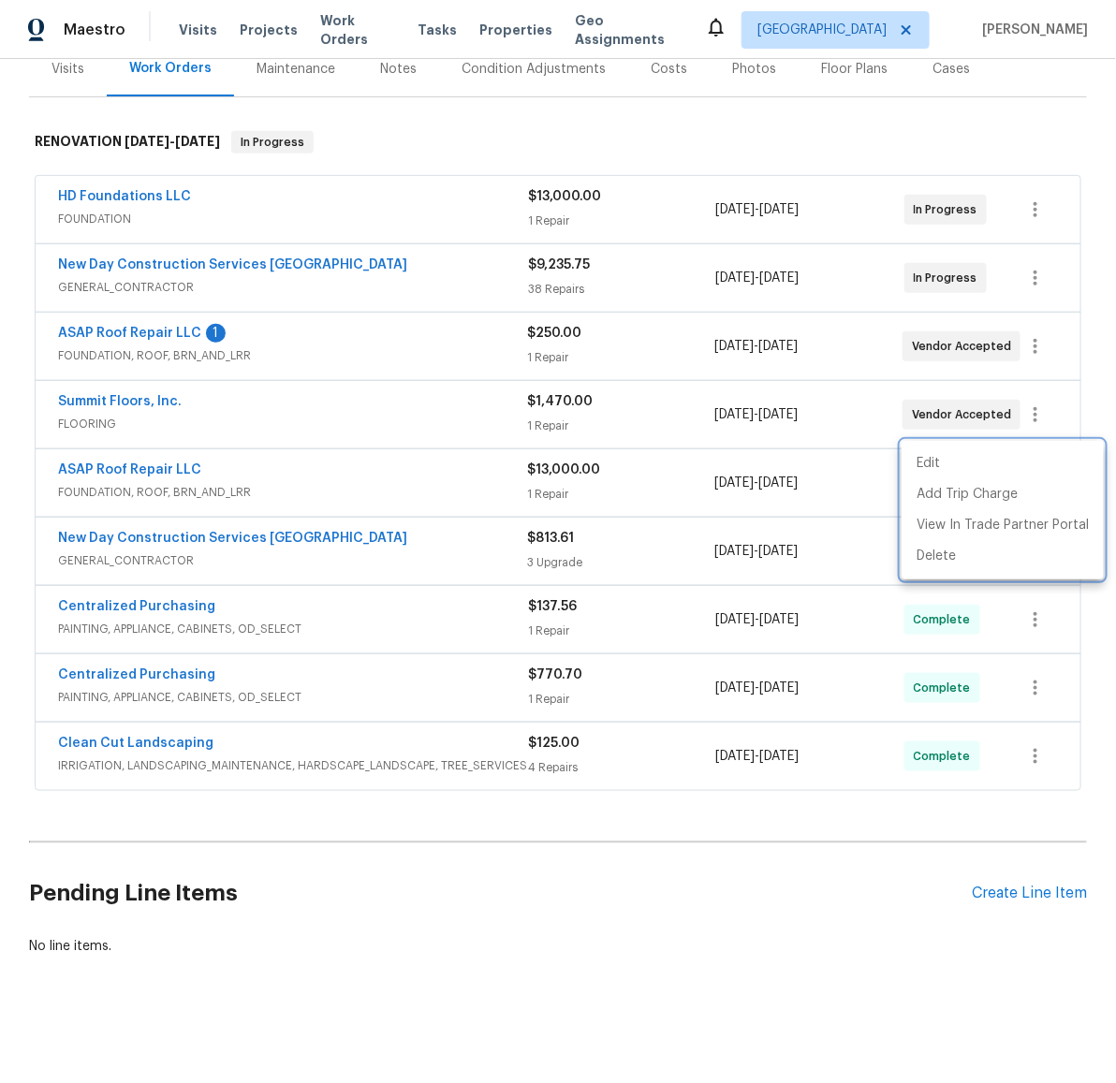
click at [103, 301] on div at bounding box center [558, 541] width 1116 height 1083
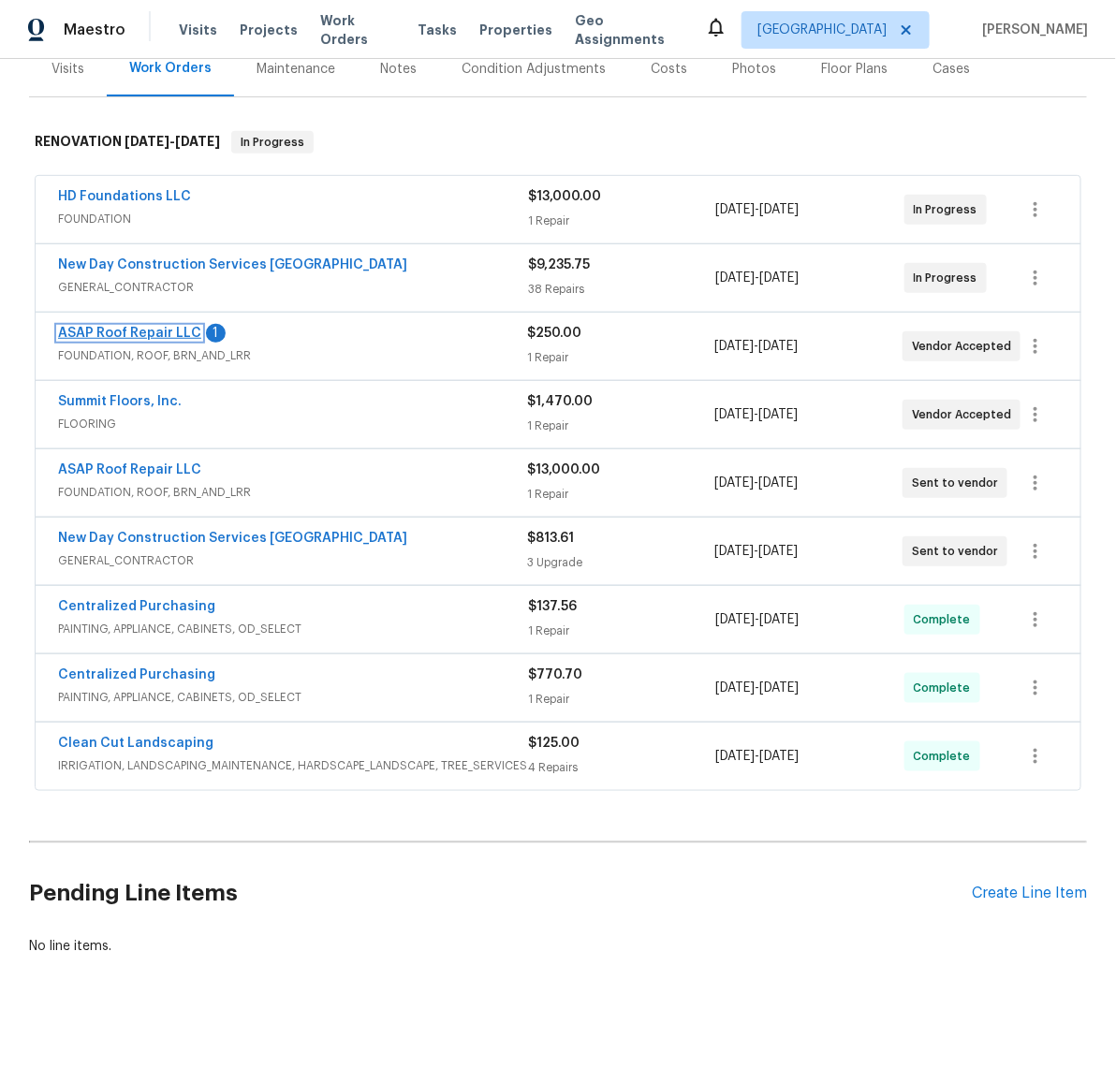
click at [107, 327] on link "ASAP Roof Repair LLC" at bounding box center [129, 333] width 143 height 13
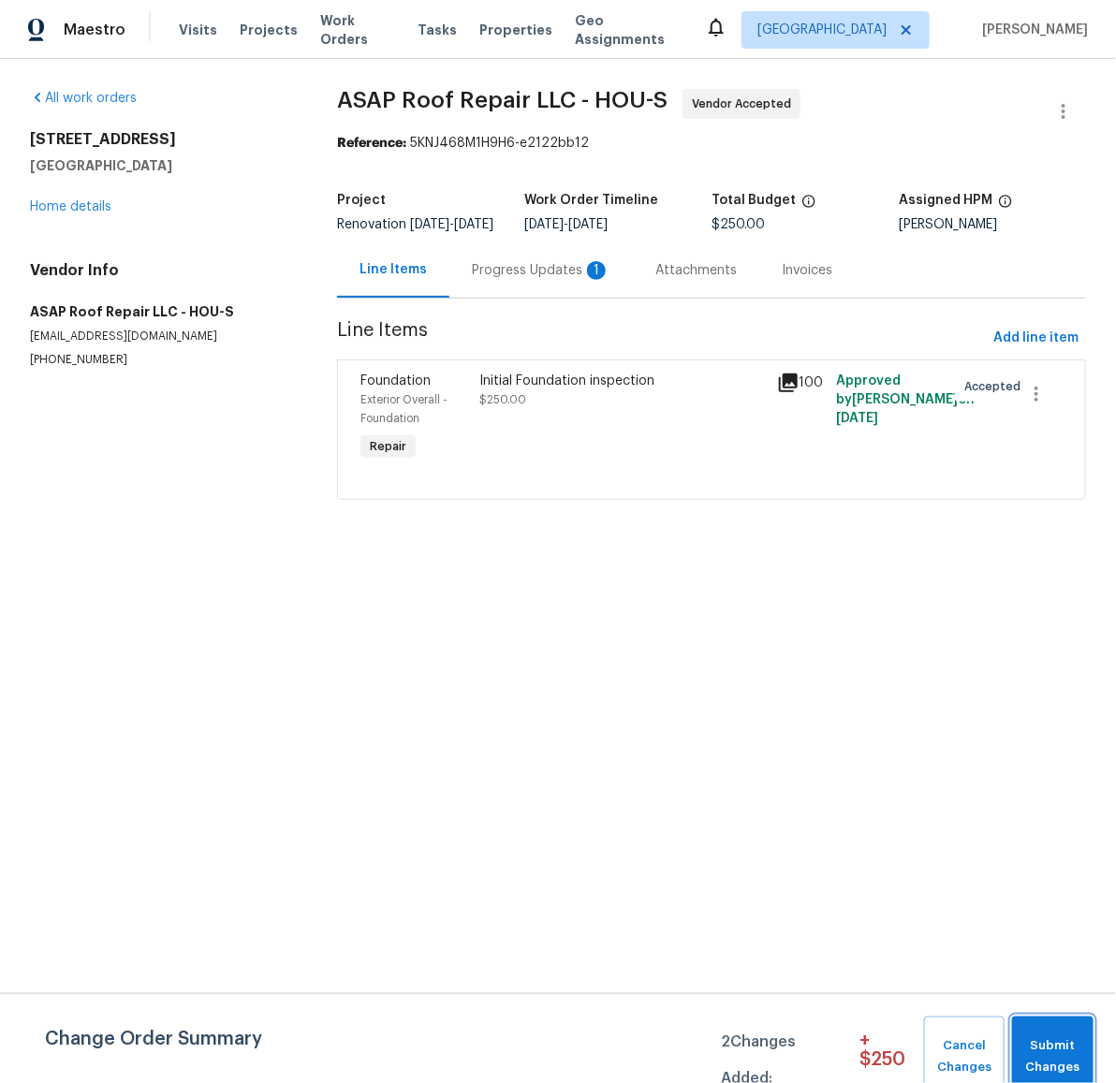
click at [1068, 1048] on span "Submit Changes" at bounding box center [1053, 1057] width 63 height 43
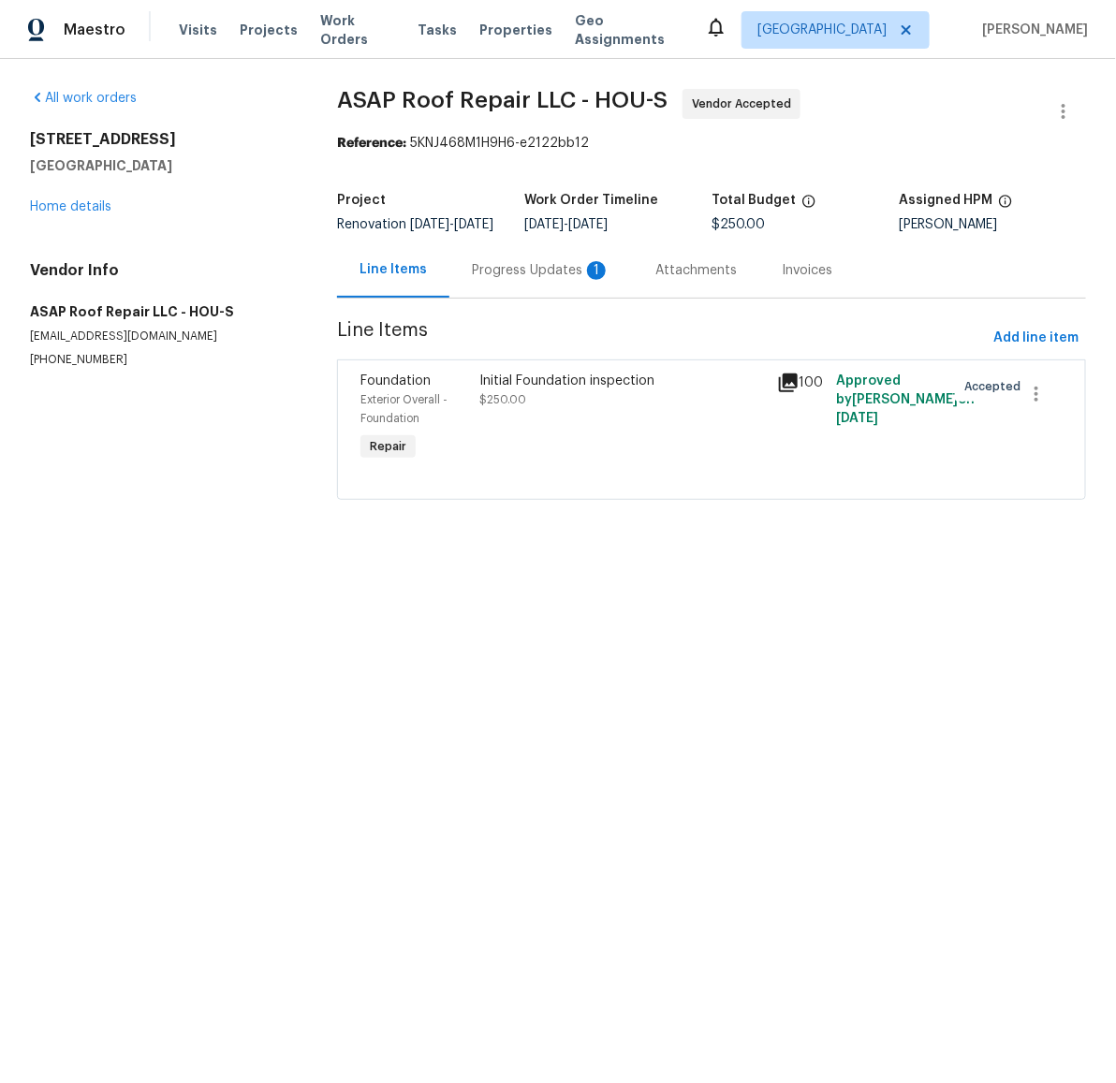
click at [520, 280] on div "Progress Updates 1" at bounding box center [541, 270] width 139 height 19
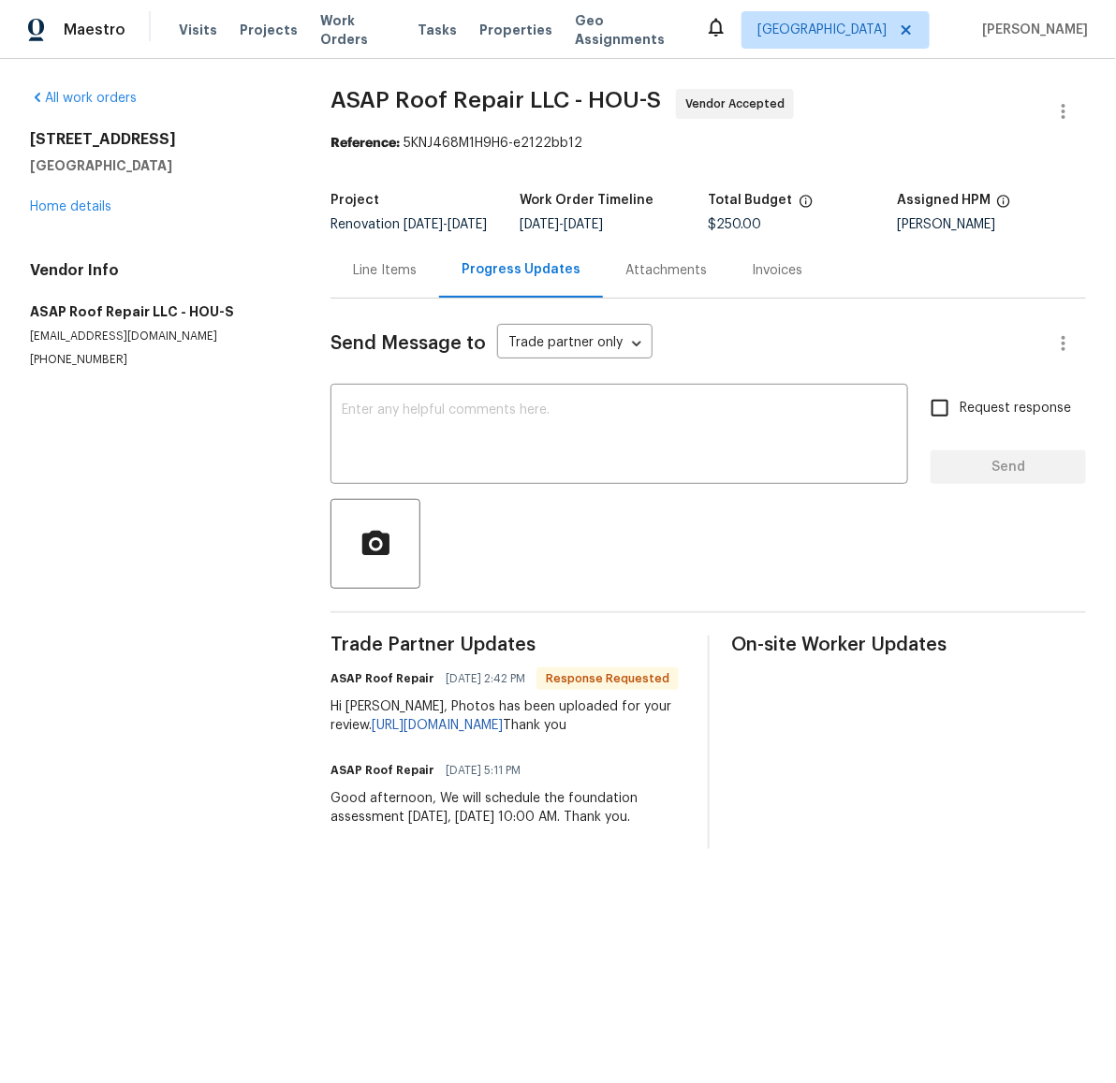
click at [59, 195] on div "14542 Circlewood Way Houston, TX 77062 Home details" at bounding box center [158, 173] width 256 height 86
click at [61, 202] on link "Home details" at bounding box center [70, 206] width 81 height 13
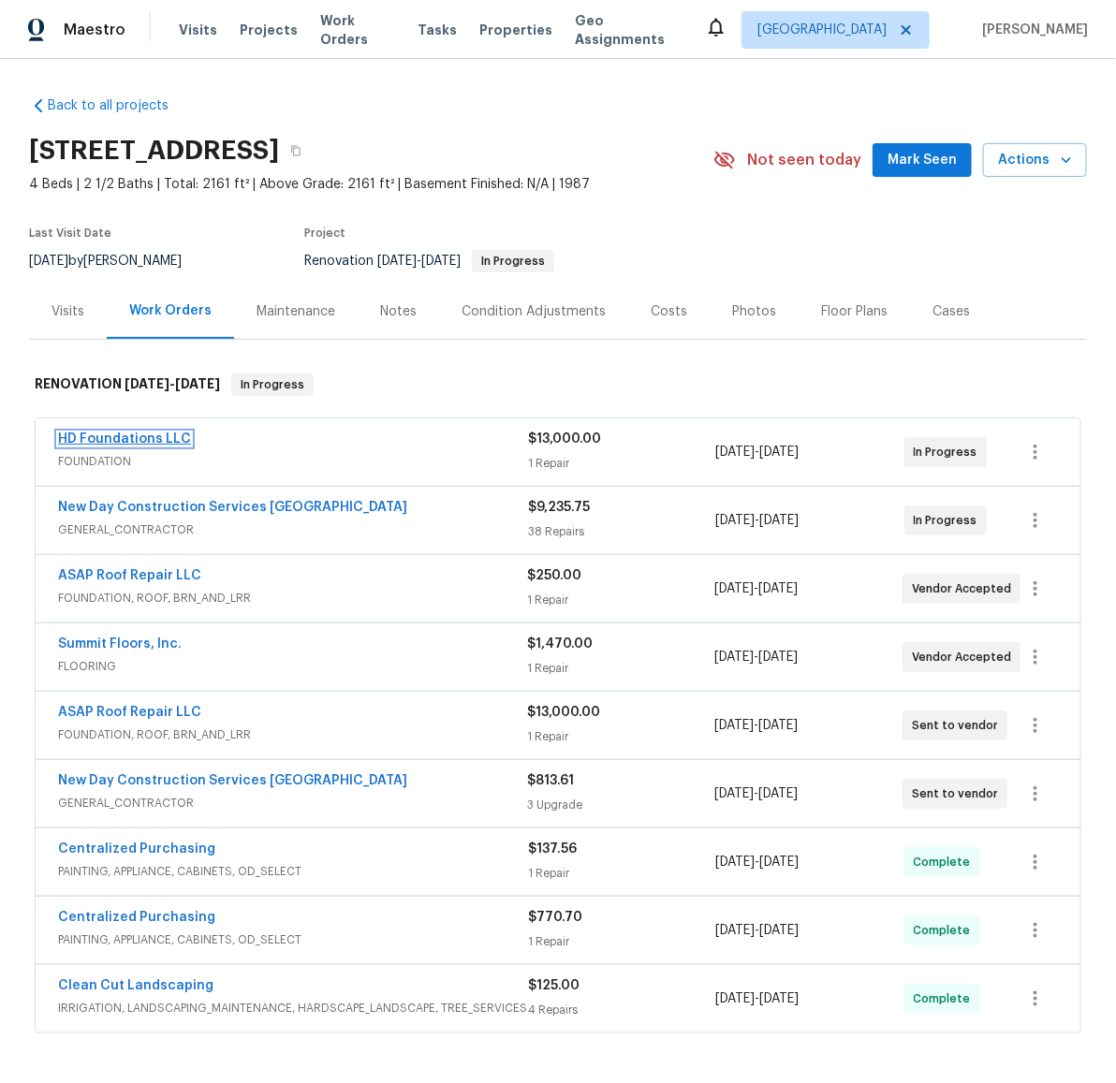
click at [86, 433] on link "HD Foundations LLC" at bounding box center [124, 439] width 133 height 13
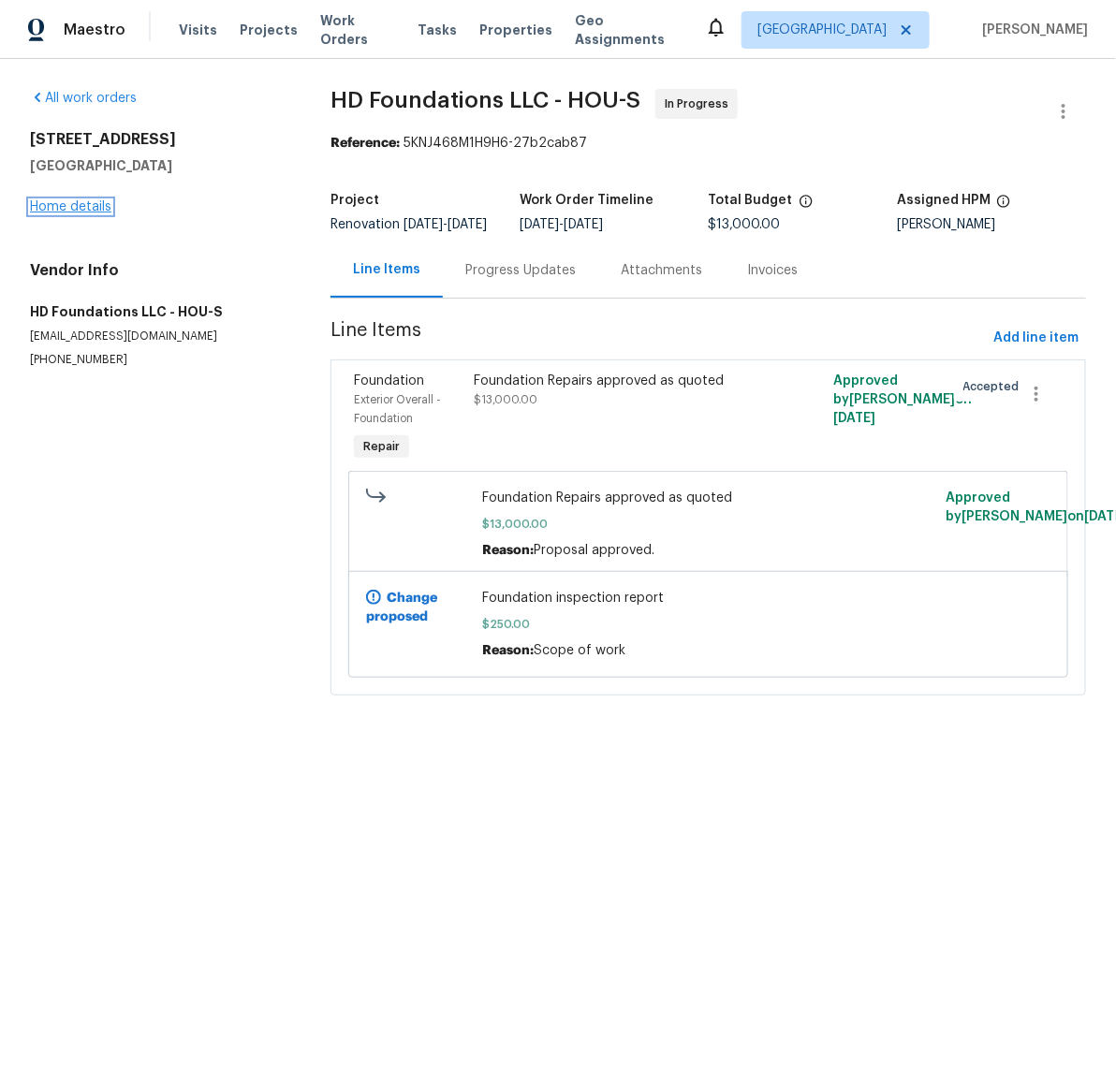
click at [67, 212] on link "Home details" at bounding box center [70, 206] width 81 height 13
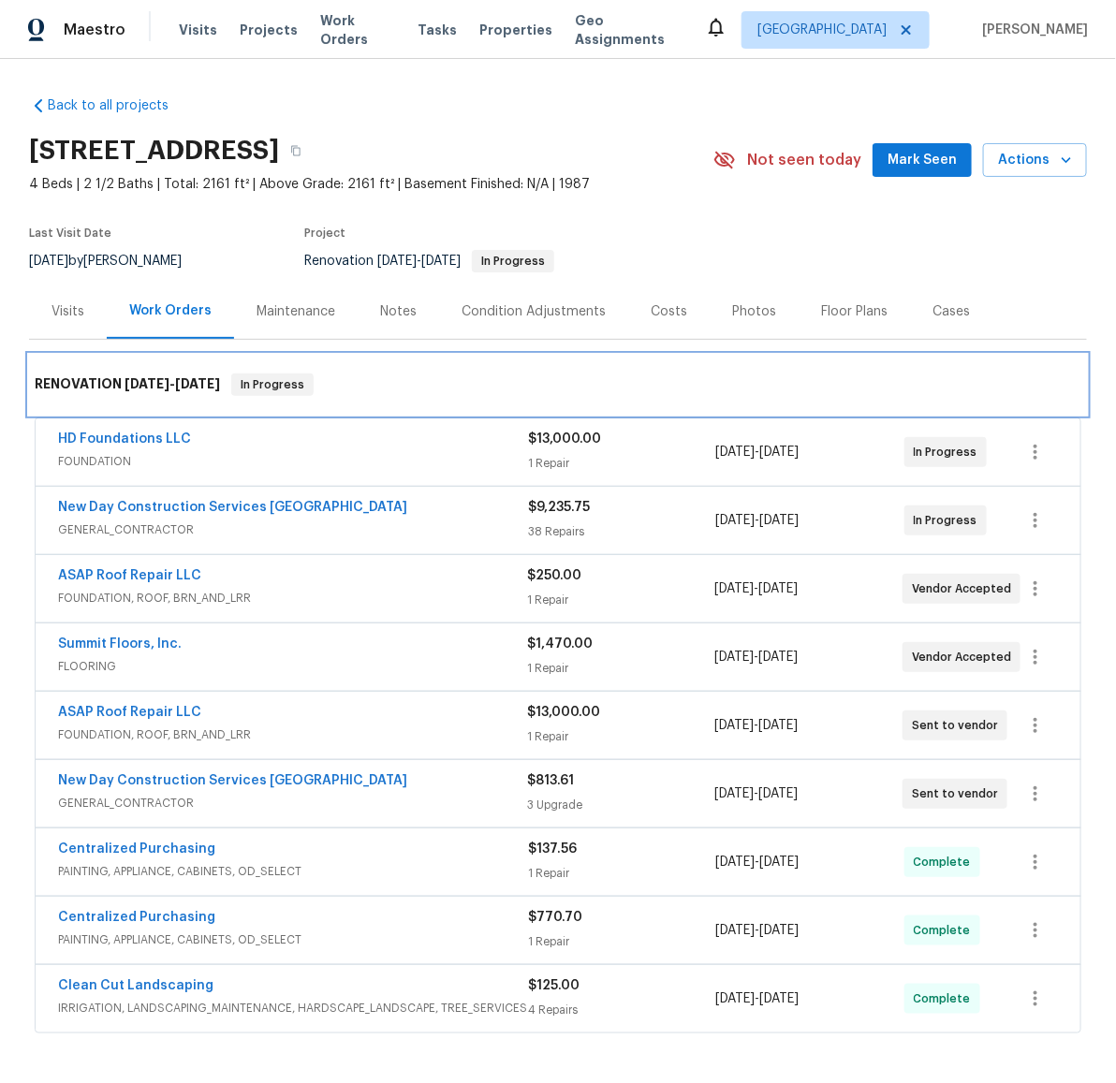
click at [594, 370] on div "RENOVATION 8/5/25 - 9/1/25 In Progress" at bounding box center [558, 385] width 1058 height 60
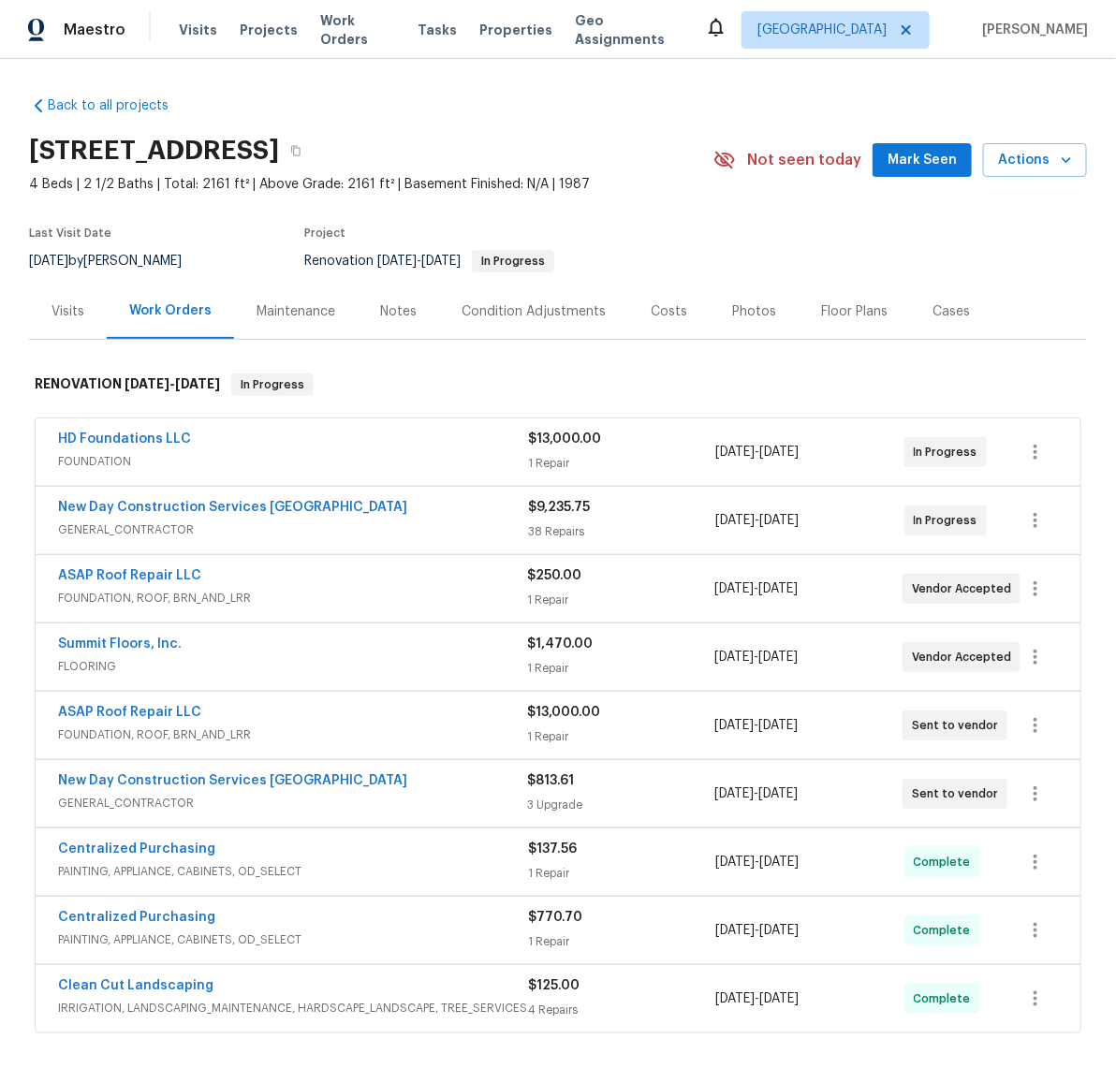
click at [380, 316] on div "Notes" at bounding box center [398, 311] width 37 height 19
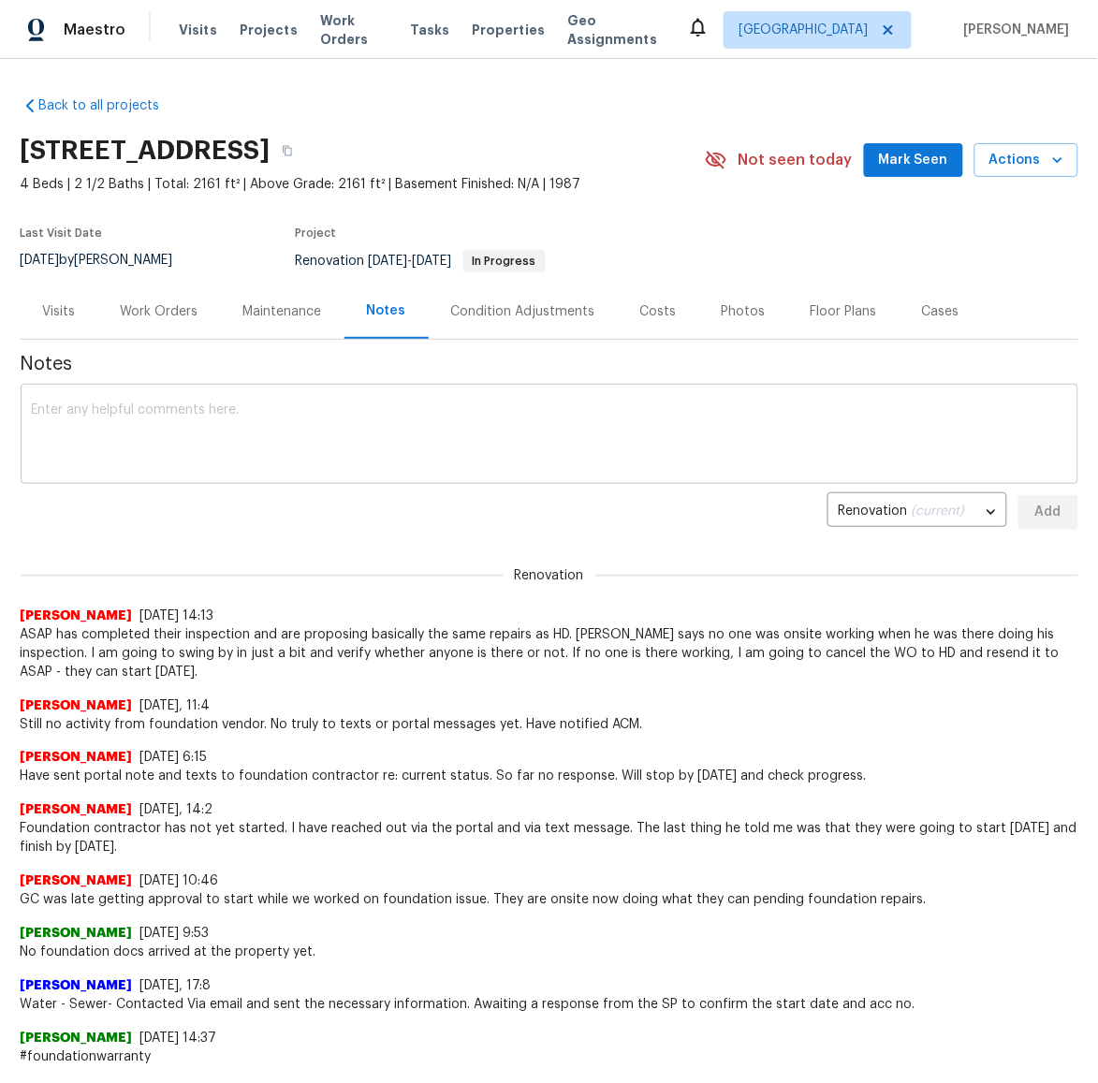
click at [462, 447] on textarea at bounding box center [550, 437] width 1036 height 66
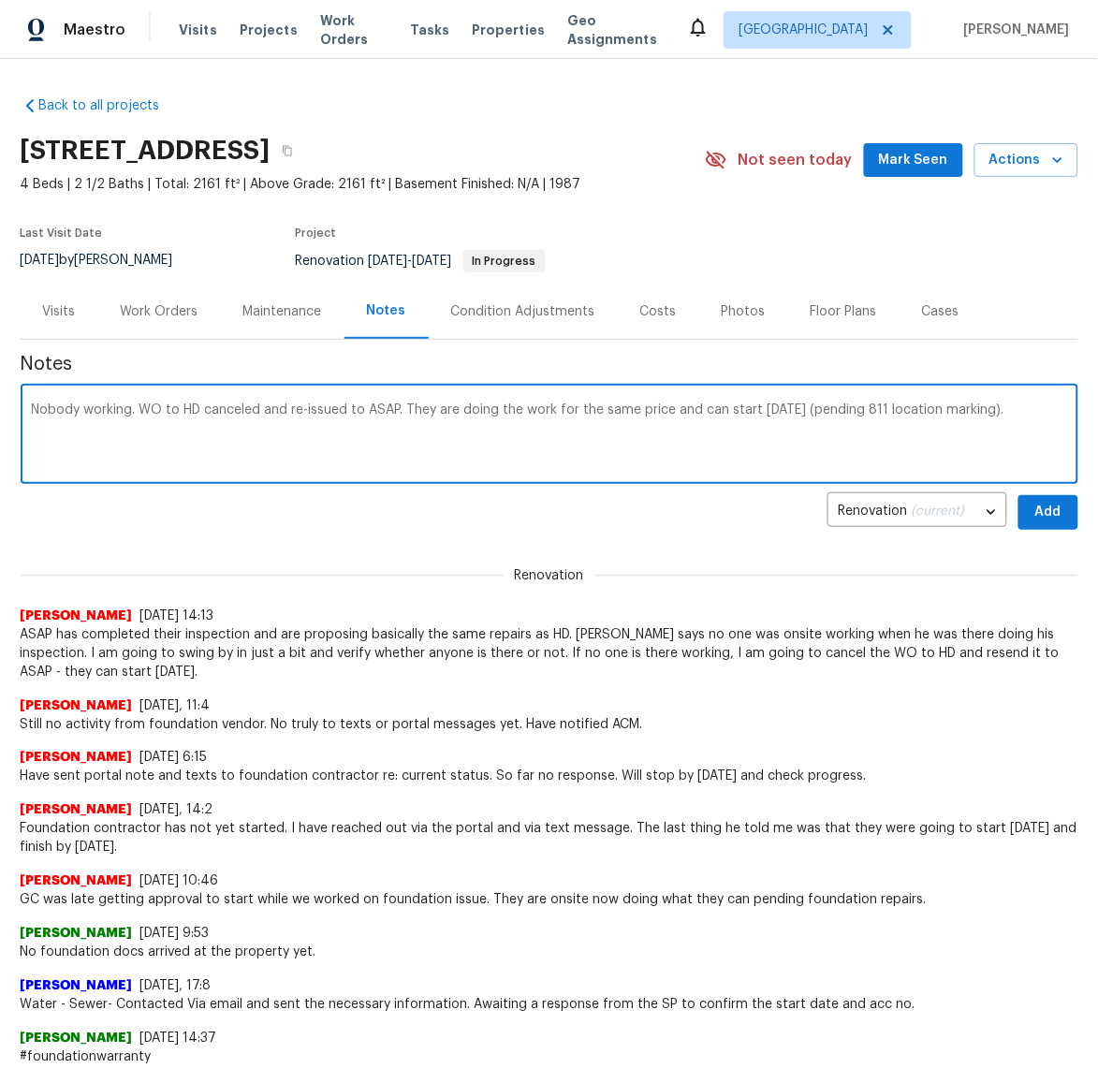
type textarea "Nobody working. WO to HD canceled and re-issued to ASAP. They are doing the wor…"
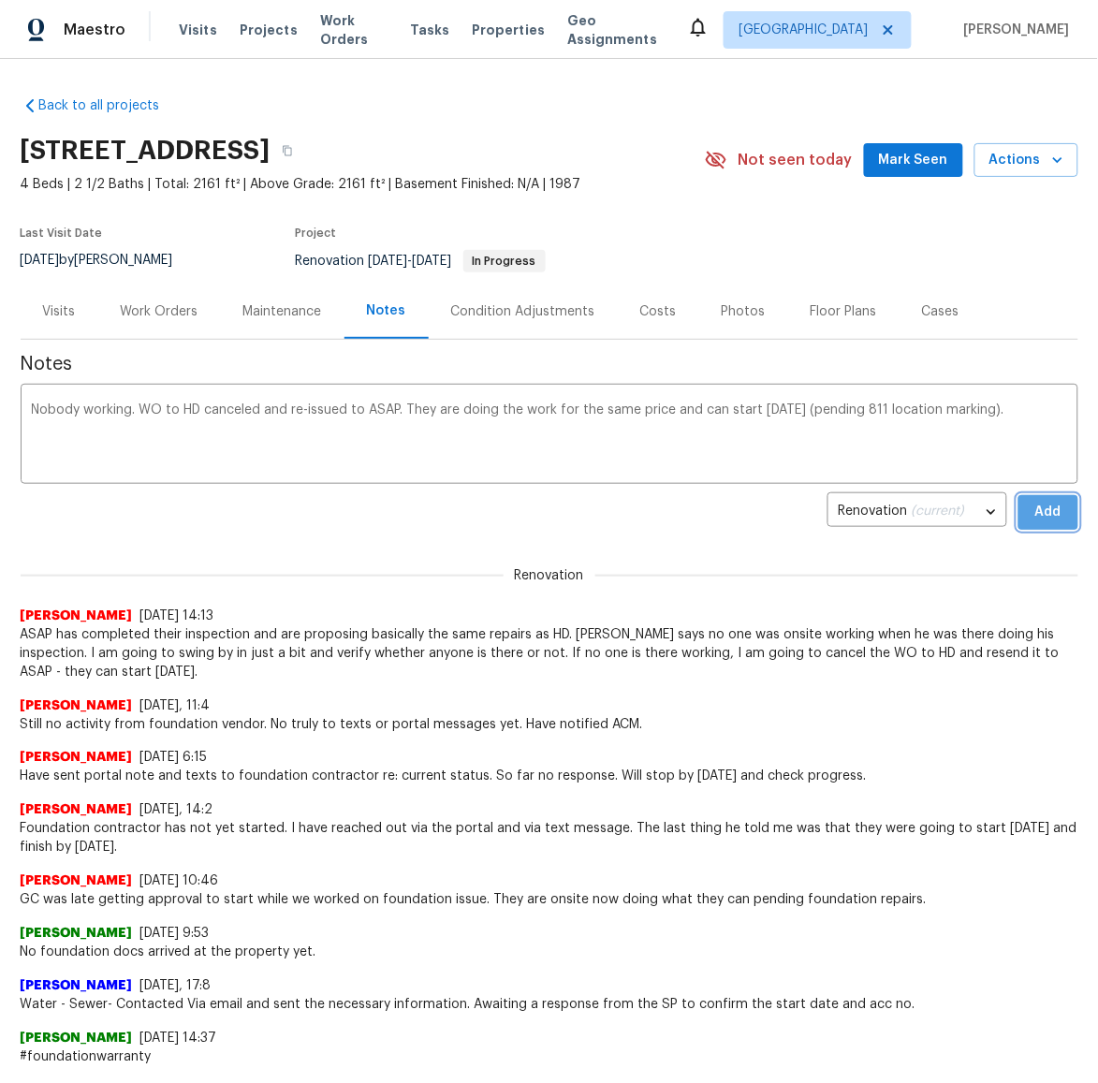
click at [1044, 515] on span "Add" at bounding box center [1049, 512] width 30 height 23
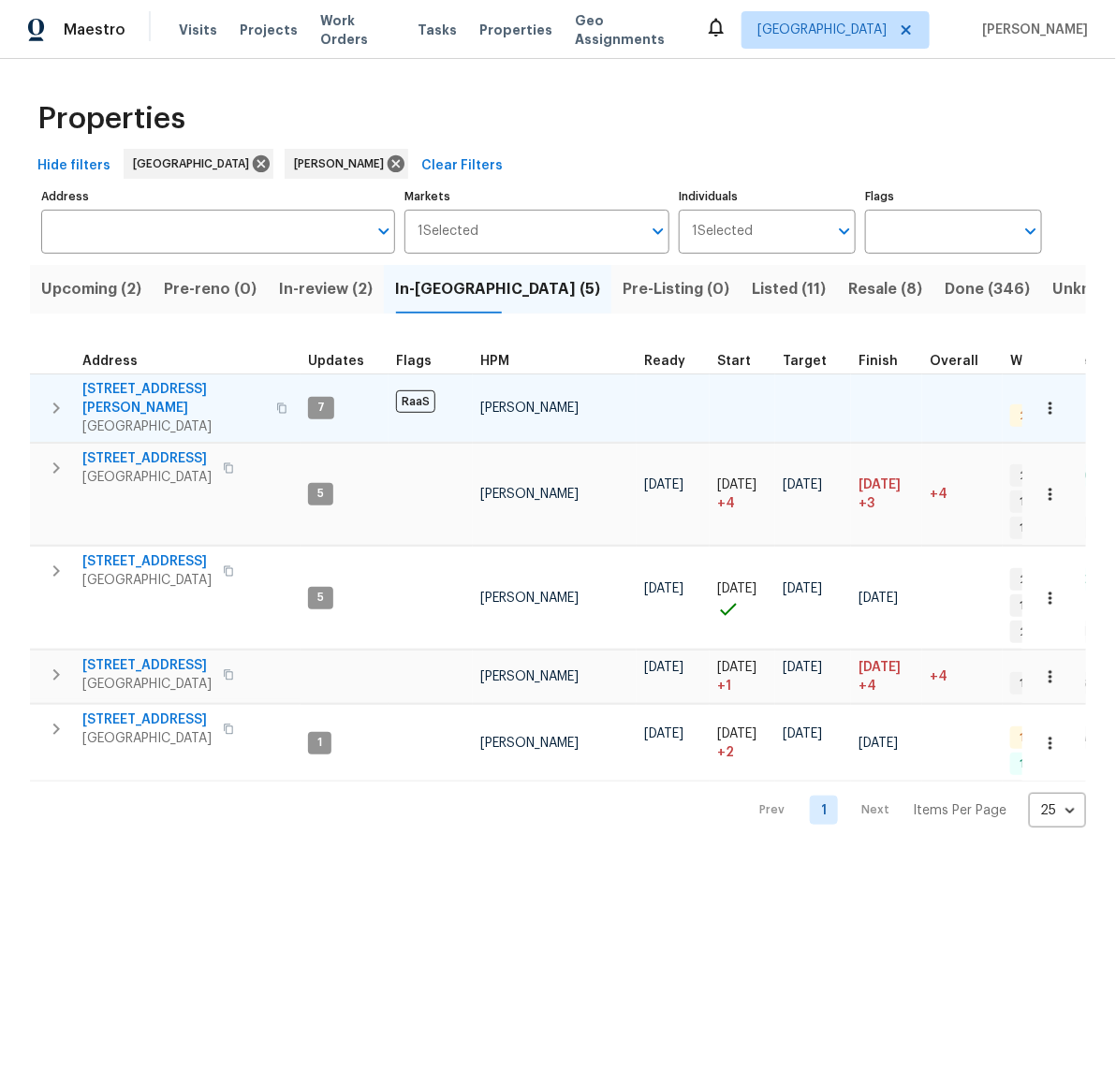
scroll to position [0, 361]
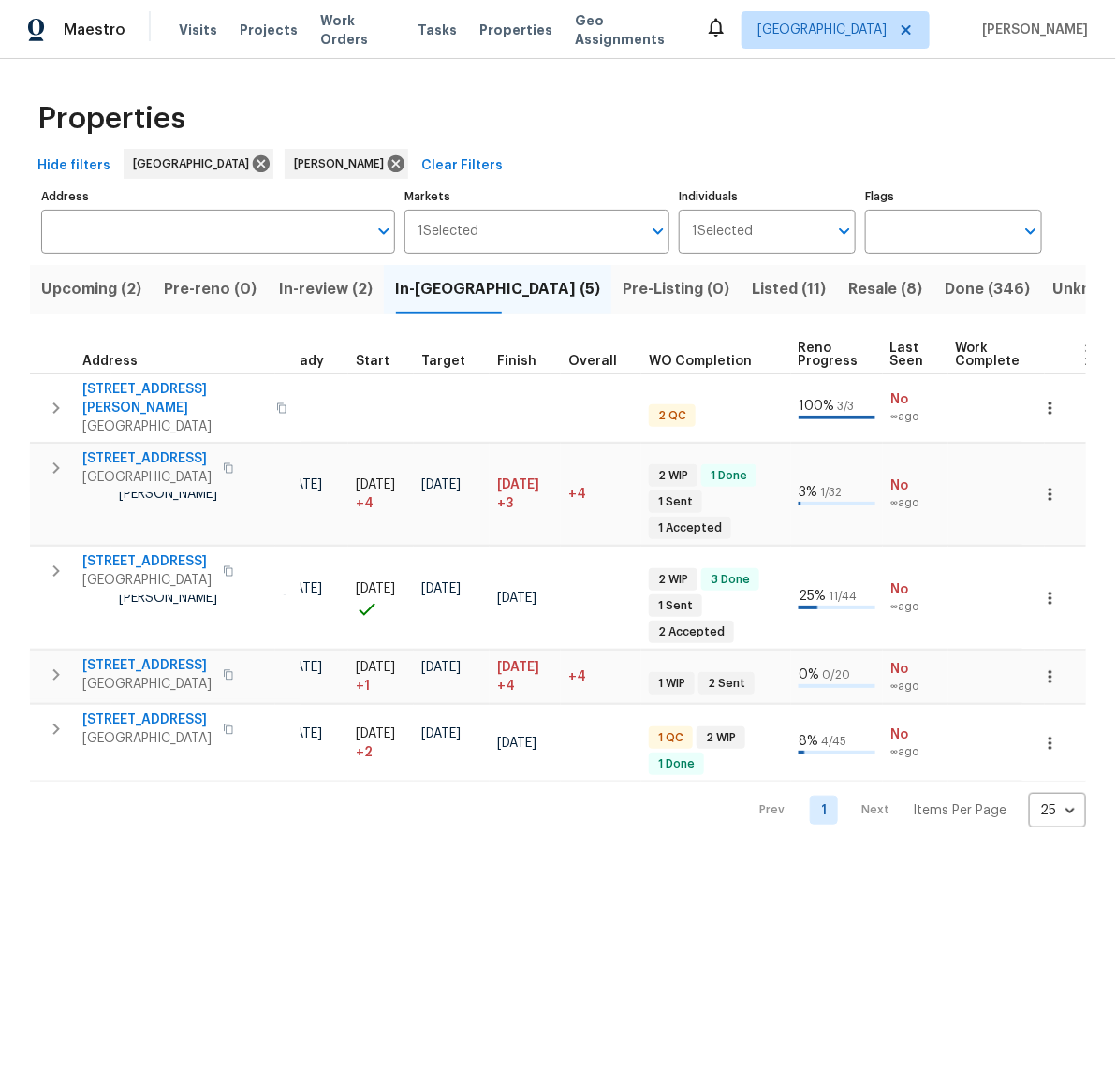
click at [433, 858] on html "Maestro Visits Projects Work Orders Tasks Properties Geo Assignments Houston An…" at bounding box center [558, 429] width 1116 height 858
drag, startPoint x: 378, startPoint y: 849, endPoint x: 362, endPoint y: 838, distance: 19.5
click at [363, 838] on html "Maestro Visits Projects Work Orders Tasks Properties Geo Assignments Houston An…" at bounding box center [558, 429] width 1116 height 858
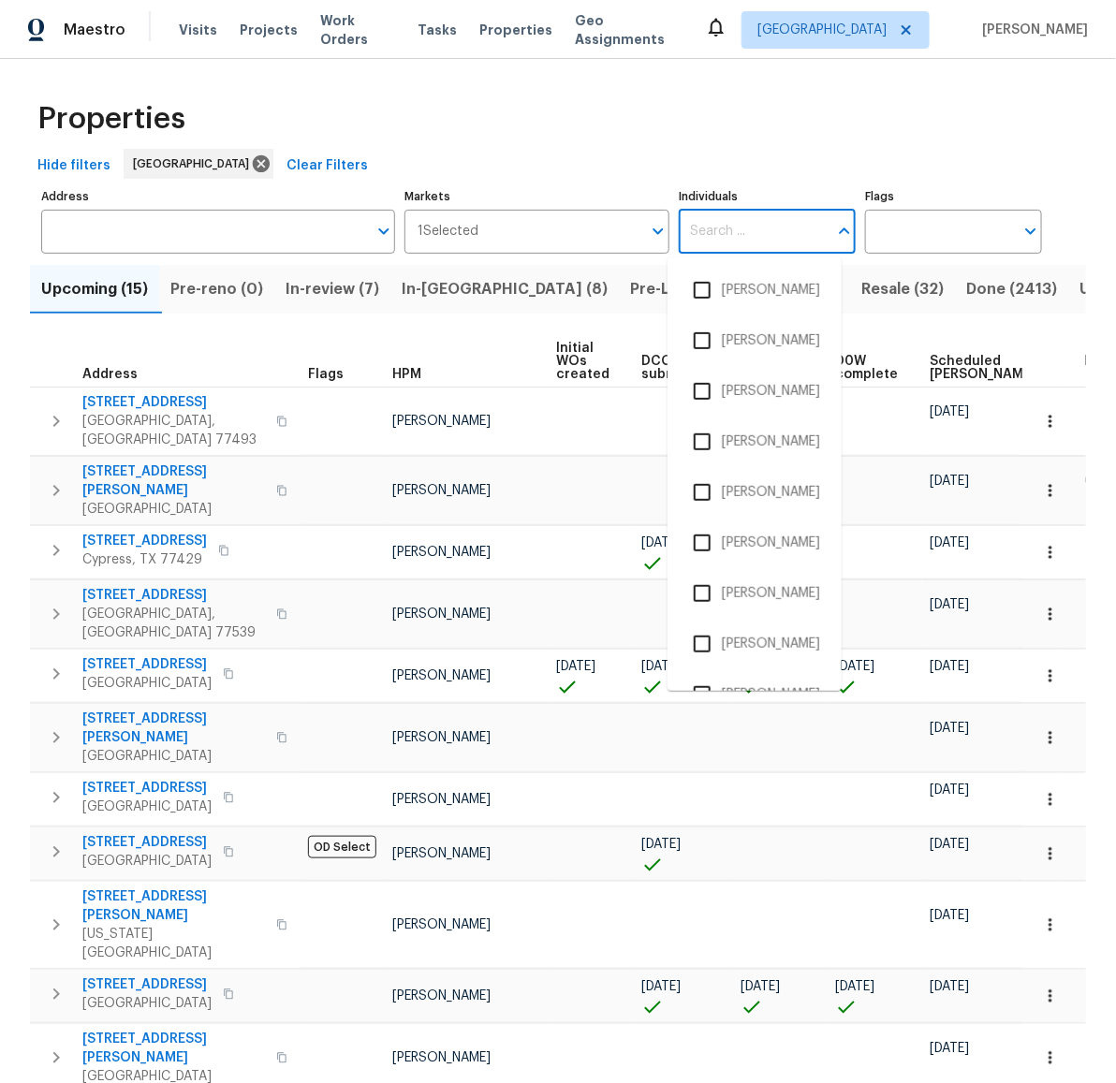
click at [701, 242] on input "Individuals" at bounding box center [753, 232] width 149 height 44
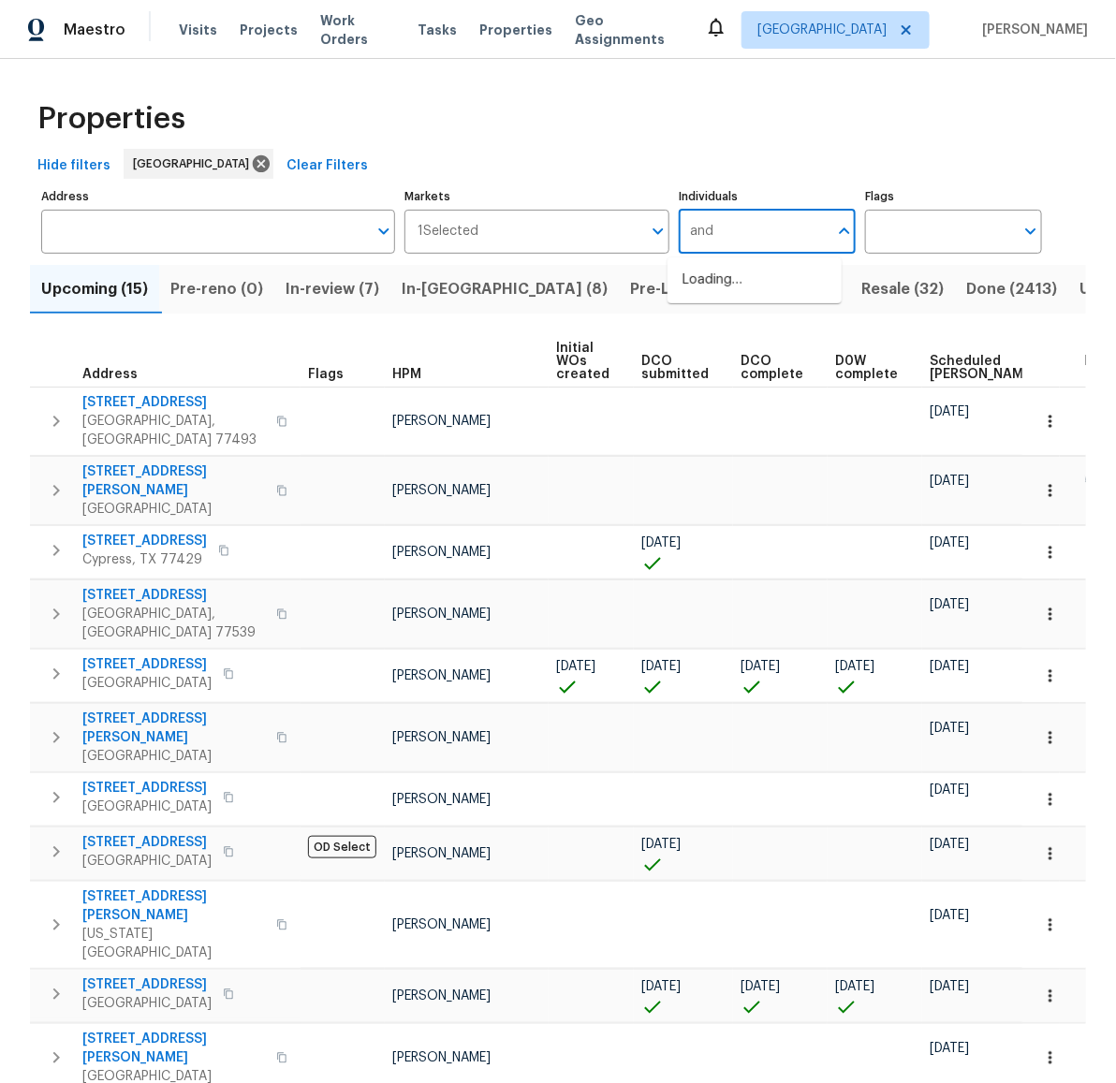
type input "andy"
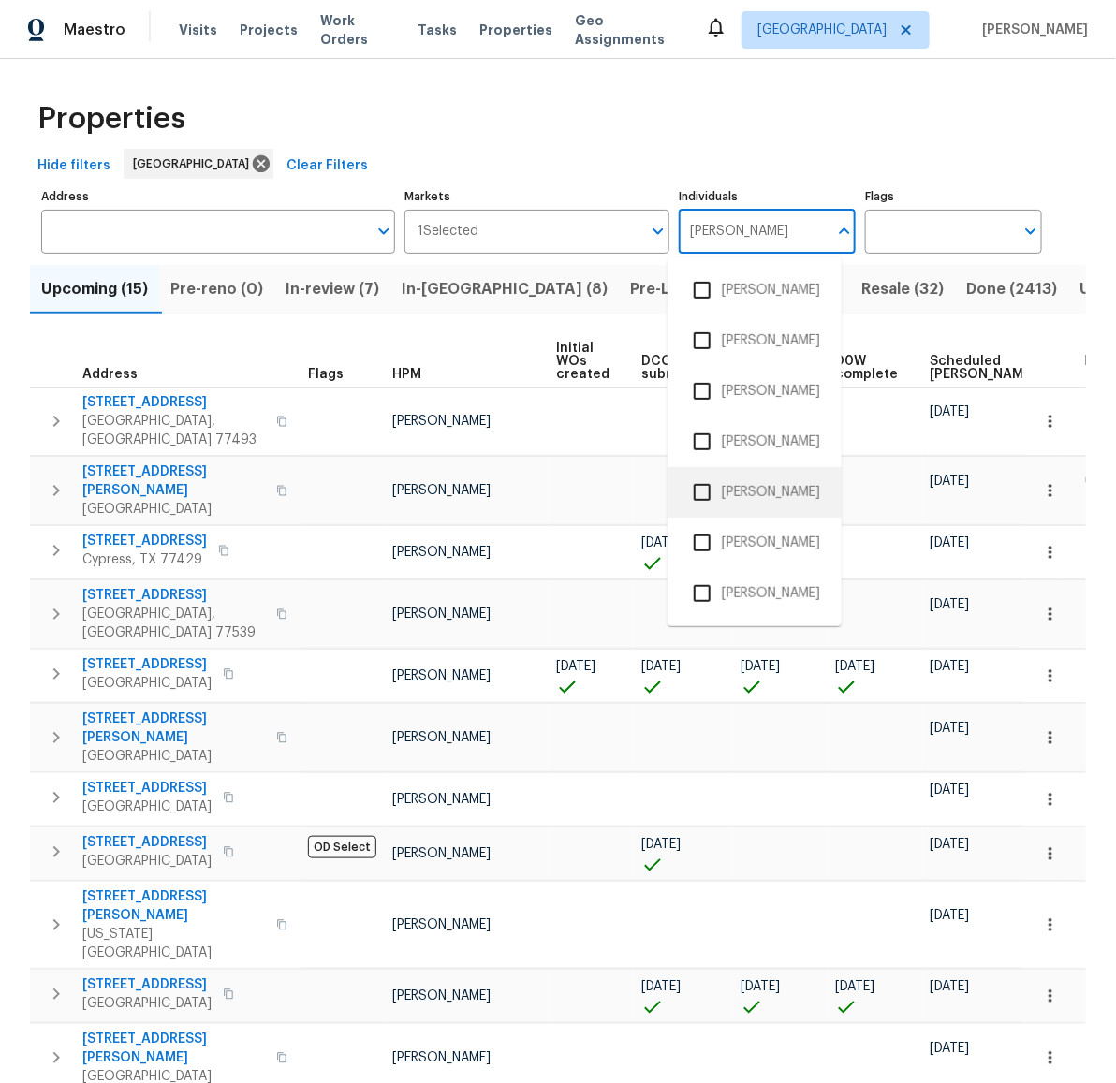
click at [706, 488] on input "checkbox" at bounding box center [702, 492] width 39 height 39
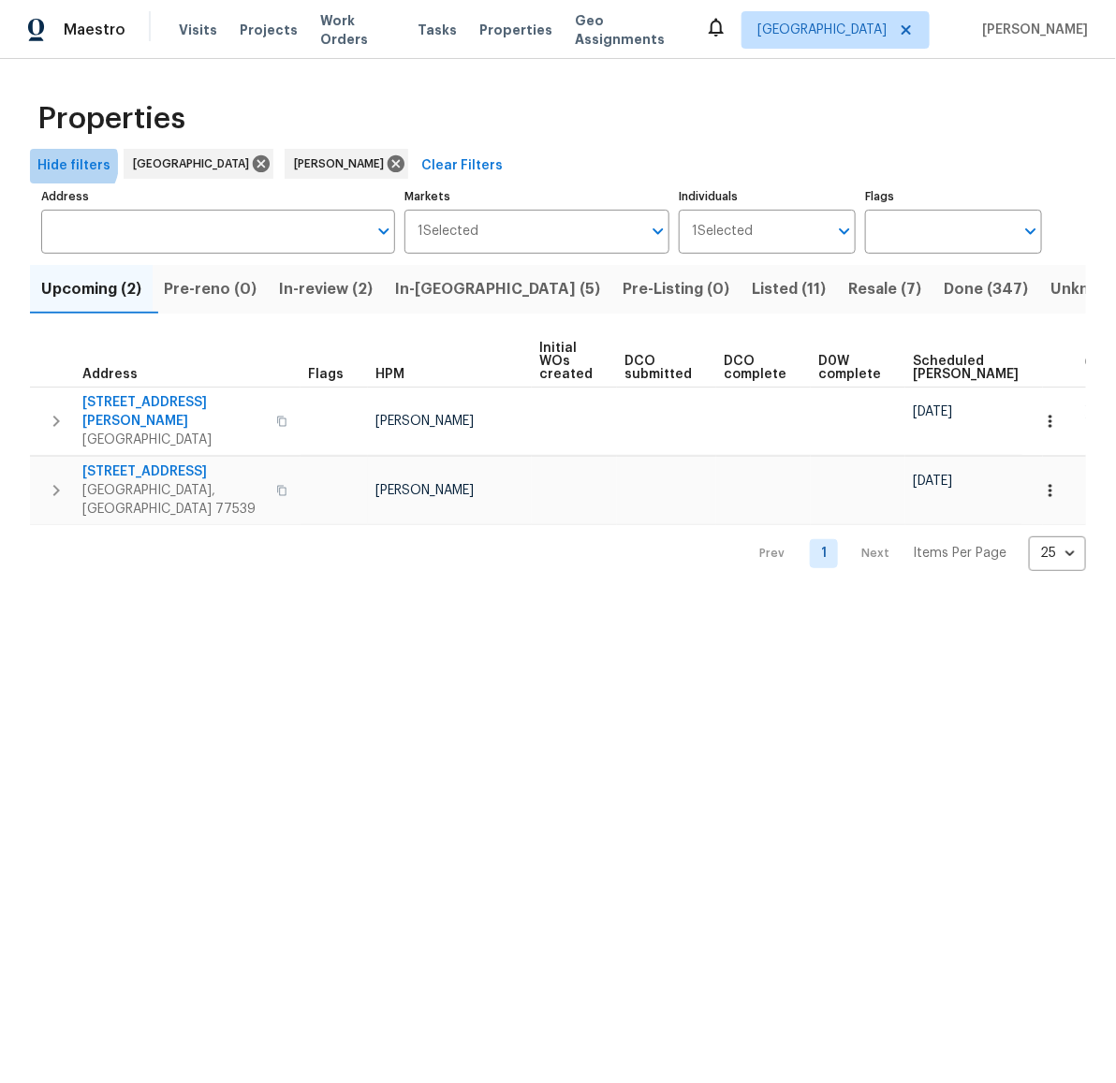
click at [71, 164] on span "Hide filters" at bounding box center [73, 166] width 73 height 23
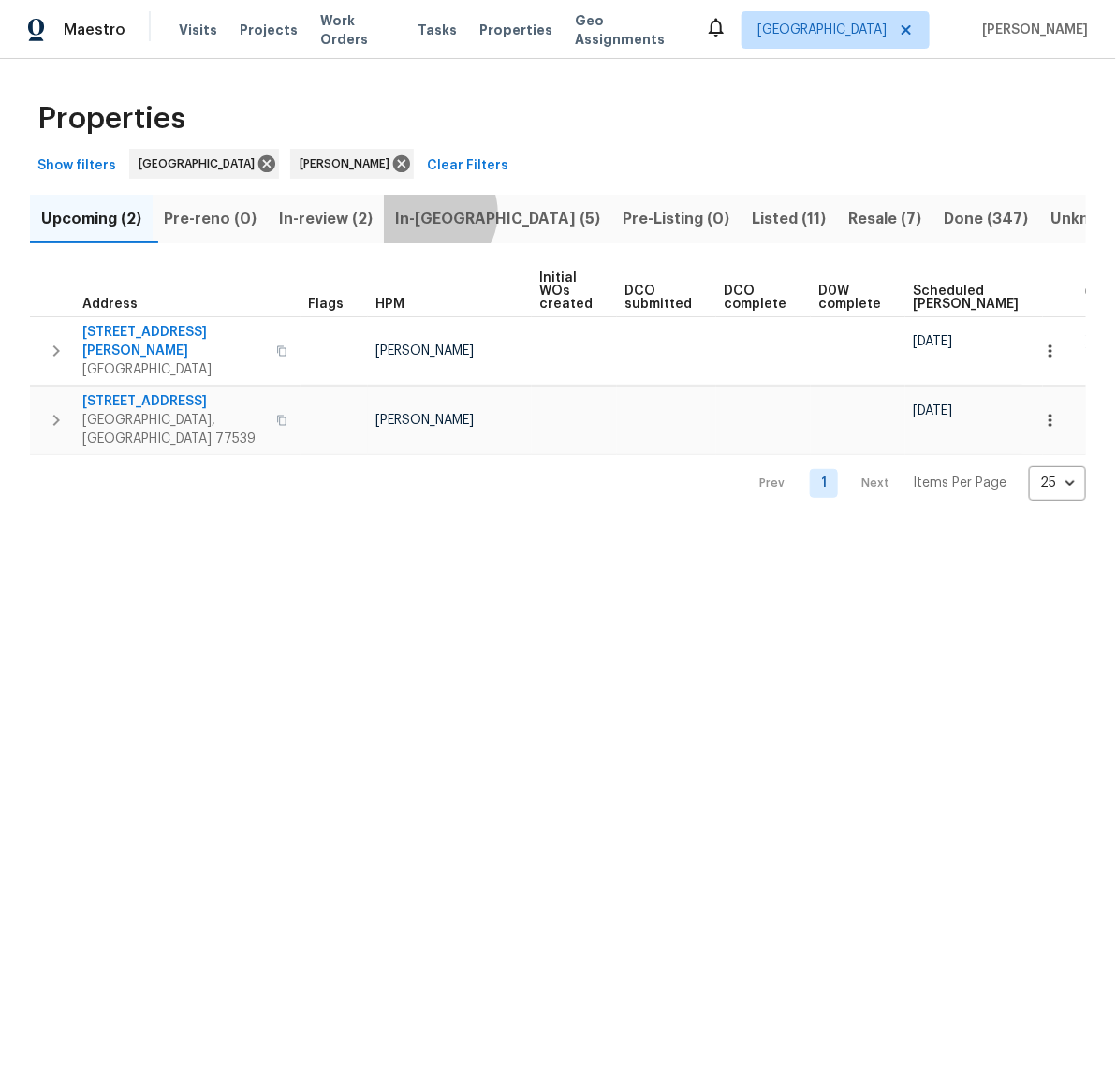
click at [442, 213] on span "In-[GEOGRAPHIC_DATA] (5)" at bounding box center [497, 219] width 205 height 26
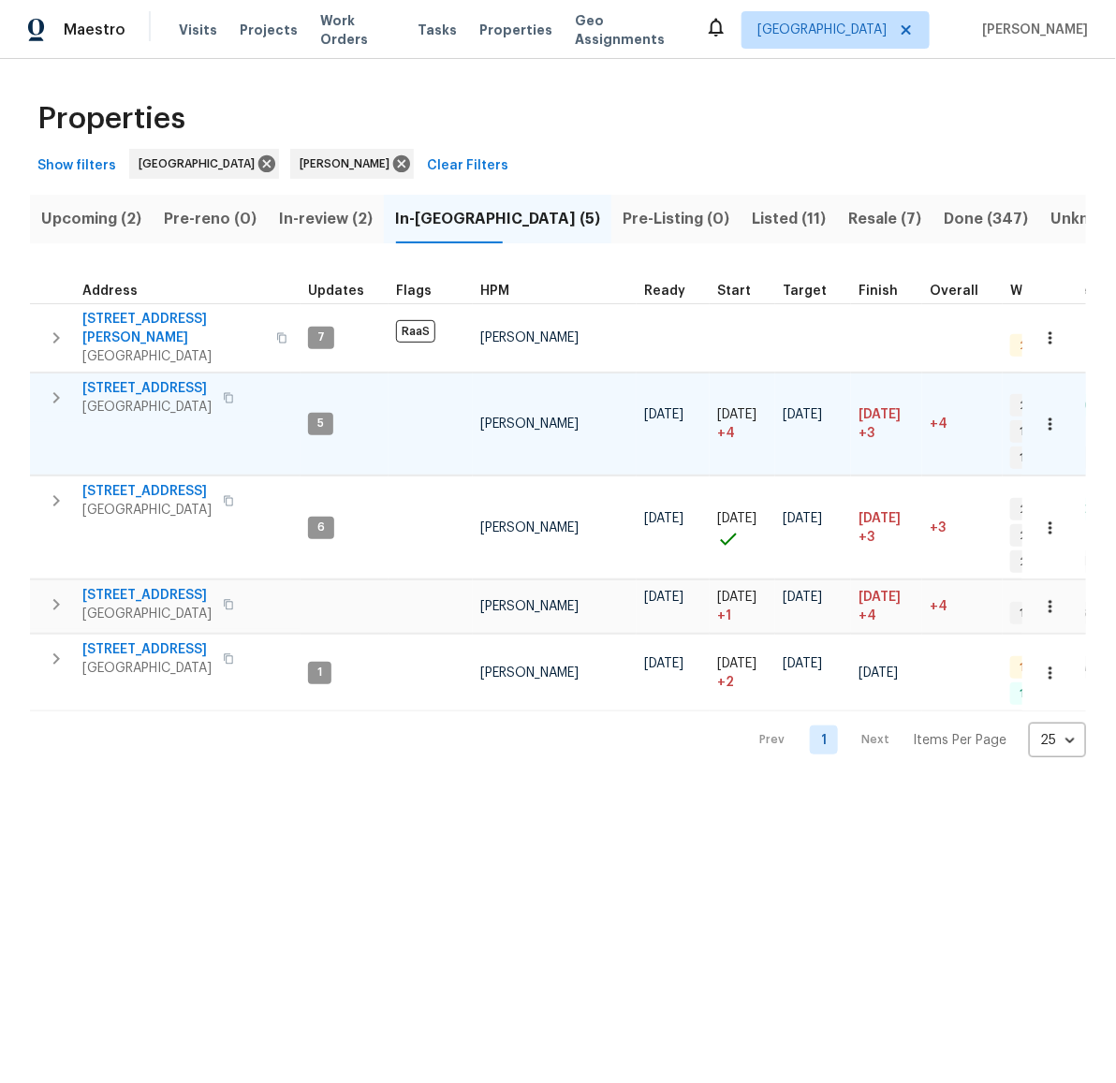
click at [137, 379] on span "[STREET_ADDRESS]" at bounding box center [146, 388] width 129 height 19
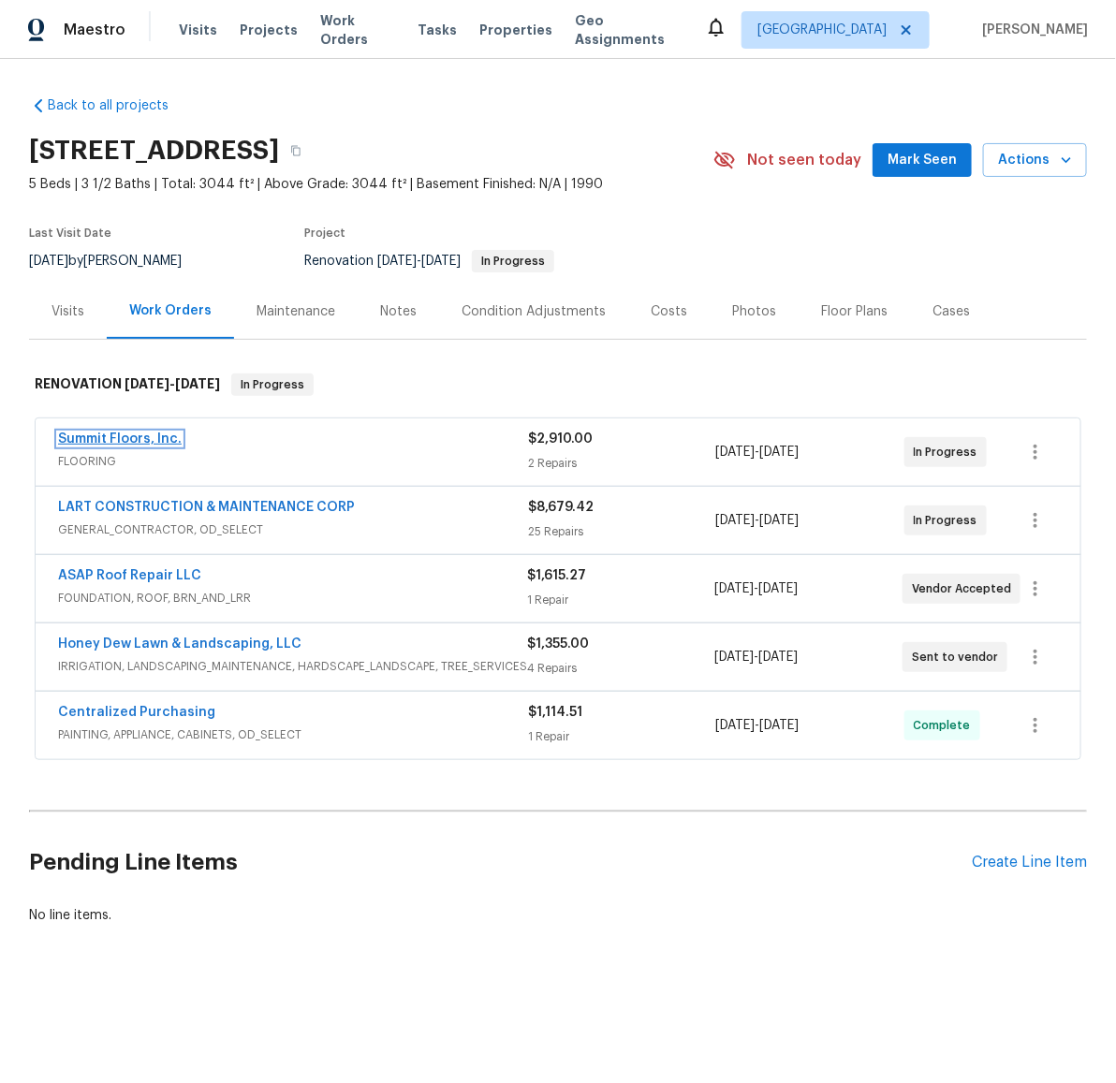
click at [117, 437] on link "Summit Floors, Inc." at bounding box center [120, 439] width 124 height 13
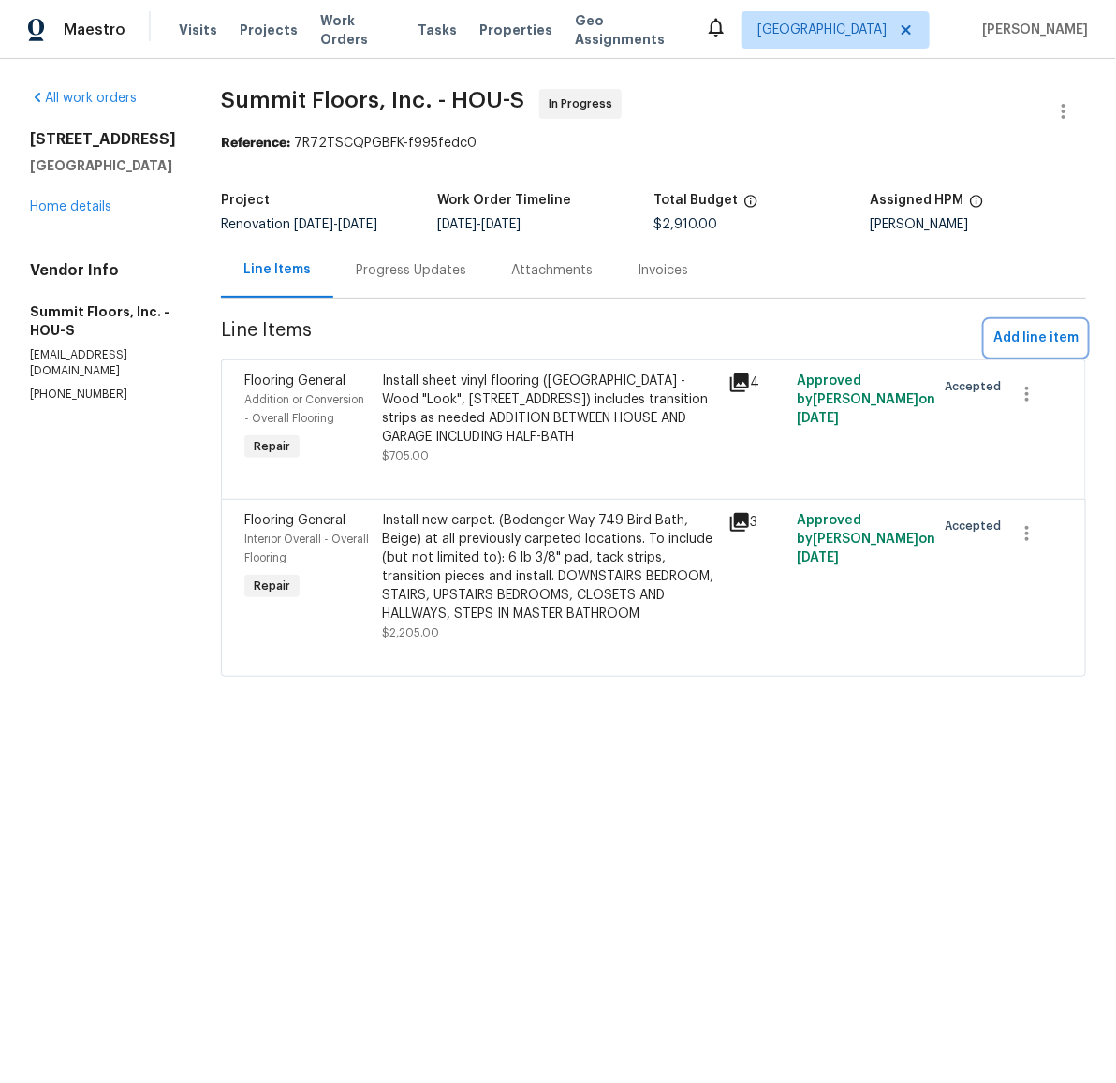
click at [1024, 338] on span "Add line item" at bounding box center [1036, 338] width 85 height 23
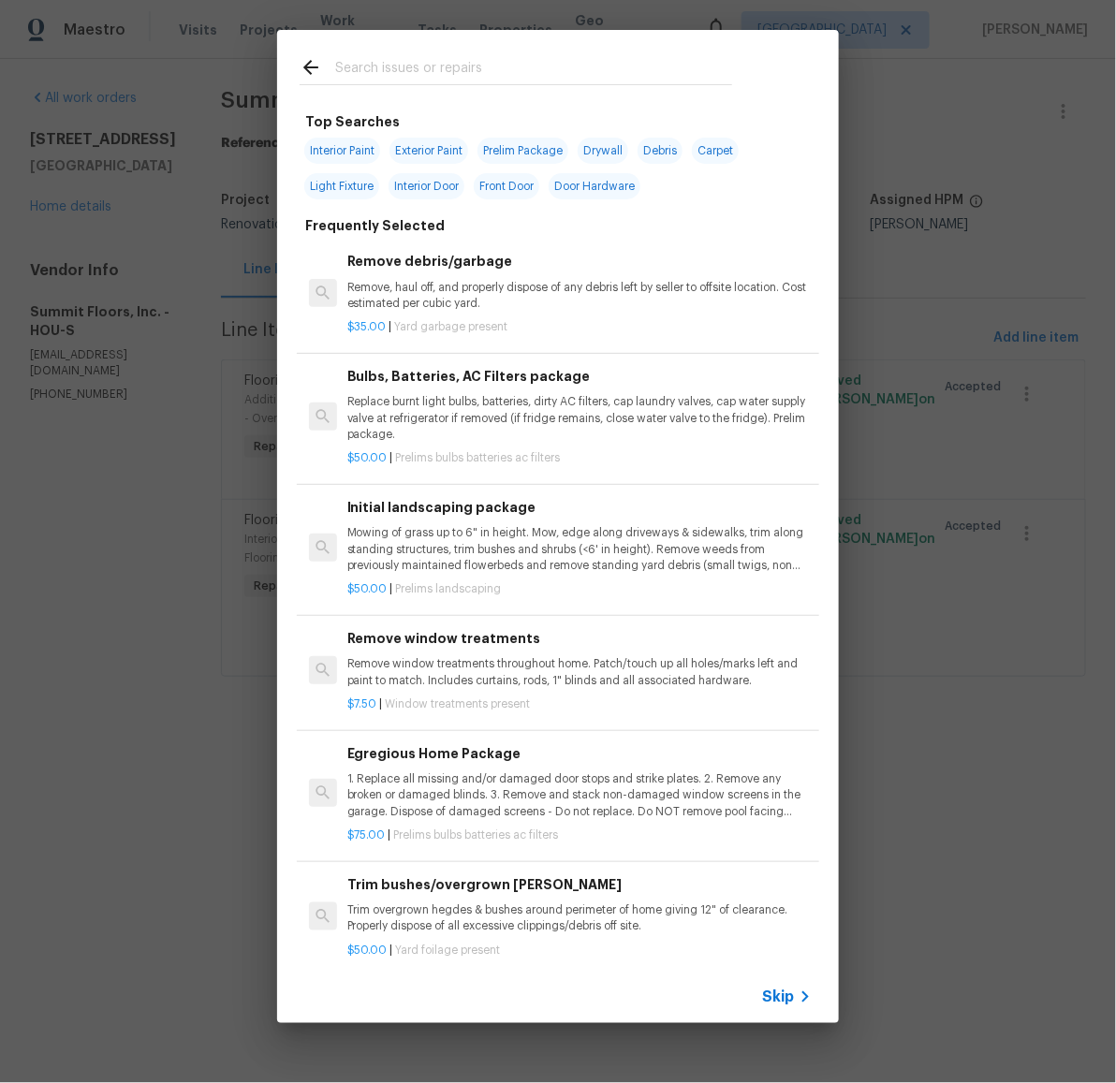
click at [464, 78] on input "text" at bounding box center [533, 70] width 397 height 28
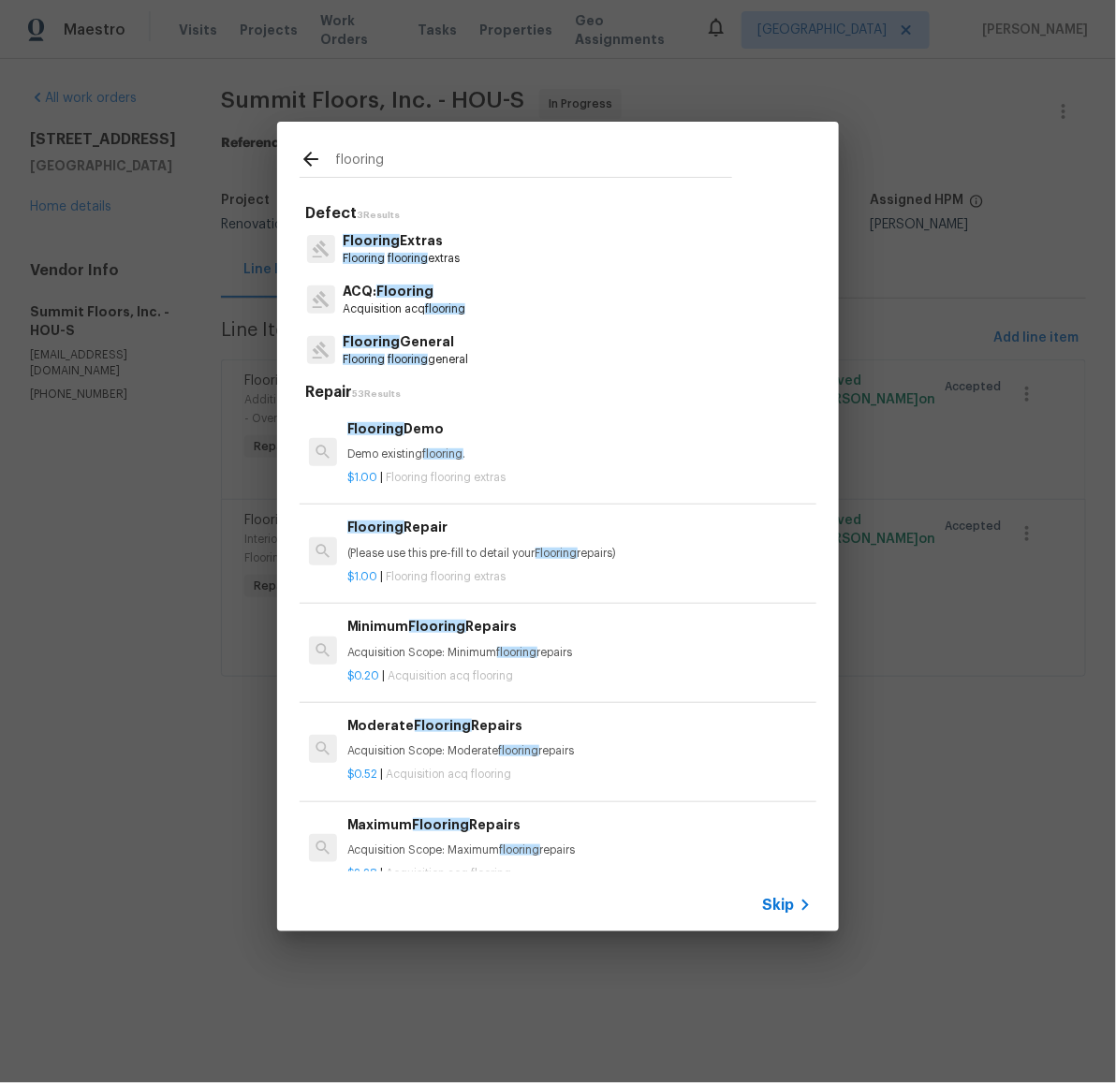
type input "flooring"
click at [398, 251] on p "Flooring flooring extras" at bounding box center [401, 259] width 117 height 16
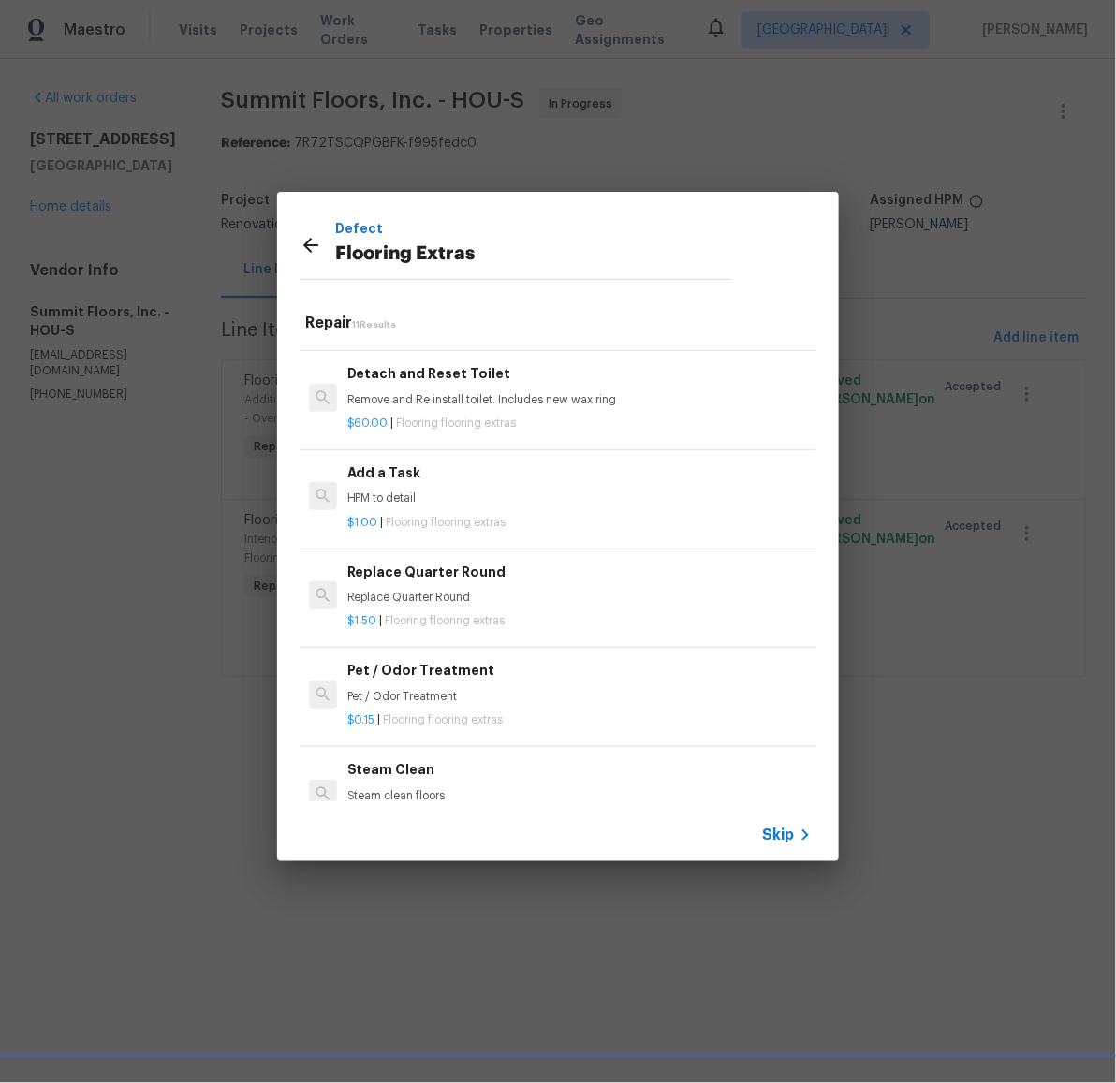
scroll to position [449, 0]
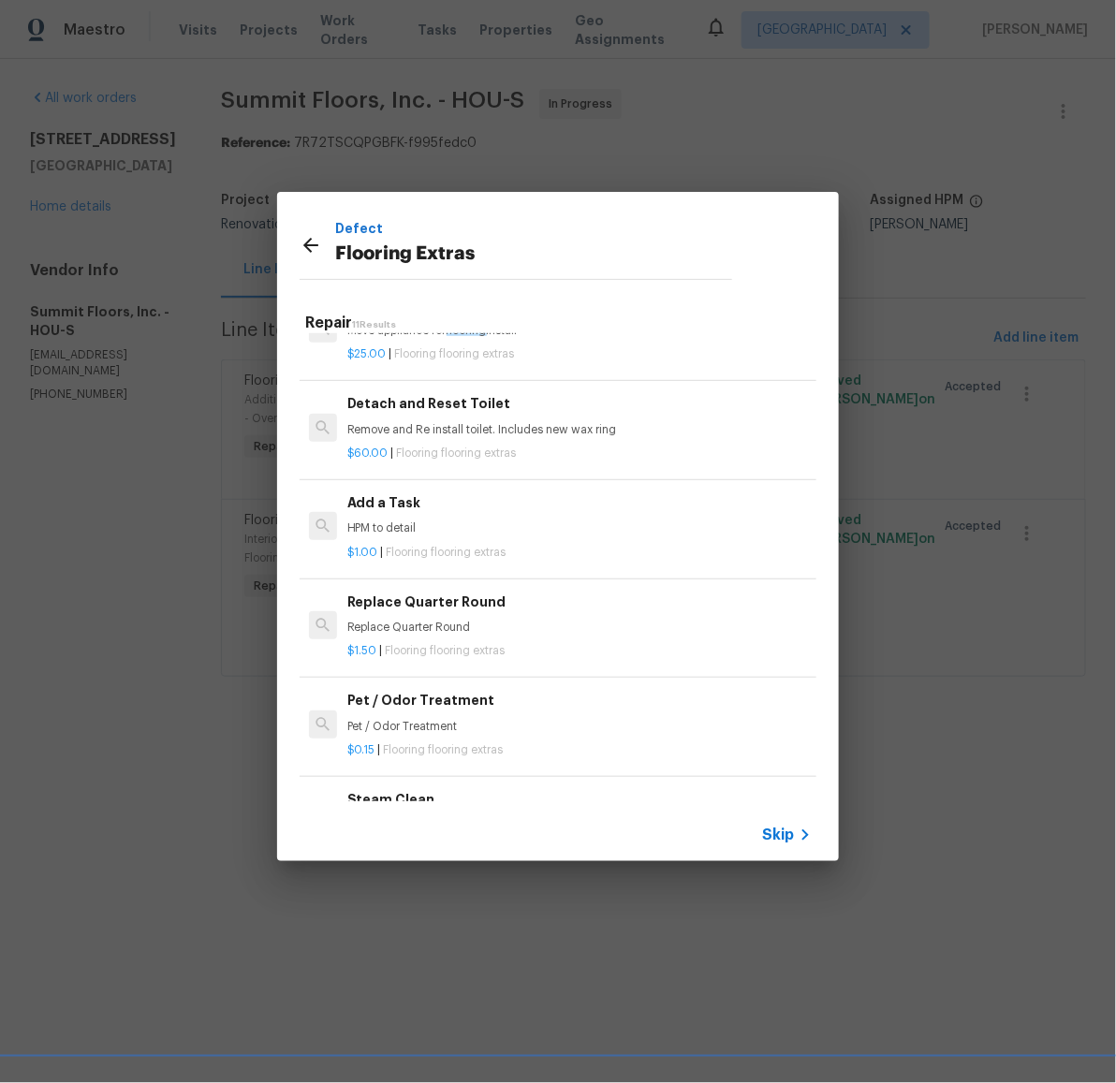
click at [387, 508] on h6 "Add a Task" at bounding box center [579, 503] width 464 height 21
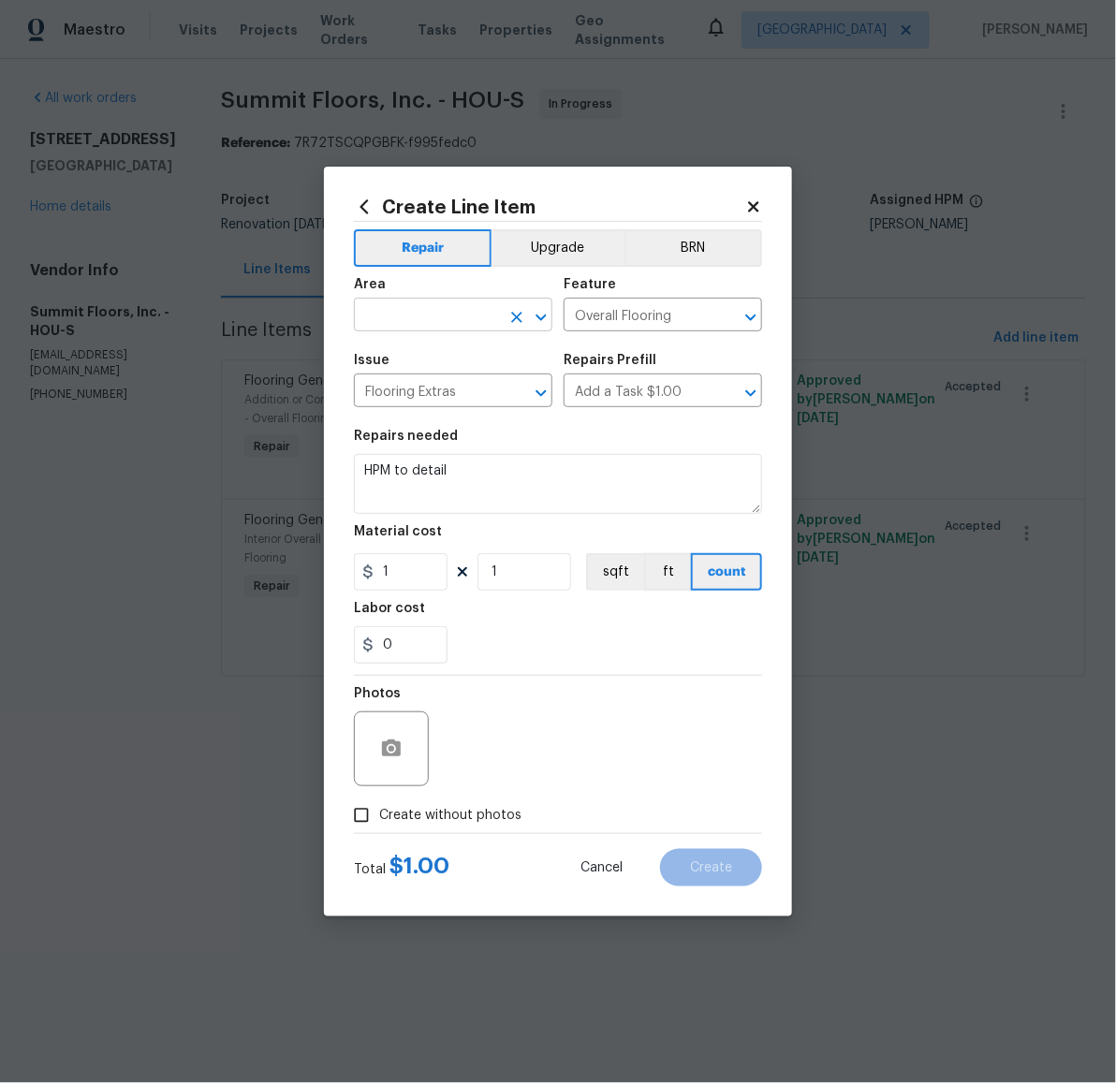
click at [432, 319] on input "text" at bounding box center [427, 316] width 146 height 29
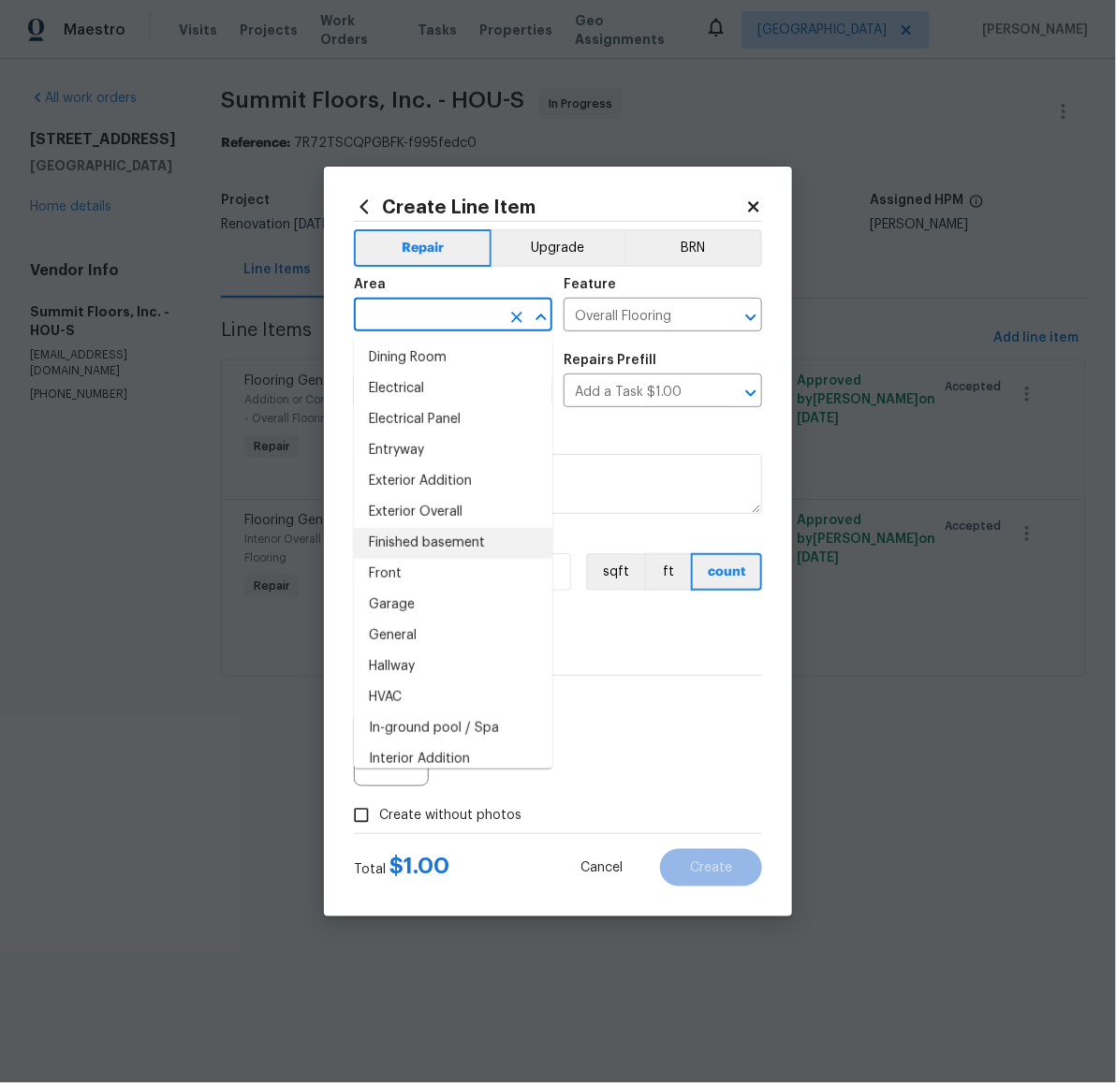
scroll to position [400, 0]
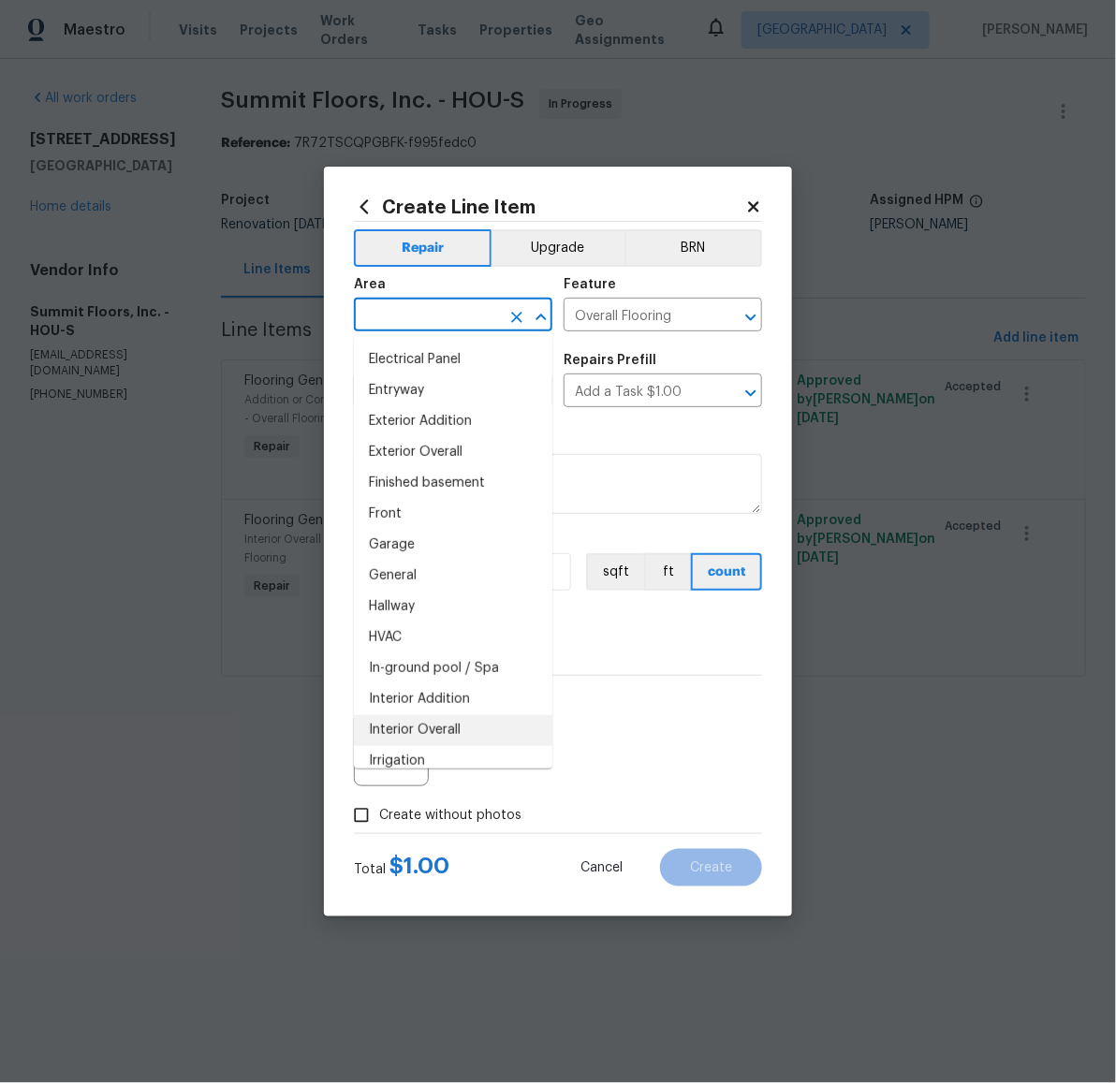
click at [428, 725] on li "Interior Overall" at bounding box center [453, 730] width 199 height 31
type input "Interior Overall"
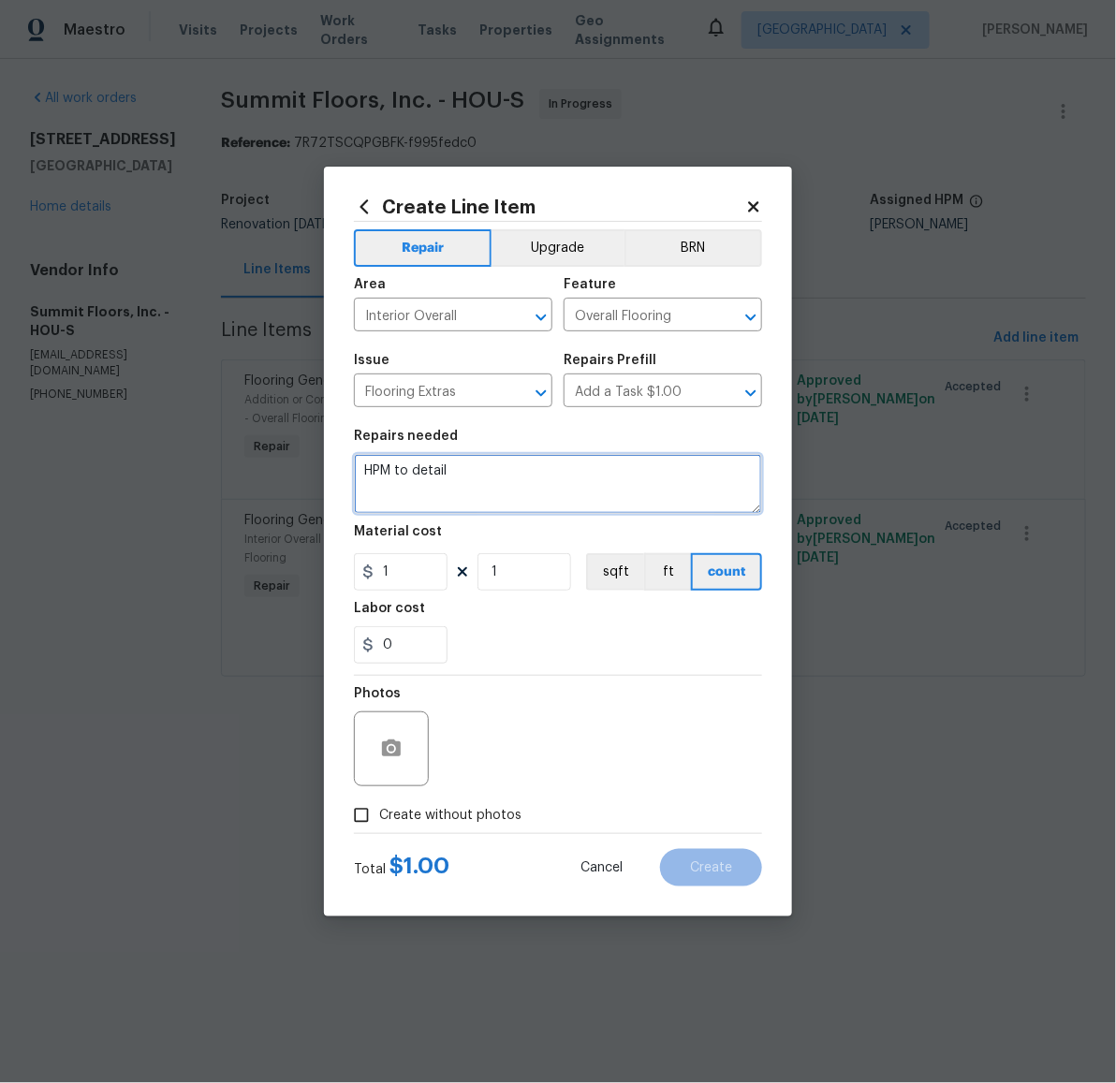
drag, startPoint x: 477, startPoint y: 476, endPoint x: 365, endPoint y: 452, distance: 113.9
click at [365, 452] on figure "Repairs needed HPM to detail" at bounding box center [558, 472] width 408 height 84
type textarea "l"
type textarea "Laminate demo, floor prep over old tile in addition"
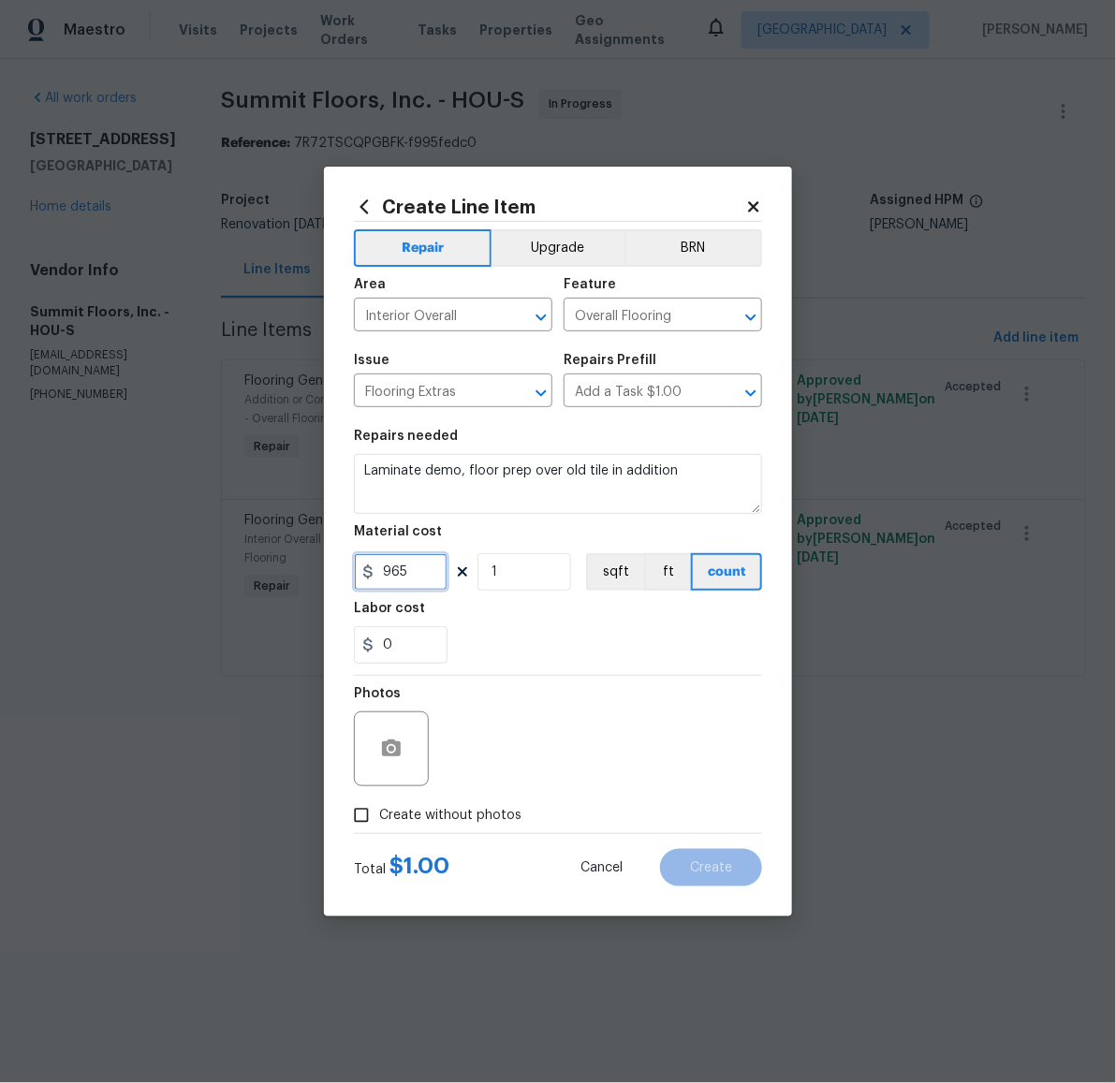
type input "965"
click at [462, 804] on label "Create without photos" at bounding box center [433, 816] width 178 height 36
click at [379, 804] on input "Create without photos" at bounding box center [362, 816] width 36 height 36
checkbox input "true"
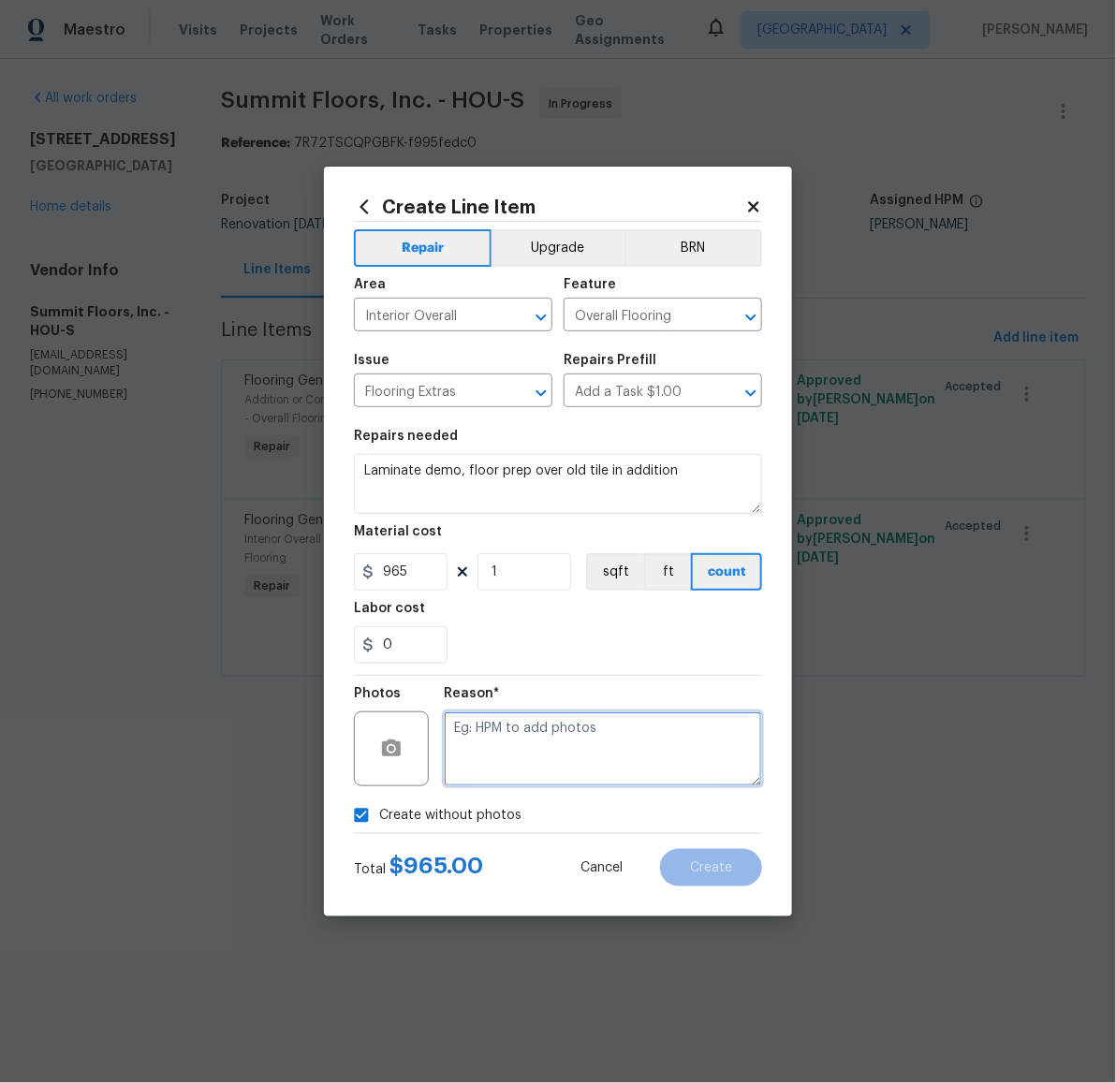
click at [514, 758] on textarea at bounding box center [603, 749] width 318 height 75
type textarea "later"
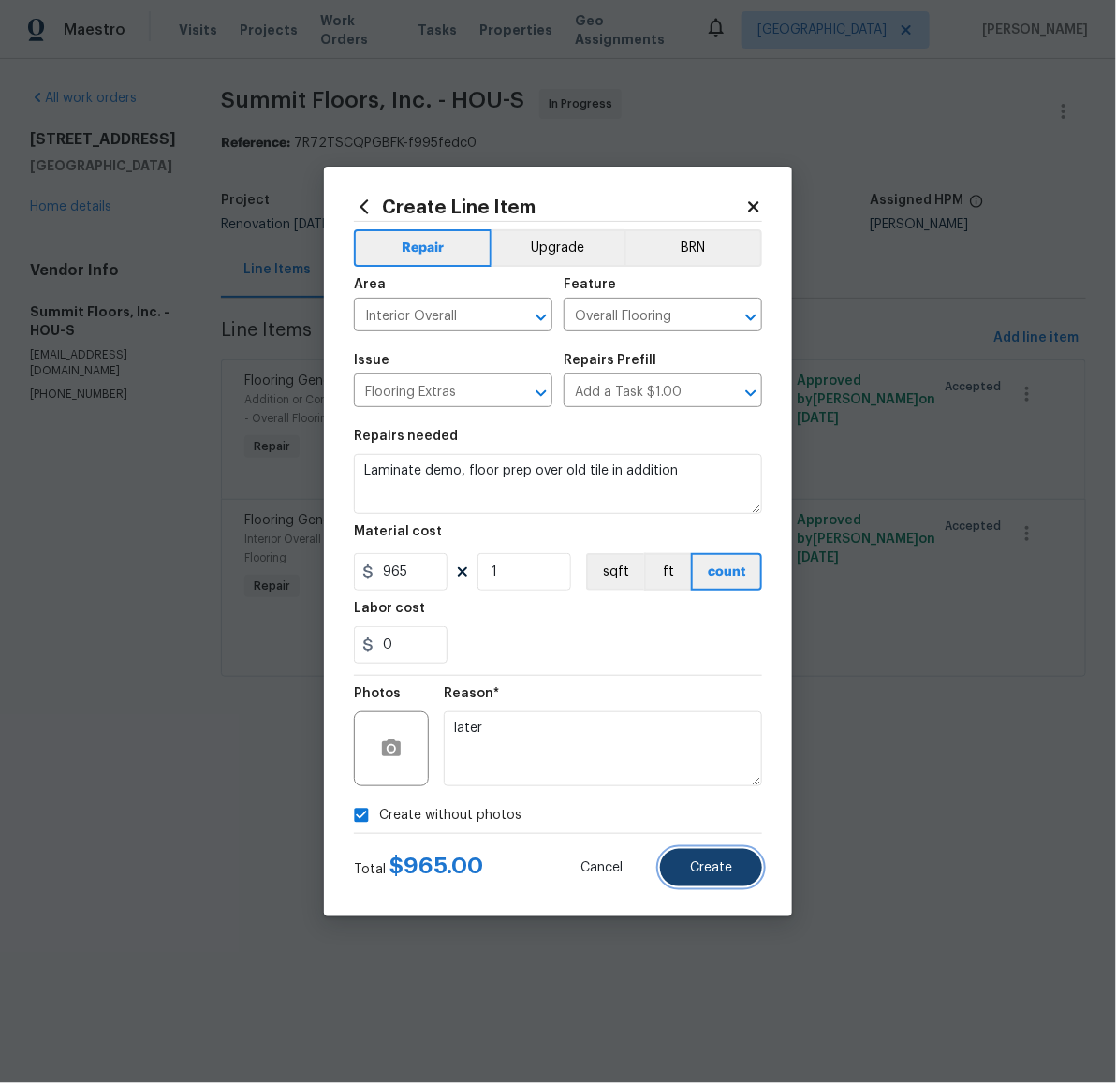
click at [714, 876] on button "Create" at bounding box center [711, 867] width 102 height 37
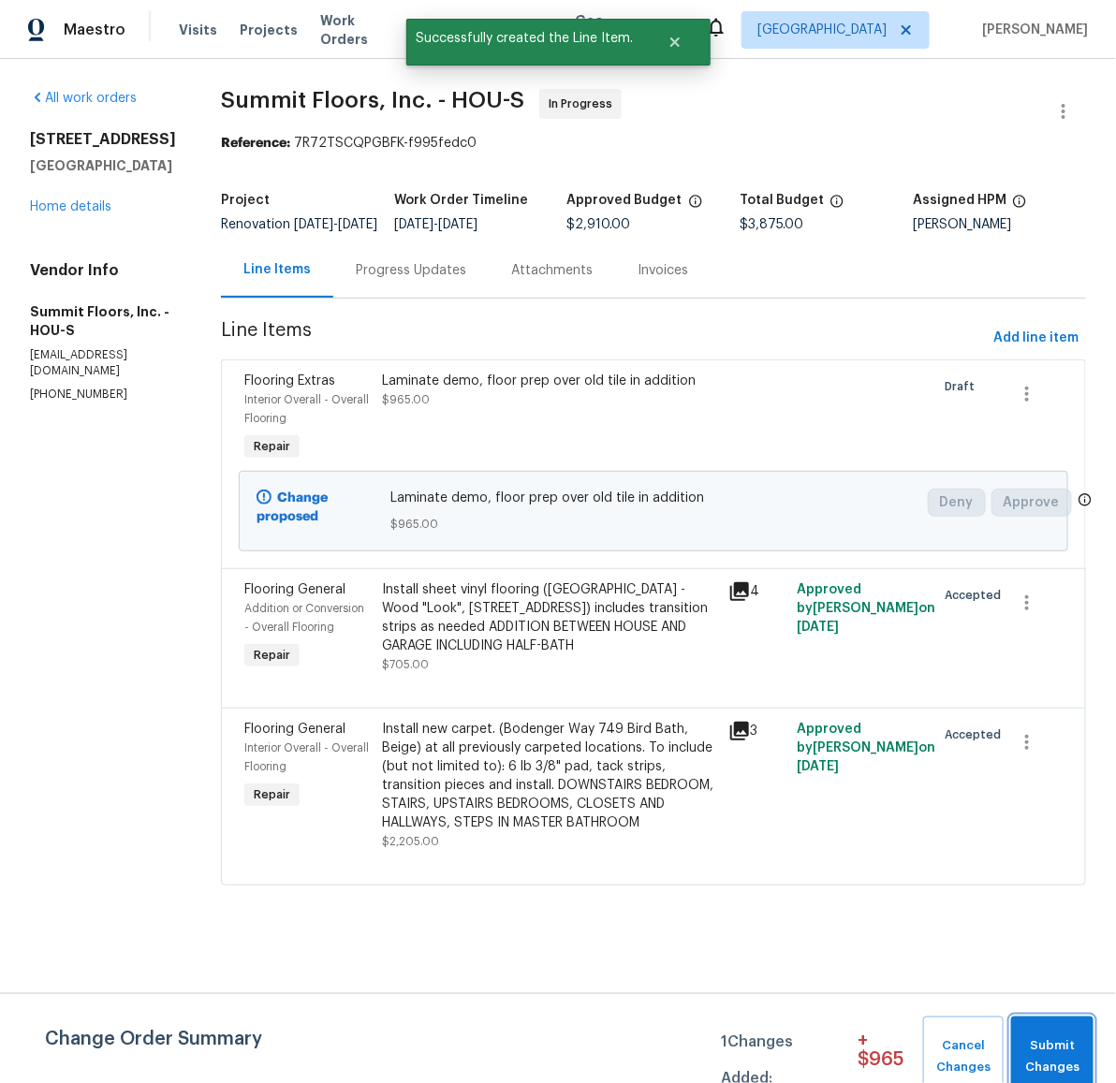
click at [1065, 1044] on span "Submit Changes" at bounding box center [1053, 1057] width 64 height 43
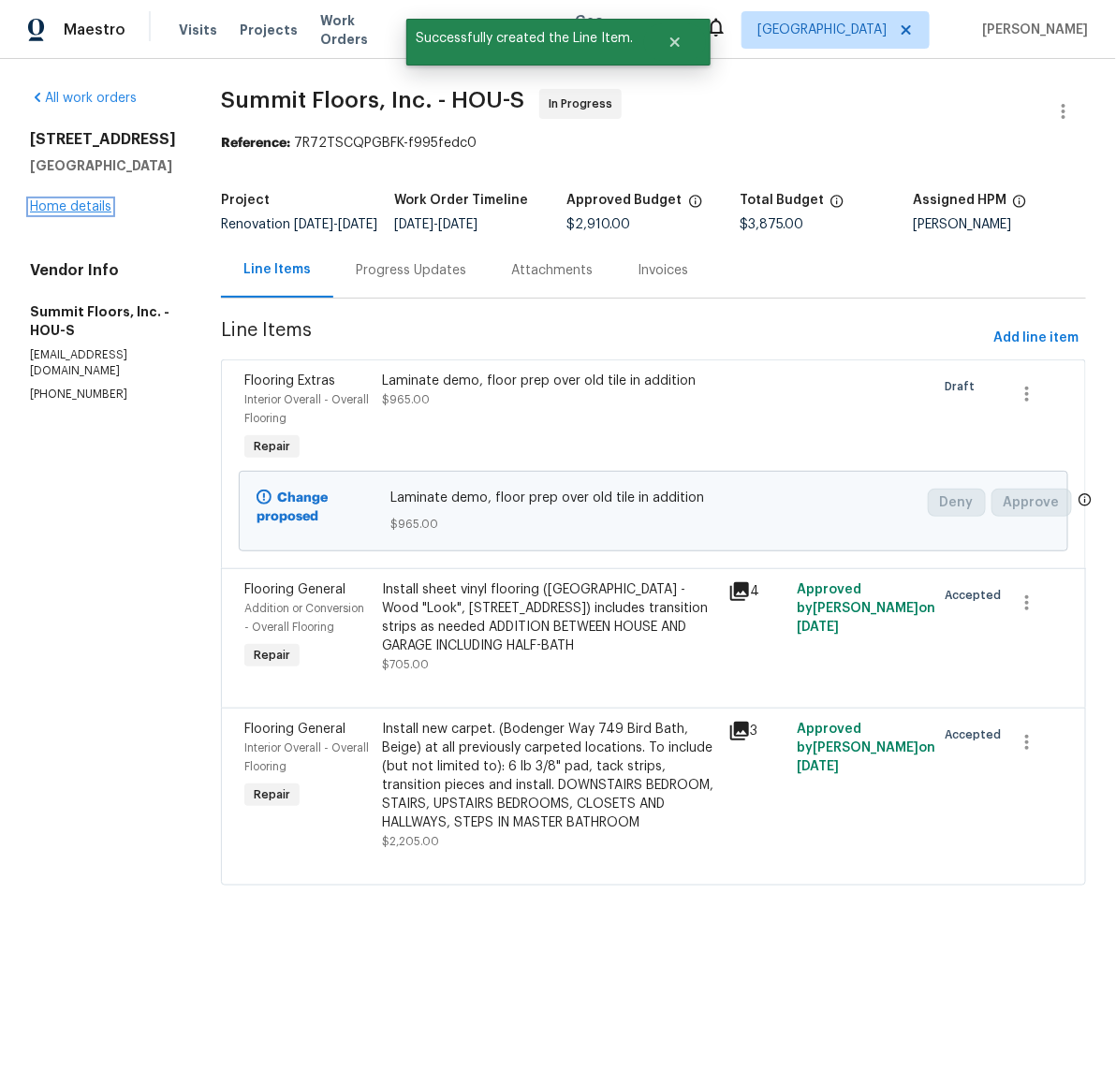
click at [66, 202] on link "Home details" at bounding box center [70, 206] width 81 height 13
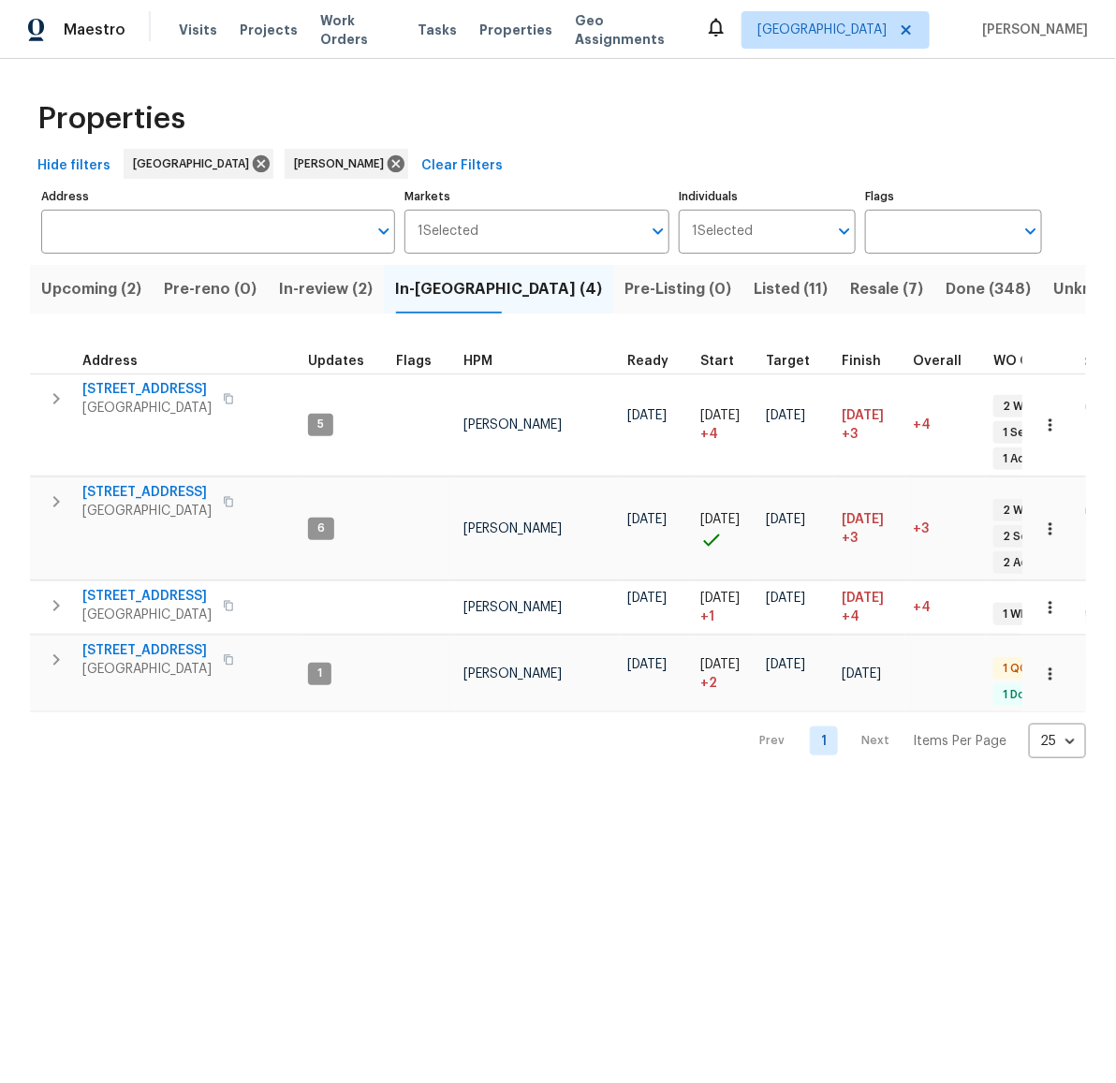
click at [344, 289] on span "In-review (2)" at bounding box center [326, 289] width 94 height 26
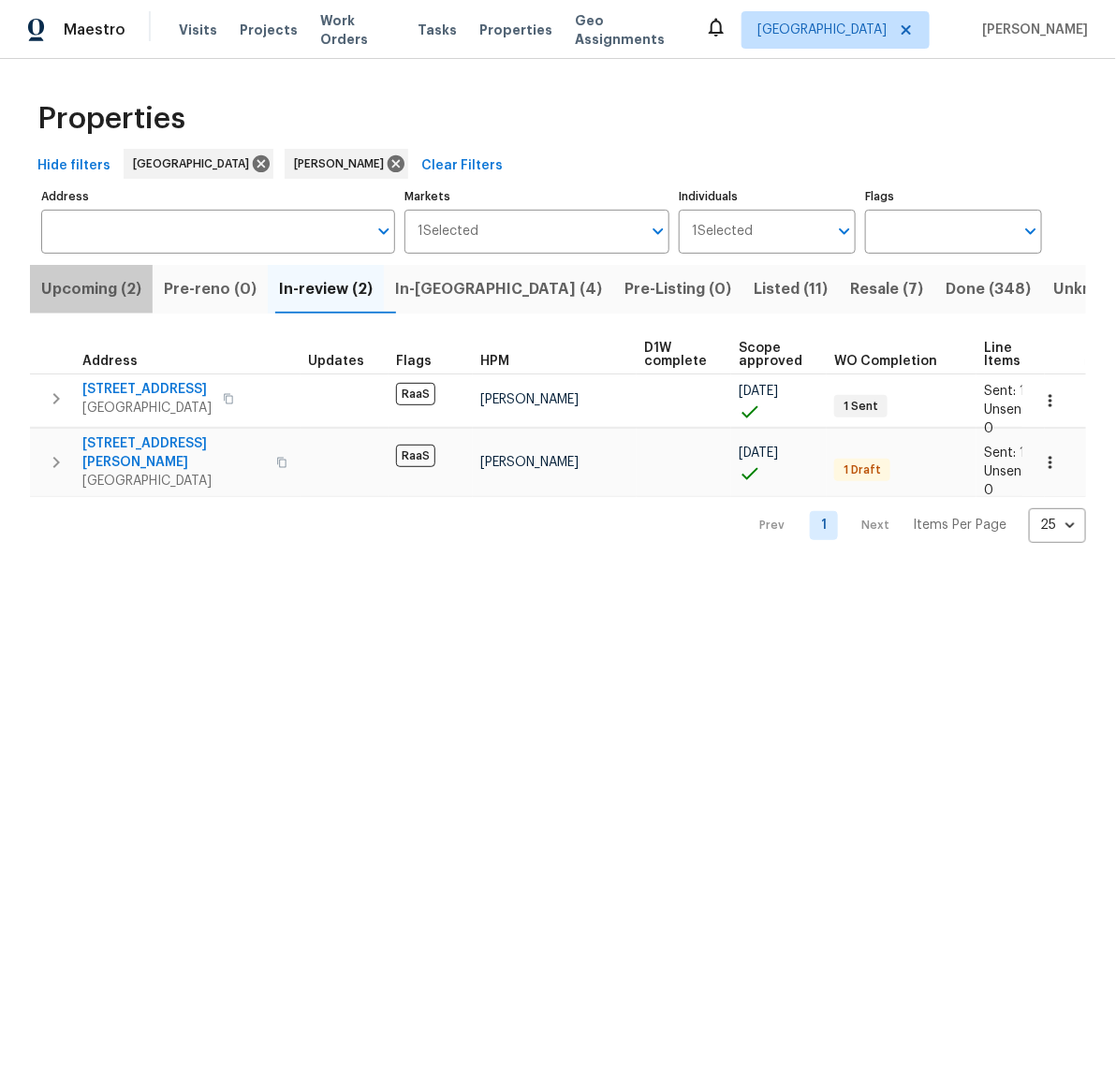
click at [90, 288] on span "Upcoming (2)" at bounding box center [91, 289] width 100 height 26
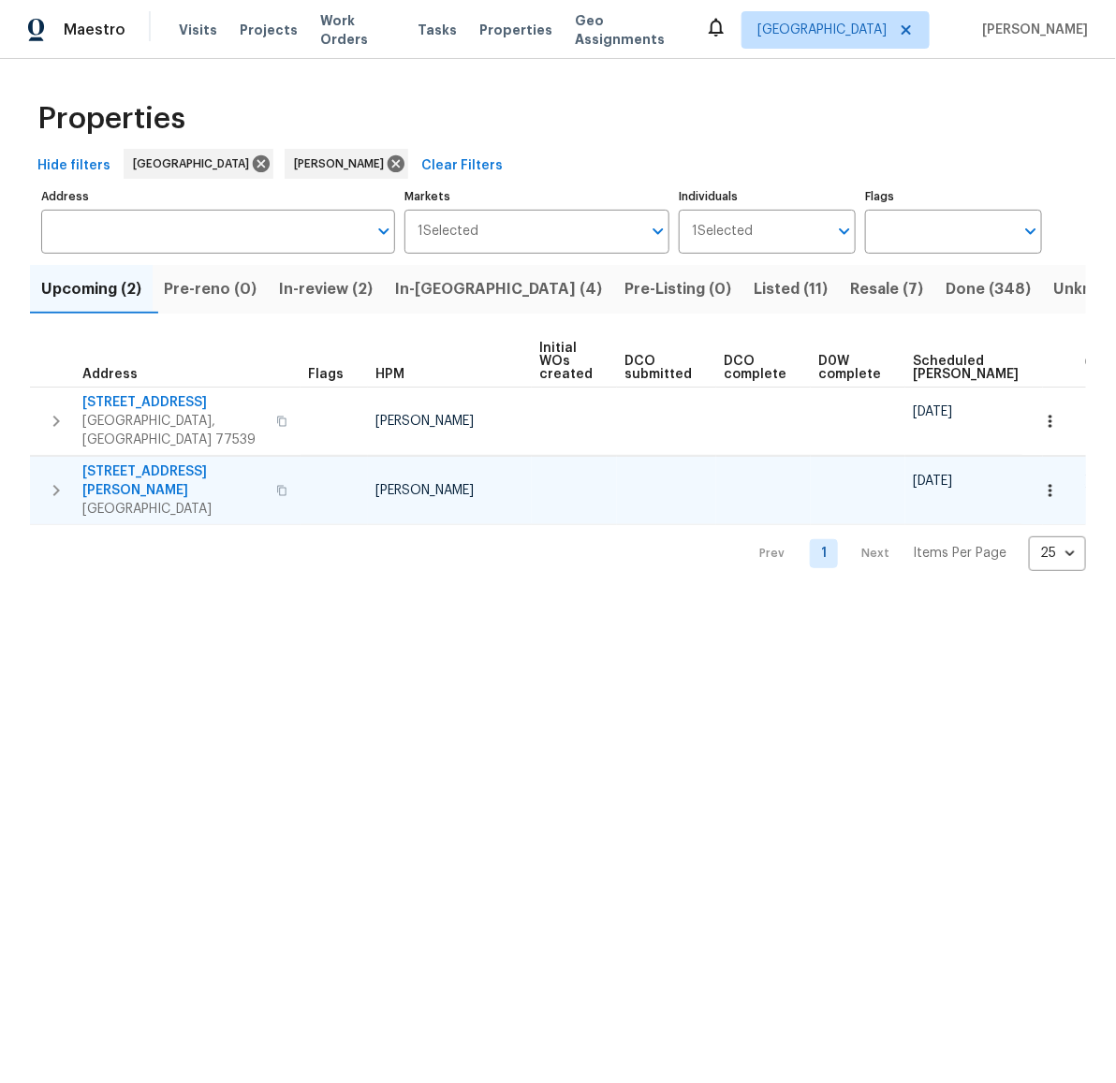
click at [107, 463] on span "[STREET_ADDRESS][PERSON_NAME]" at bounding box center [173, 481] width 183 height 37
click at [1046, 470] on button "button" at bounding box center [1050, 490] width 41 height 41
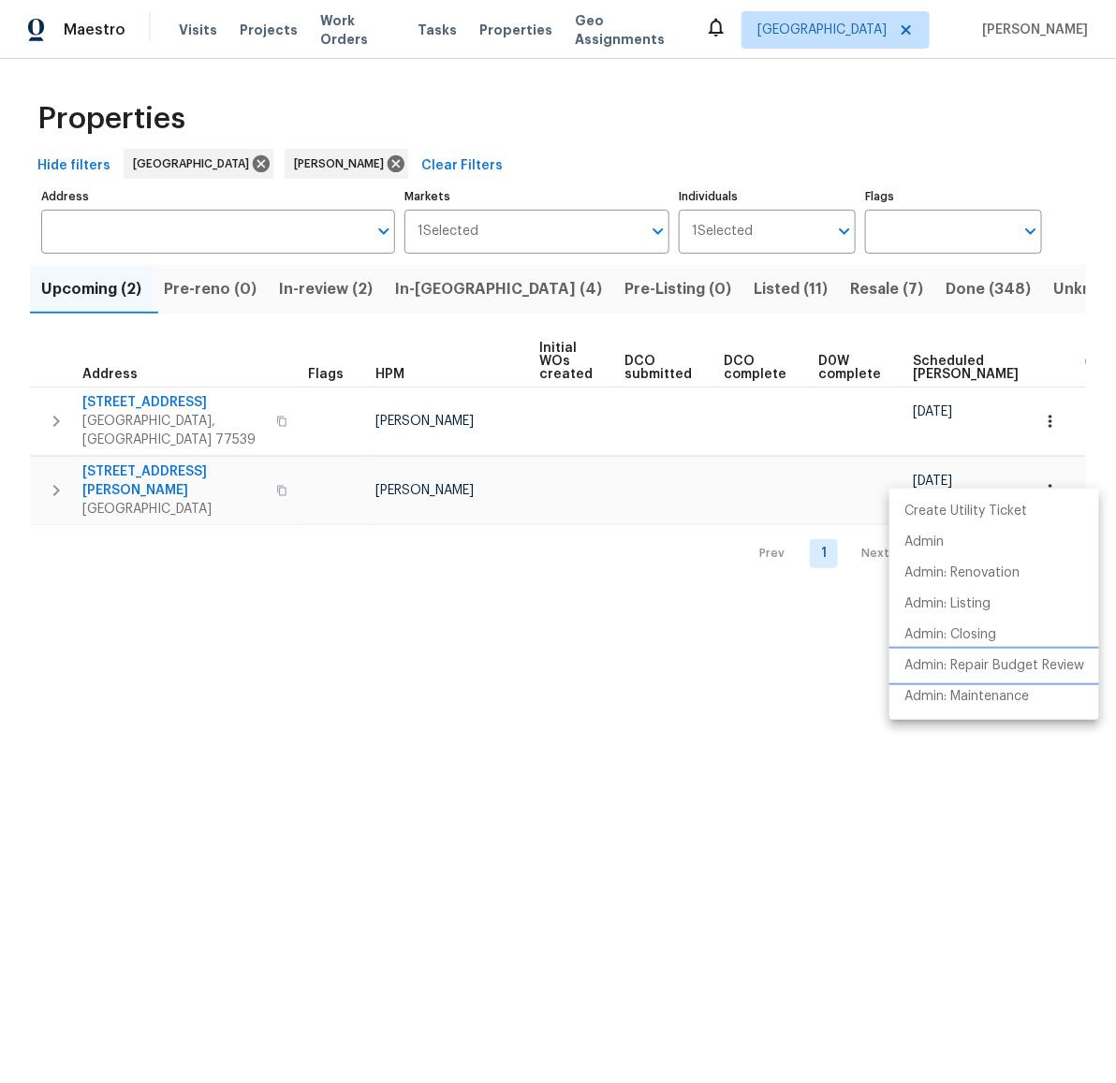
click at [933, 666] on p "Admin: Repair Budget Review" at bounding box center [995, 666] width 180 height 20
click at [826, 412] on div at bounding box center [558, 541] width 1116 height 1083
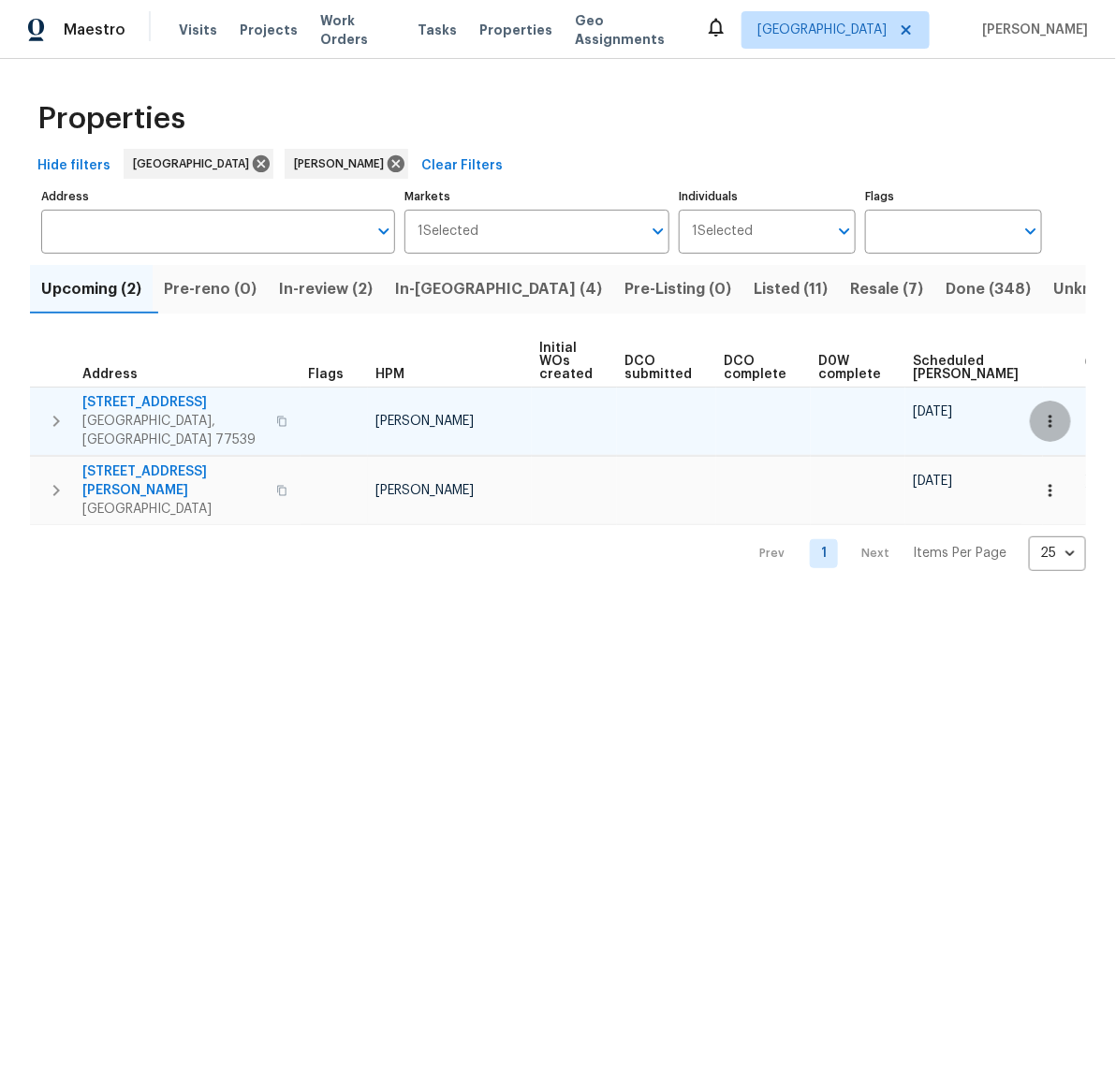
click at [1049, 415] on icon "button" at bounding box center [1050, 421] width 3 height 12
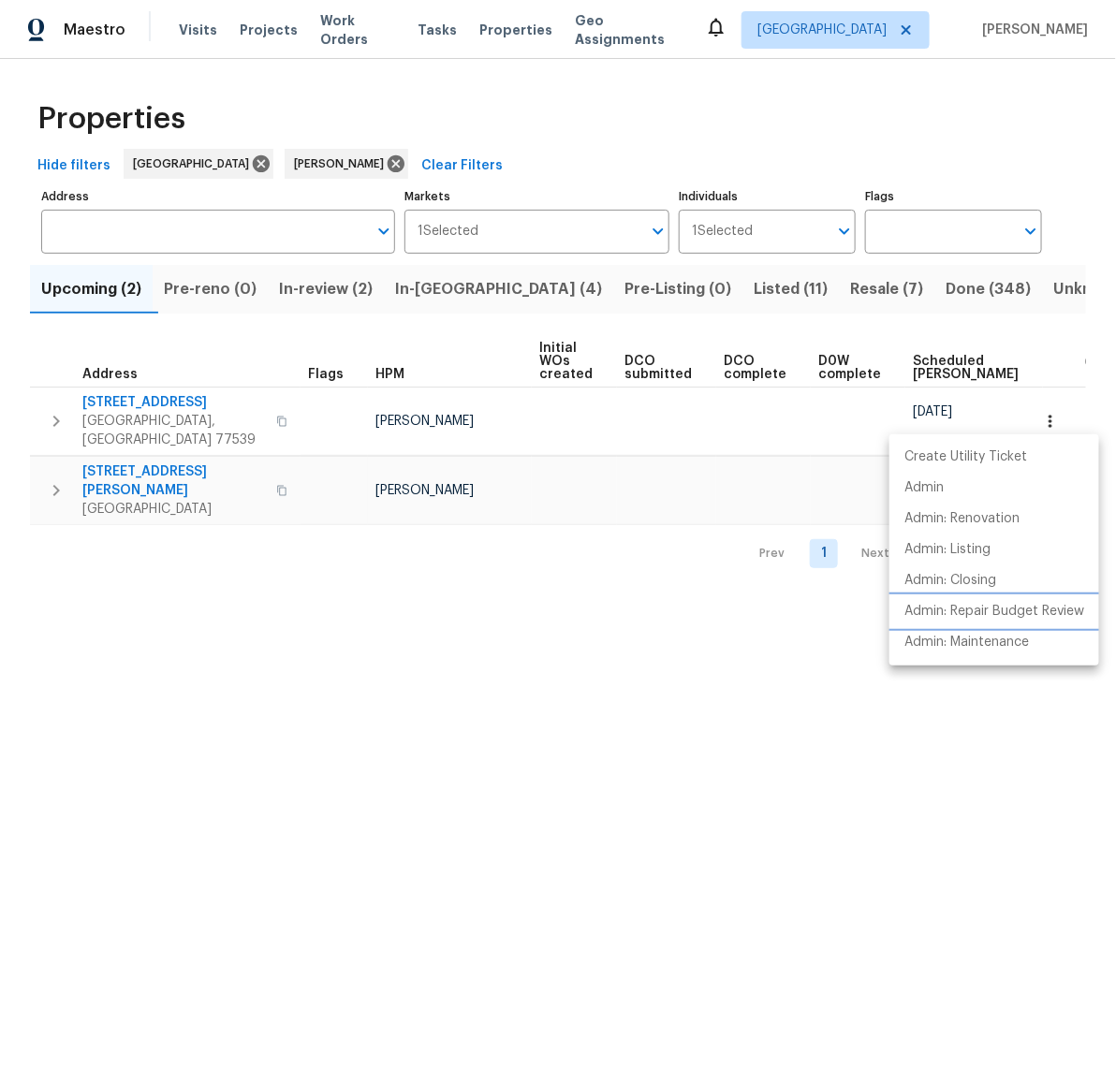
click at [948, 611] on p "Admin: Repair Budget Review" at bounding box center [995, 612] width 180 height 20
click at [511, 661] on div at bounding box center [558, 541] width 1116 height 1083
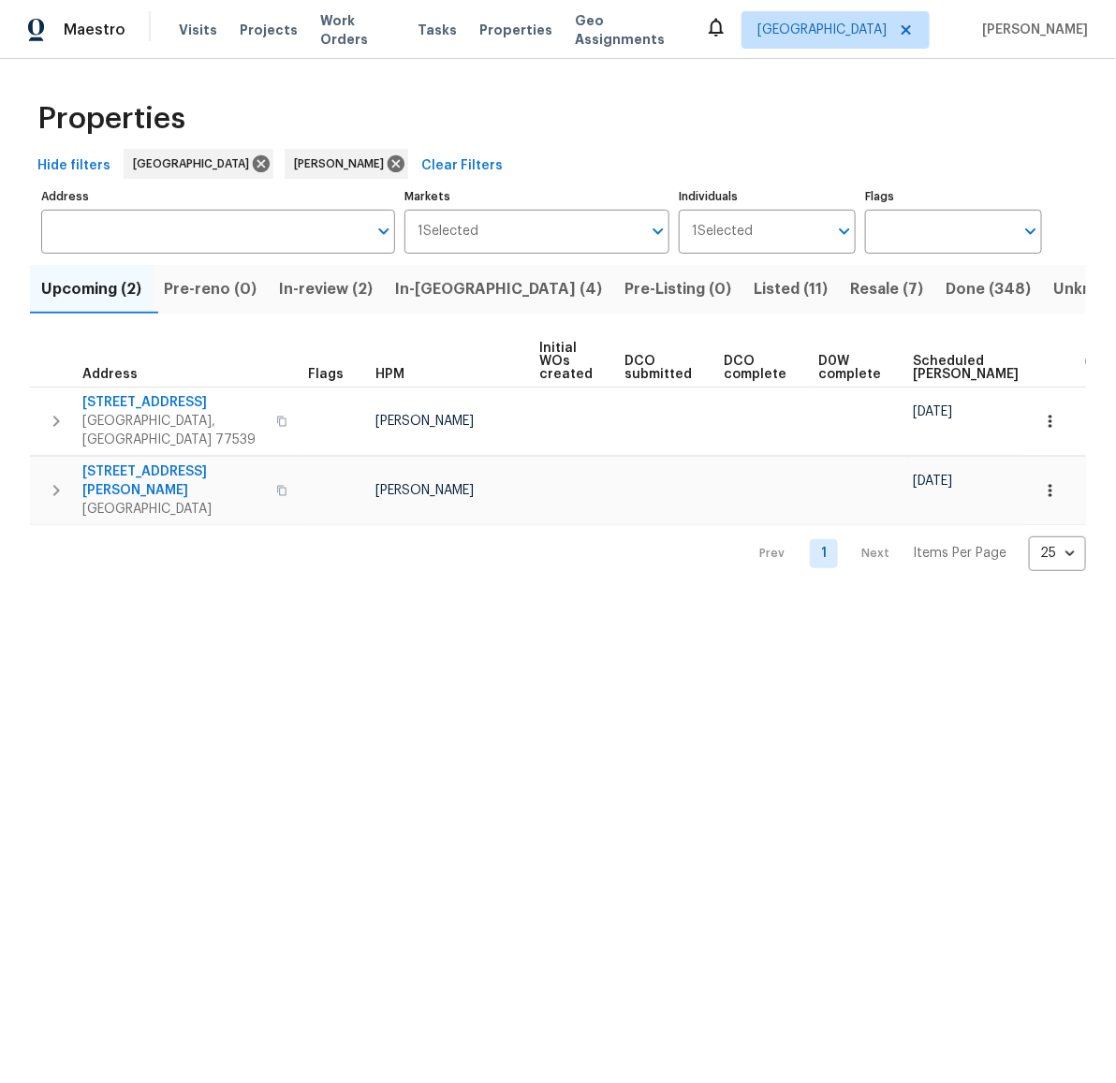
scroll to position [0, 152]
